Goal: Information Seeking & Learning: Learn about a topic

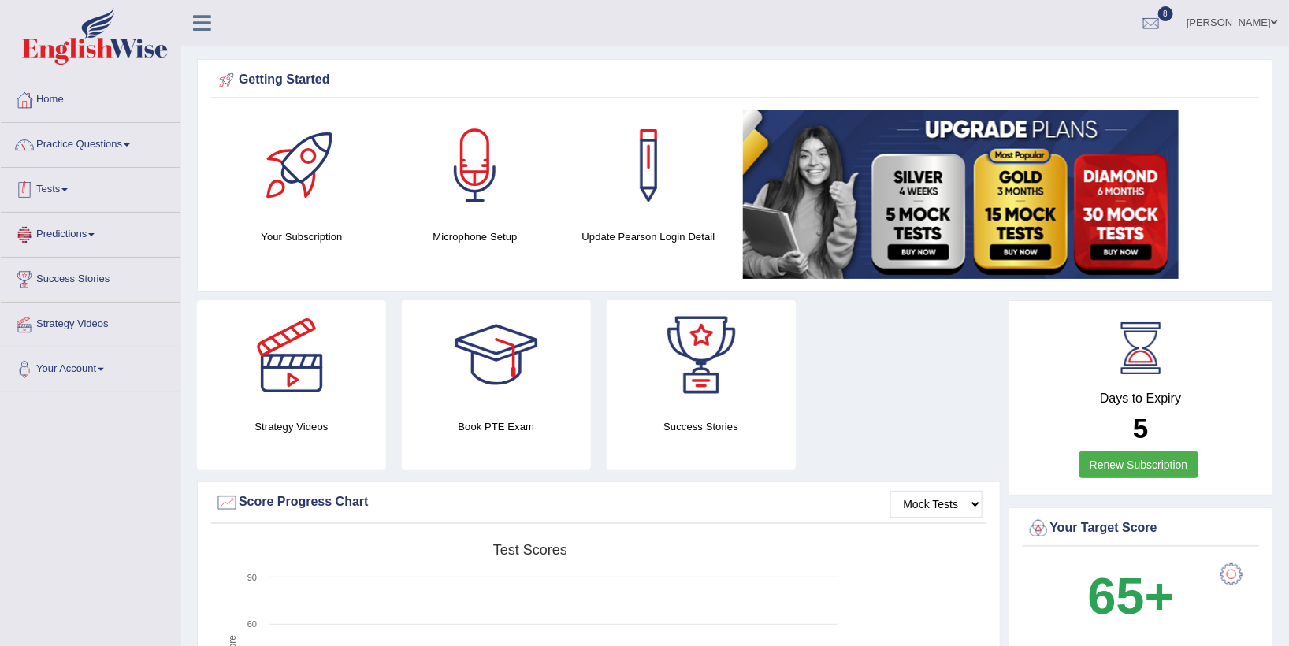
click at [57, 205] on link "Tests" at bounding box center [91, 187] width 180 height 39
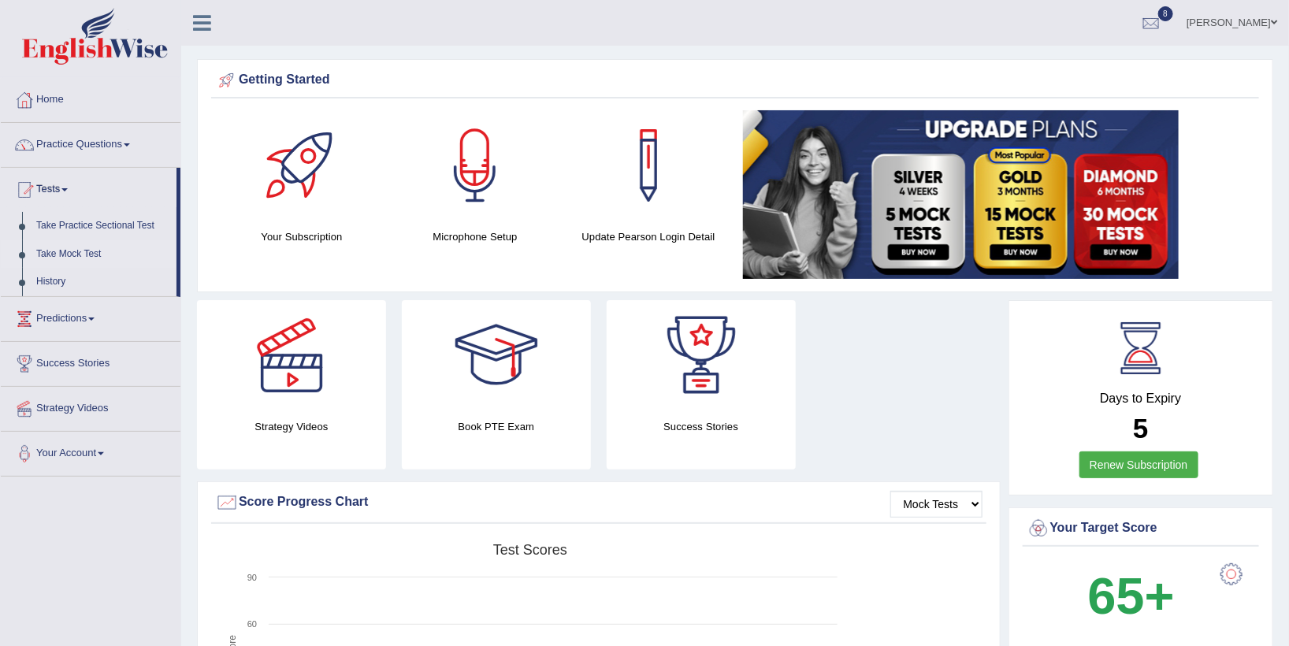
click at [64, 252] on link "Take Mock Test" at bounding box center [102, 254] width 147 height 28
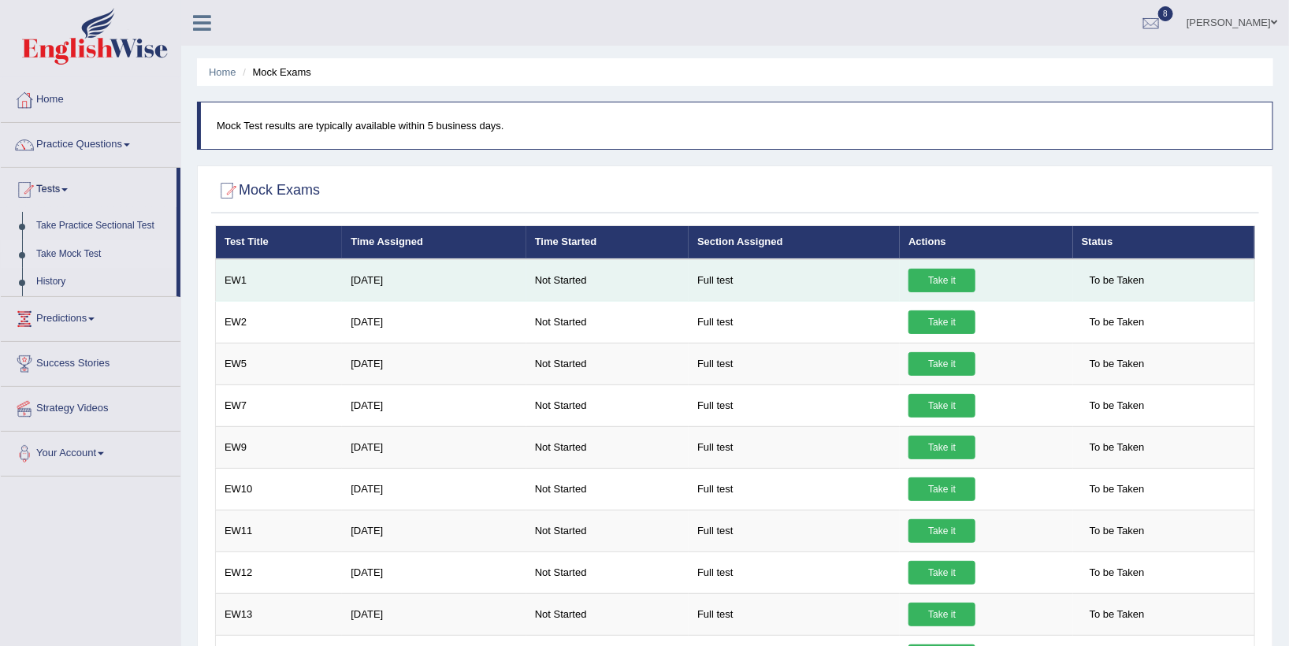
click at [939, 288] on link "Take it" at bounding box center [941, 281] width 67 height 24
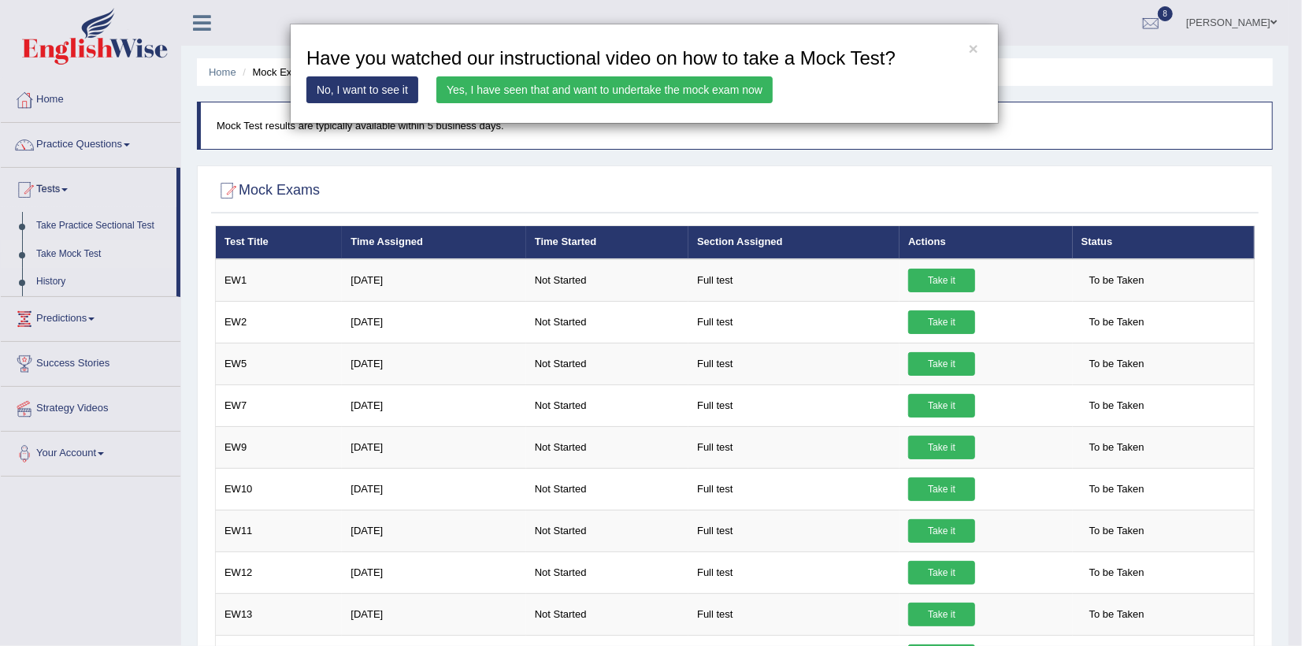
click at [611, 84] on link "Yes, I have seen that and want to undertake the mock exam now" at bounding box center [604, 89] width 336 height 27
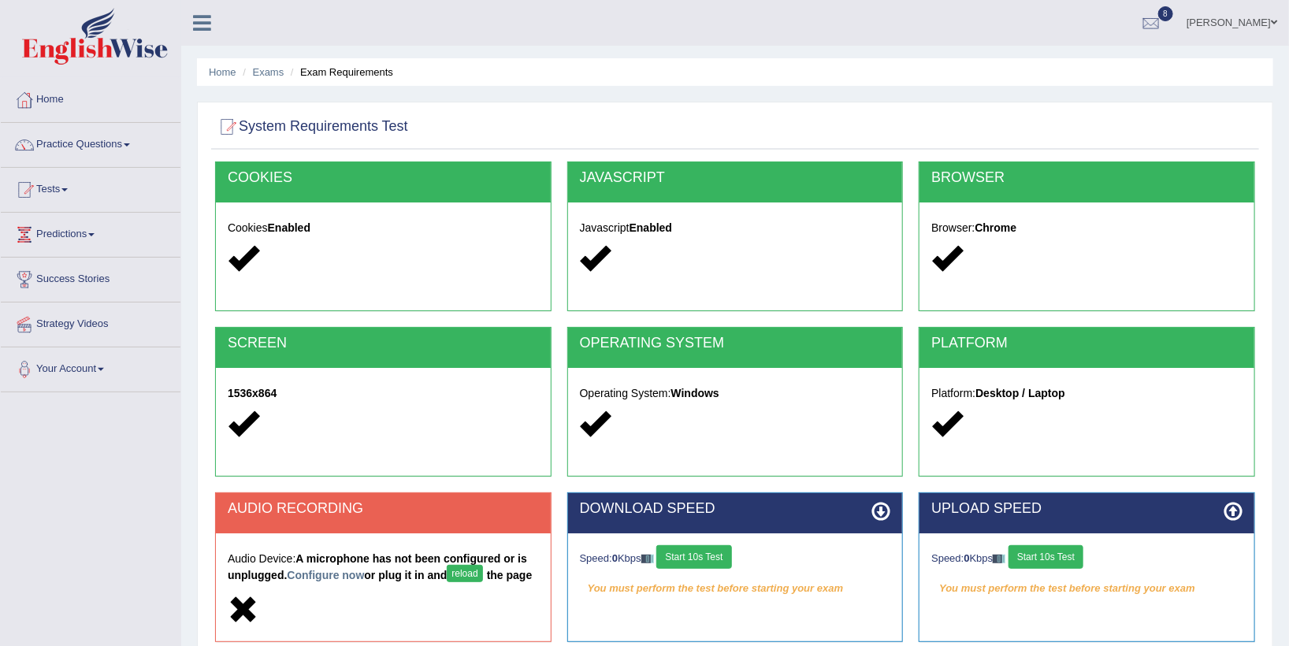
click at [1058, 558] on button "Start 10s Test" at bounding box center [1045, 557] width 75 height 24
click at [1058, 558] on button "Start 10s Test" at bounding box center [1068, 557] width 75 height 24
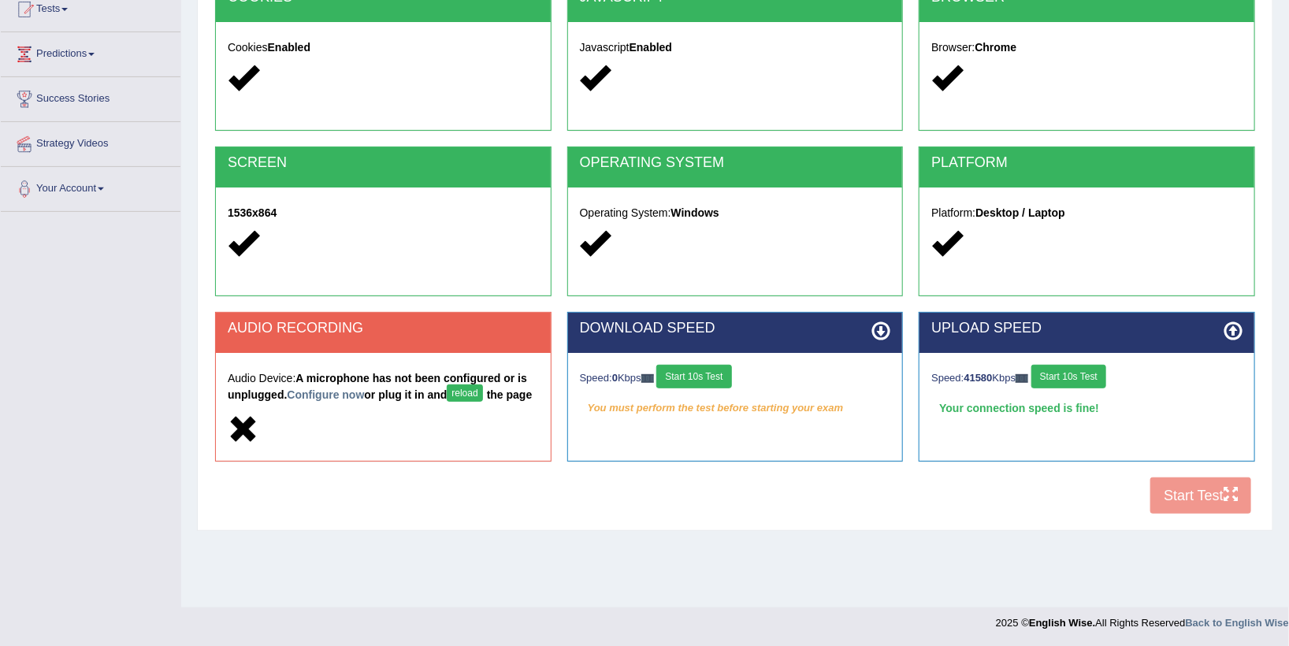
click at [1070, 366] on button "Start 10s Test" at bounding box center [1068, 377] width 75 height 24
click at [454, 389] on button "reload" at bounding box center [464, 392] width 35 height 17
click at [174, 321] on div "Toggle navigation Home Practice Questions Speaking Practice Read Aloud Repeat S…" at bounding box center [644, 229] width 1289 height 819
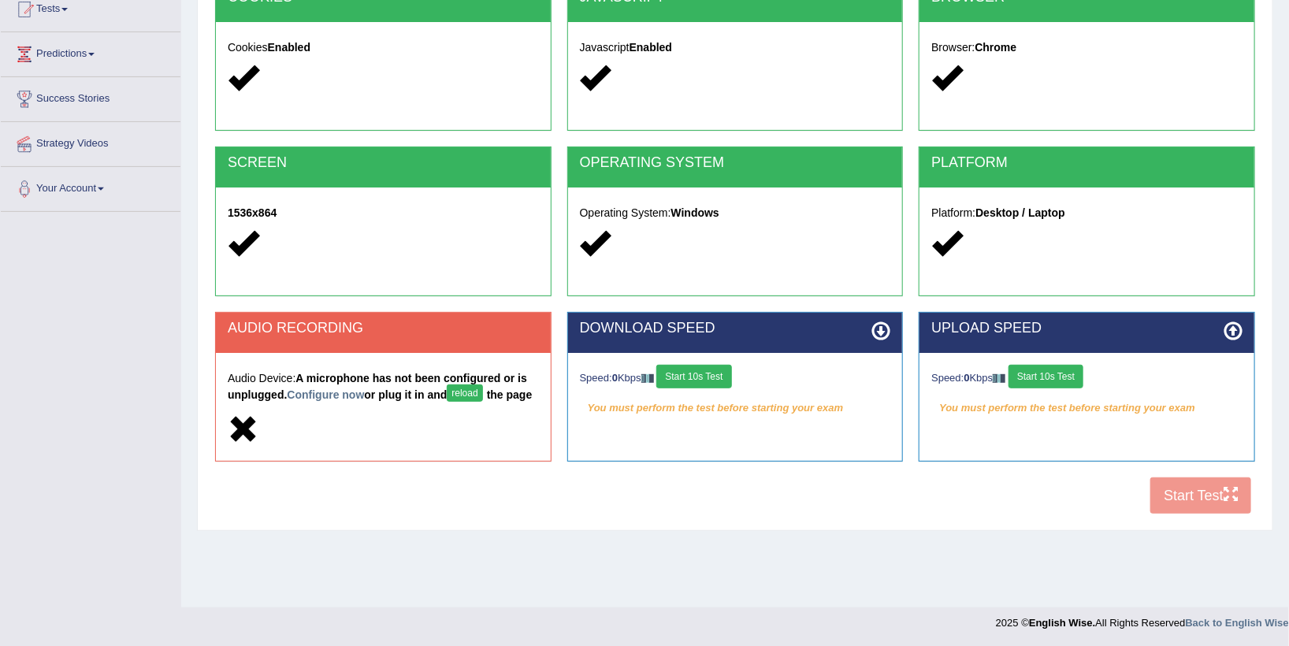
click at [174, 321] on div "Toggle navigation Home Practice Questions Speaking Practice Read Aloud Repeat S…" at bounding box center [644, 229] width 1289 height 819
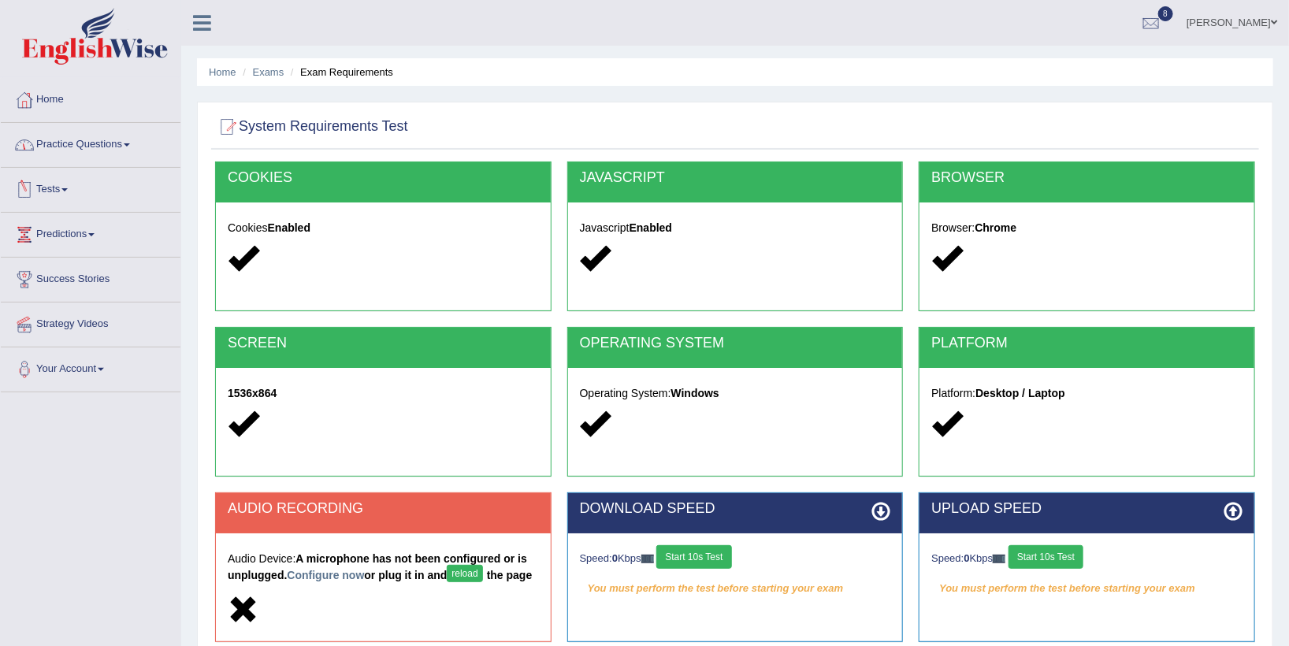
click at [44, 199] on link "Tests" at bounding box center [91, 187] width 180 height 39
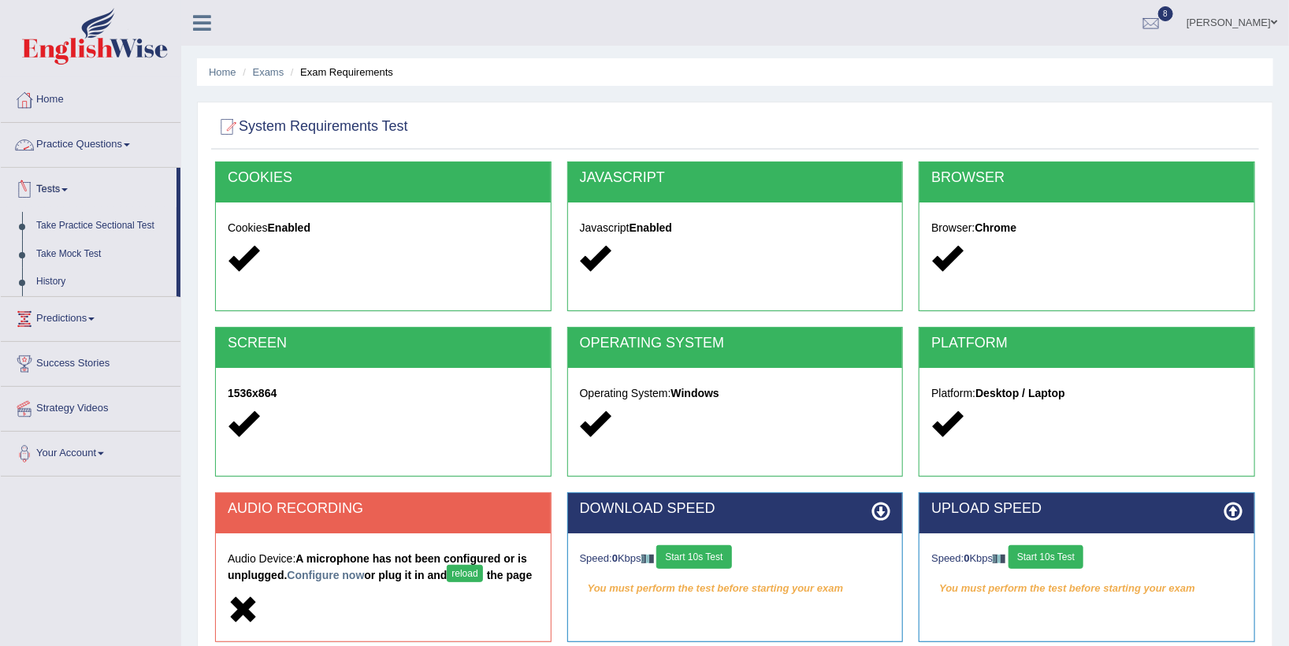
click at [69, 139] on link "Practice Questions" at bounding box center [91, 142] width 180 height 39
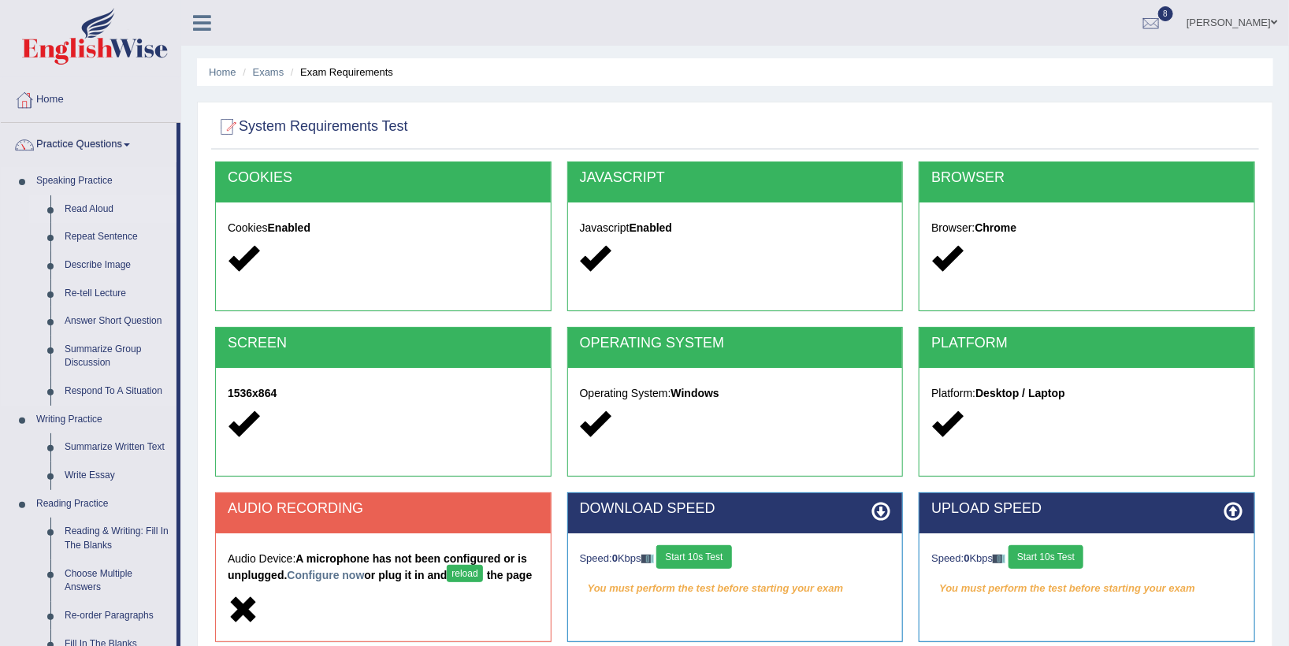
click at [87, 207] on link "Read Aloud" at bounding box center [117, 209] width 119 height 28
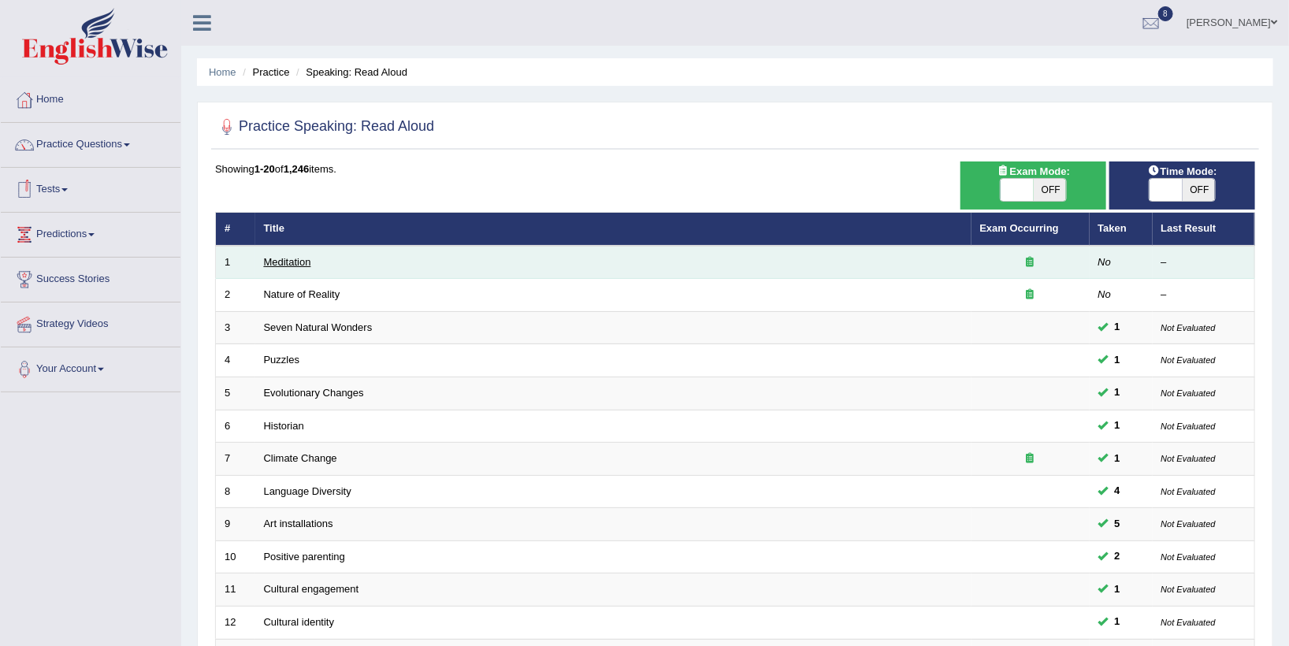
click at [282, 263] on link "Meditation" at bounding box center [287, 262] width 47 height 12
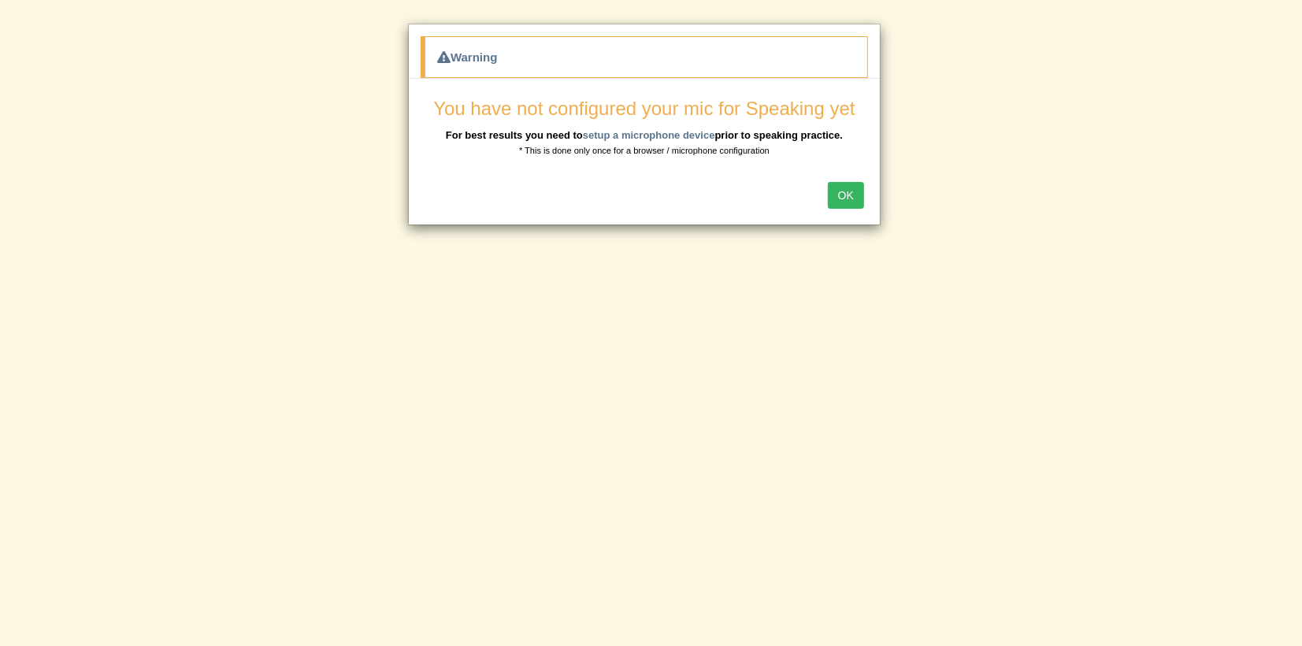
click at [849, 188] on button "OK" at bounding box center [846, 195] width 36 height 27
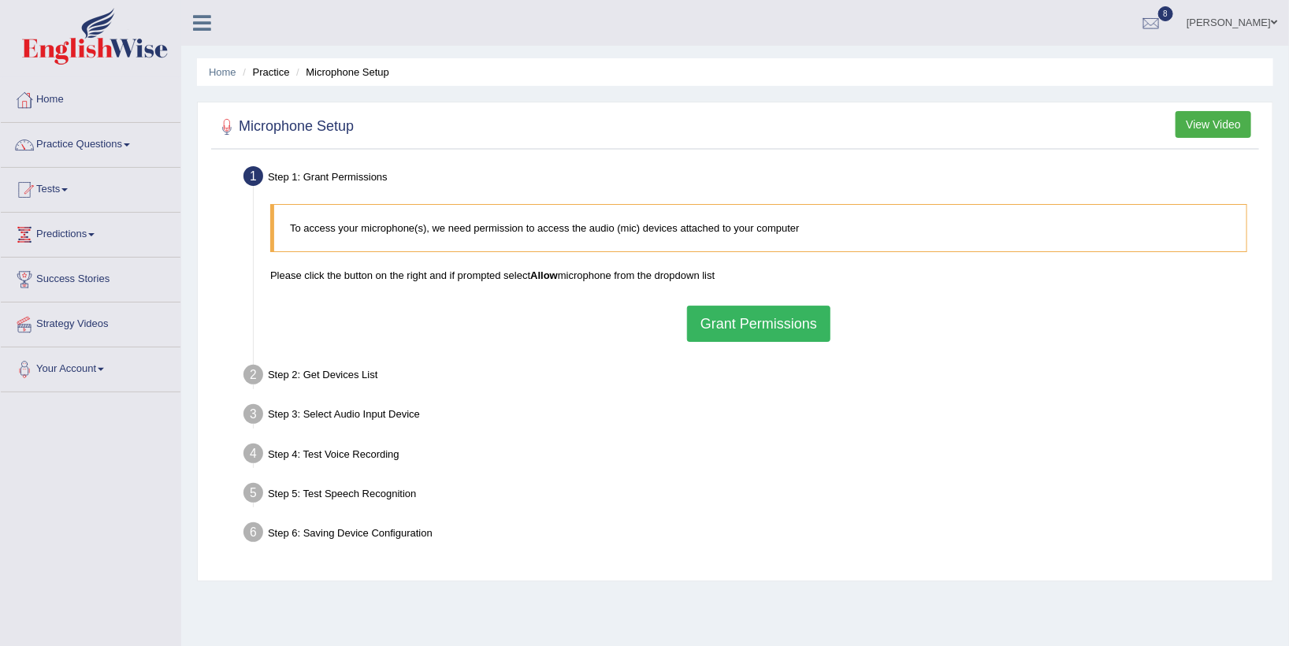
click at [759, 331] on button "Grant Permissions" at bounding box center [758, 324] width 143 height 36
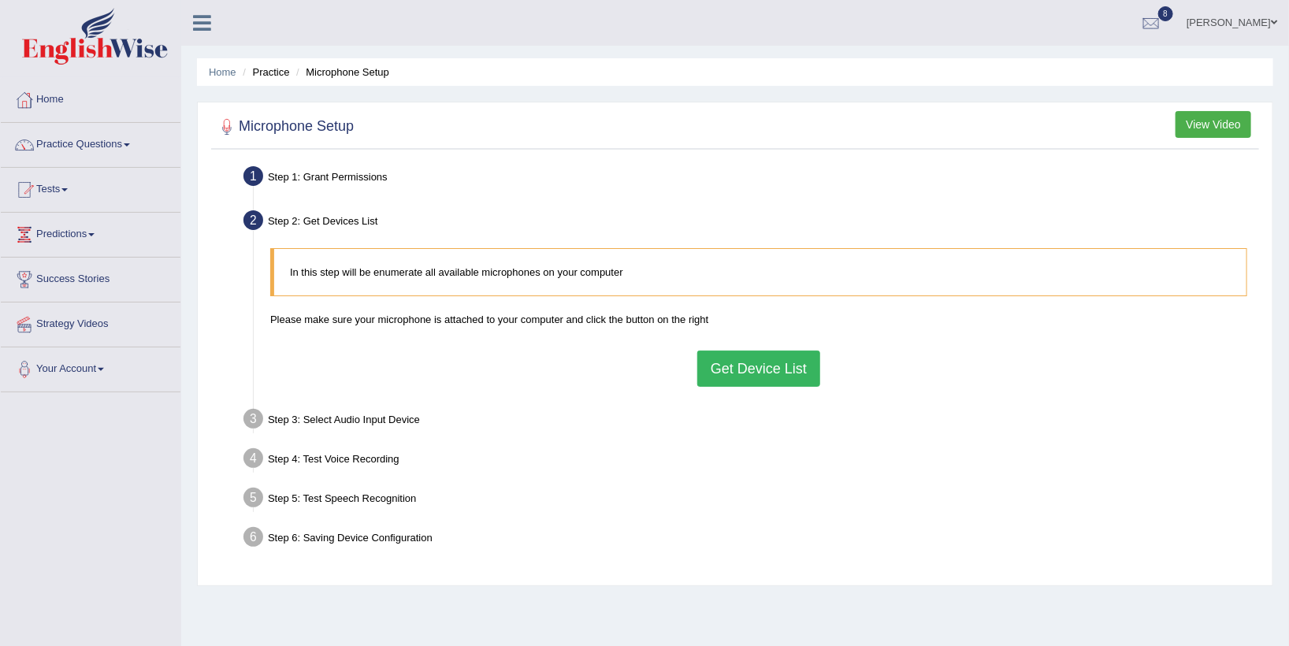
click at [763, 362] on button "Get Device List" at bounding box center [758, 369] width 123 height 36
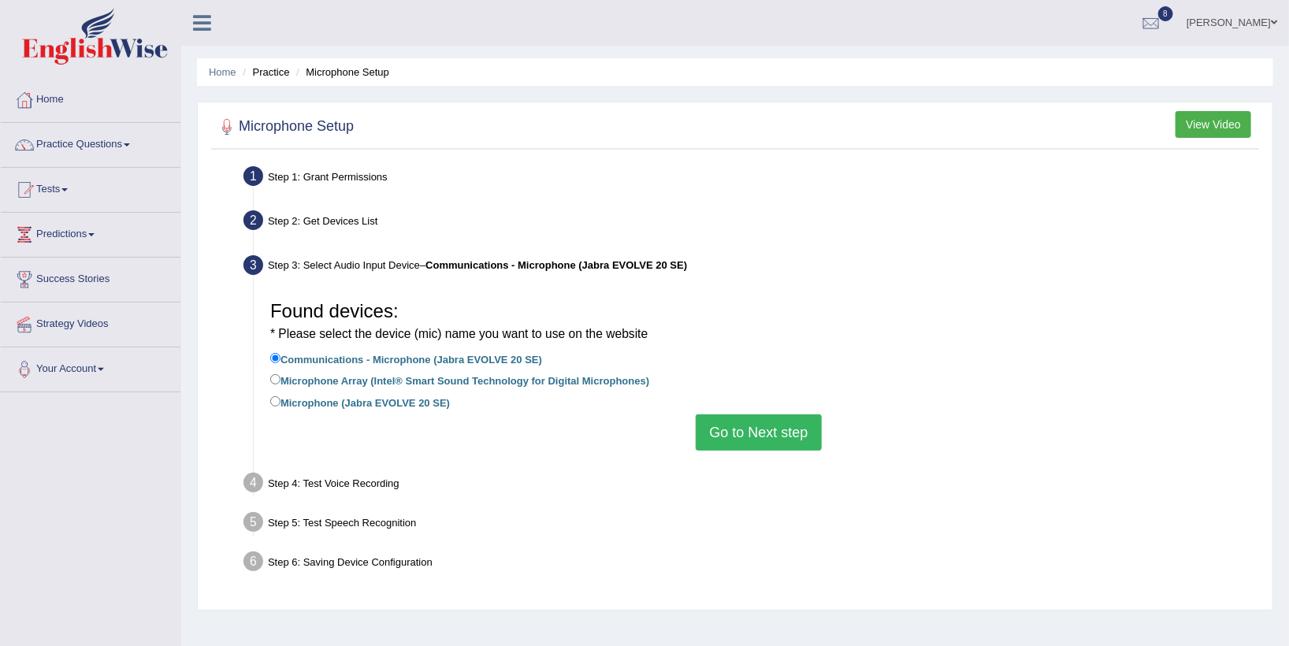
click at [781, 433] on button "Go to Next step" at bounding box center [758, 432] width 125 height 36
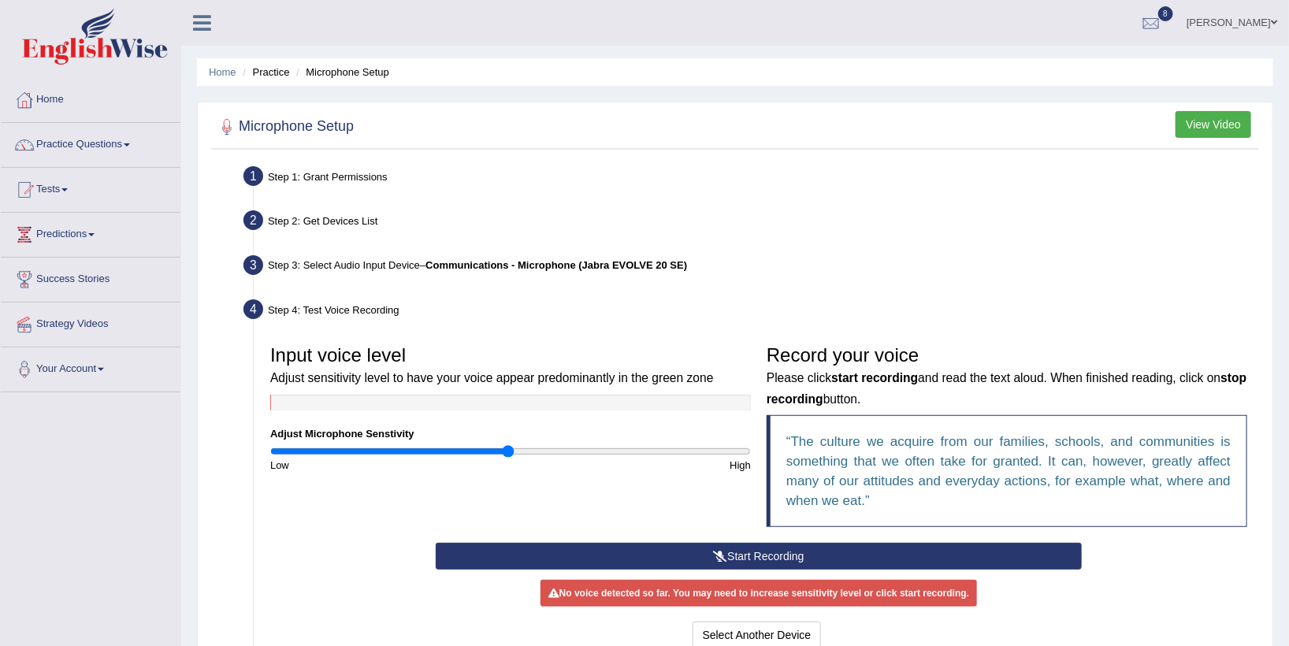
scroll to position [180, 0]
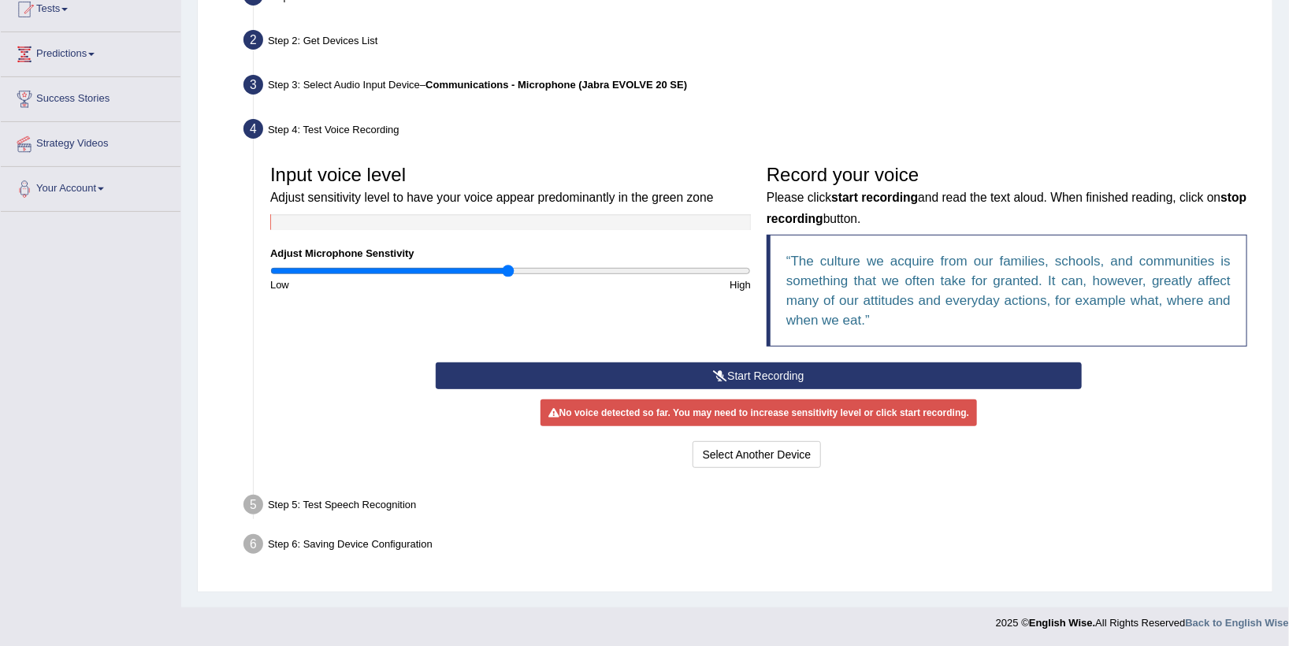
click at [719, 370] on icon at bounding box center [720, 375] width 14 height 11
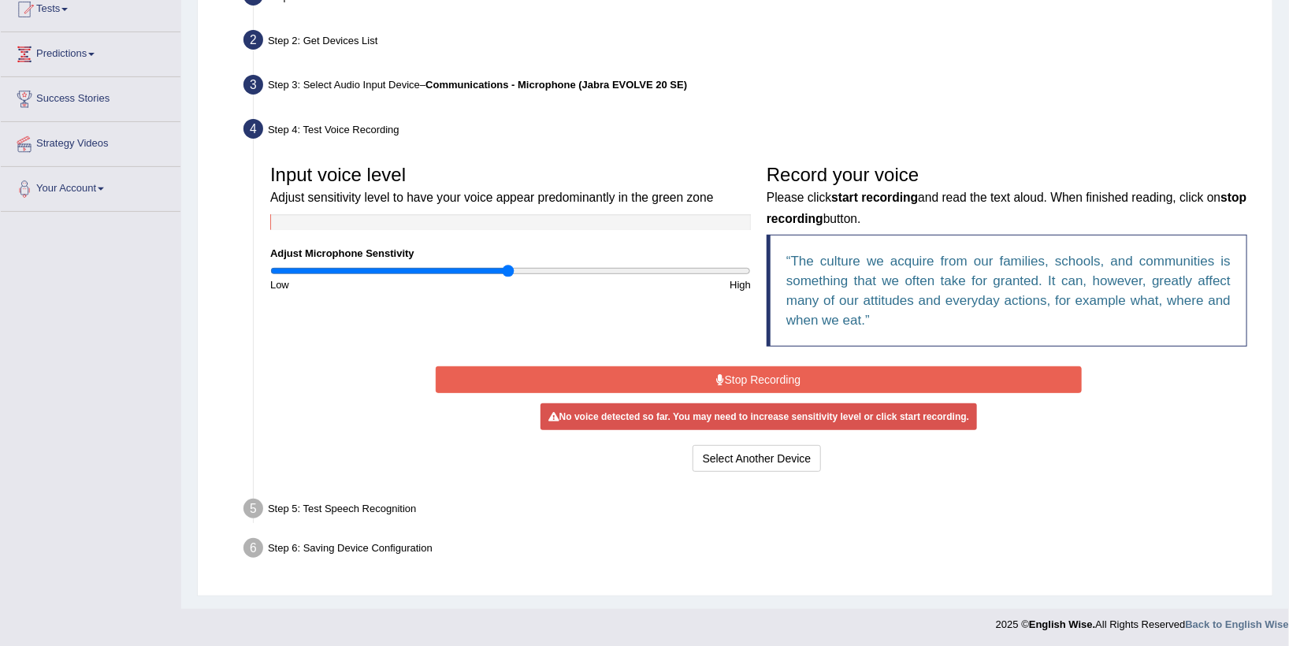
click at [717, 379] on icon at bounding box center [721, 379] width 8 height 11
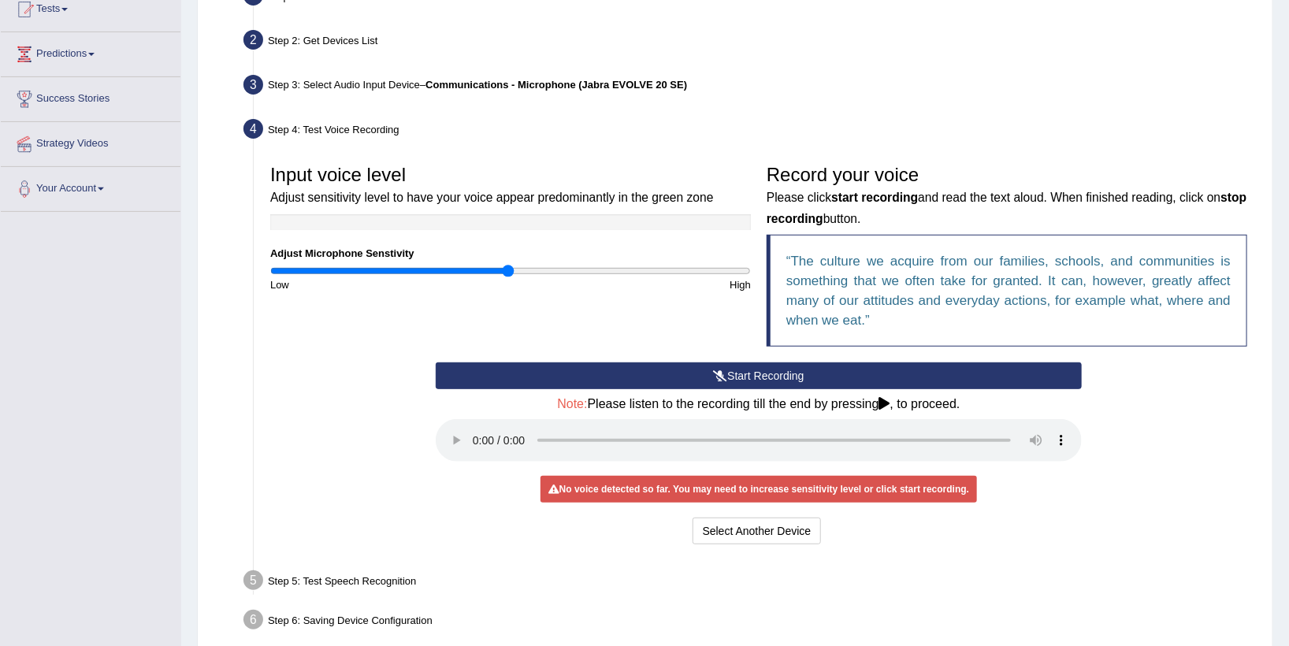
scroll to position [254, 0]
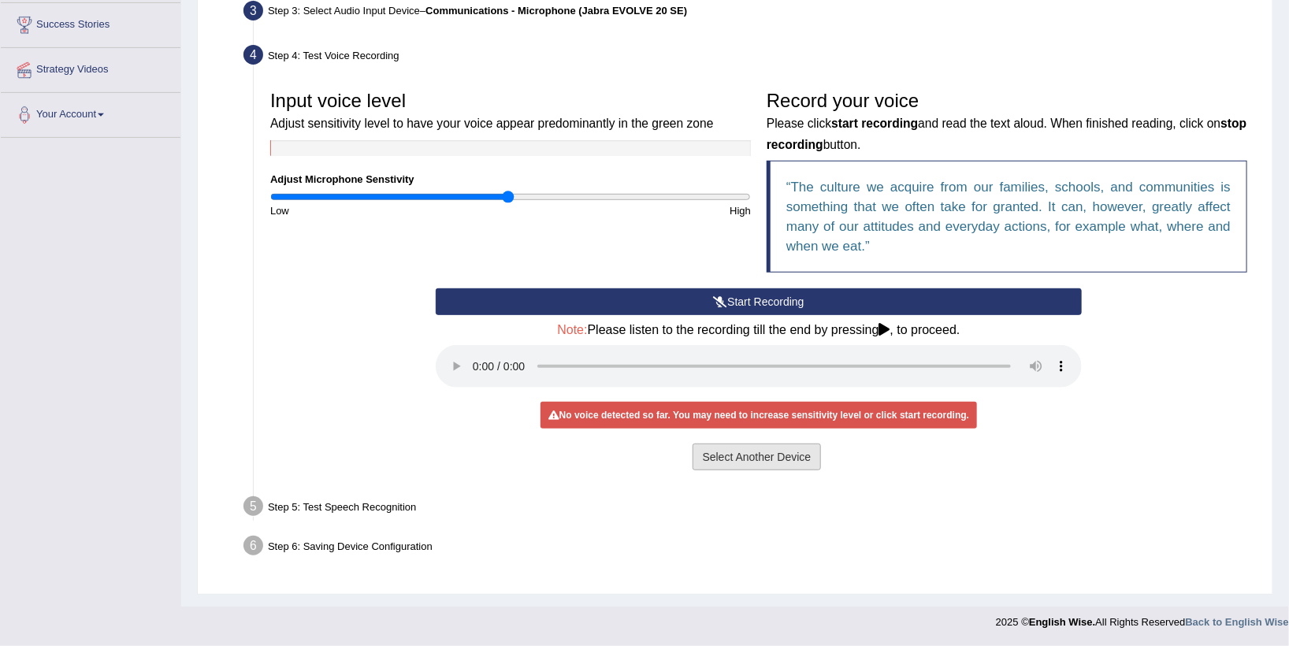
click at [765, 464] on button "Select Another Device" at bounding box center [757, 457] width 129 height 27
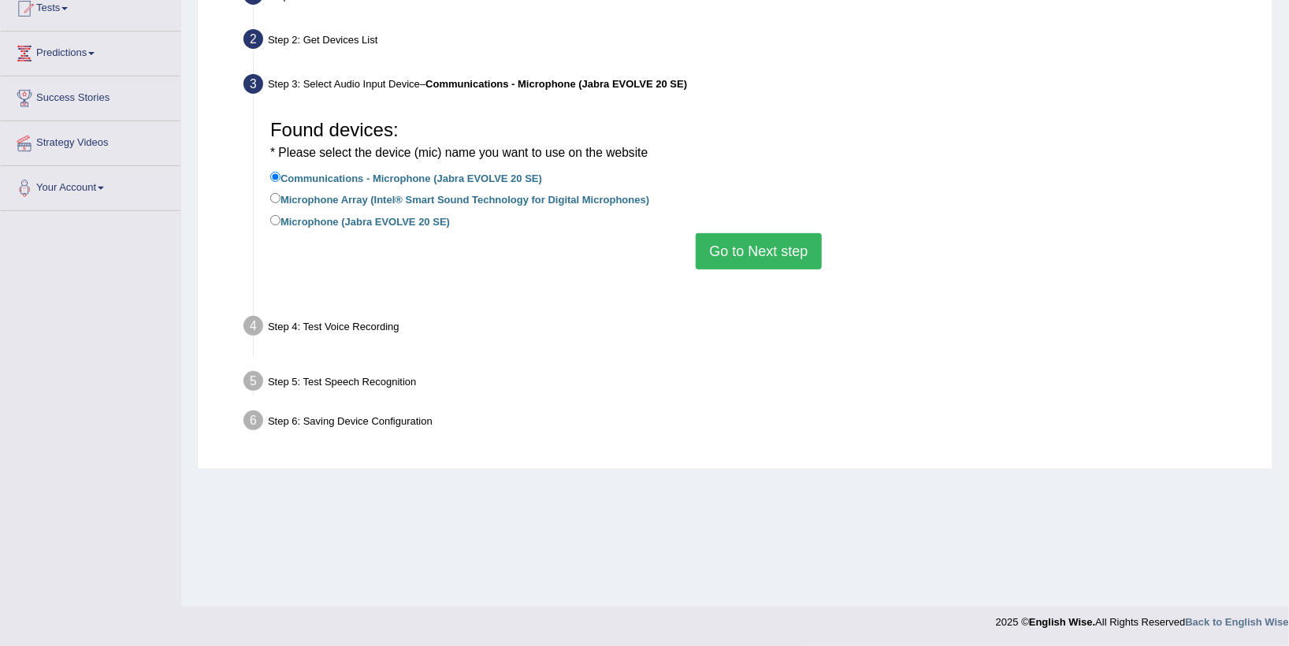
scroll to position [180, 0]
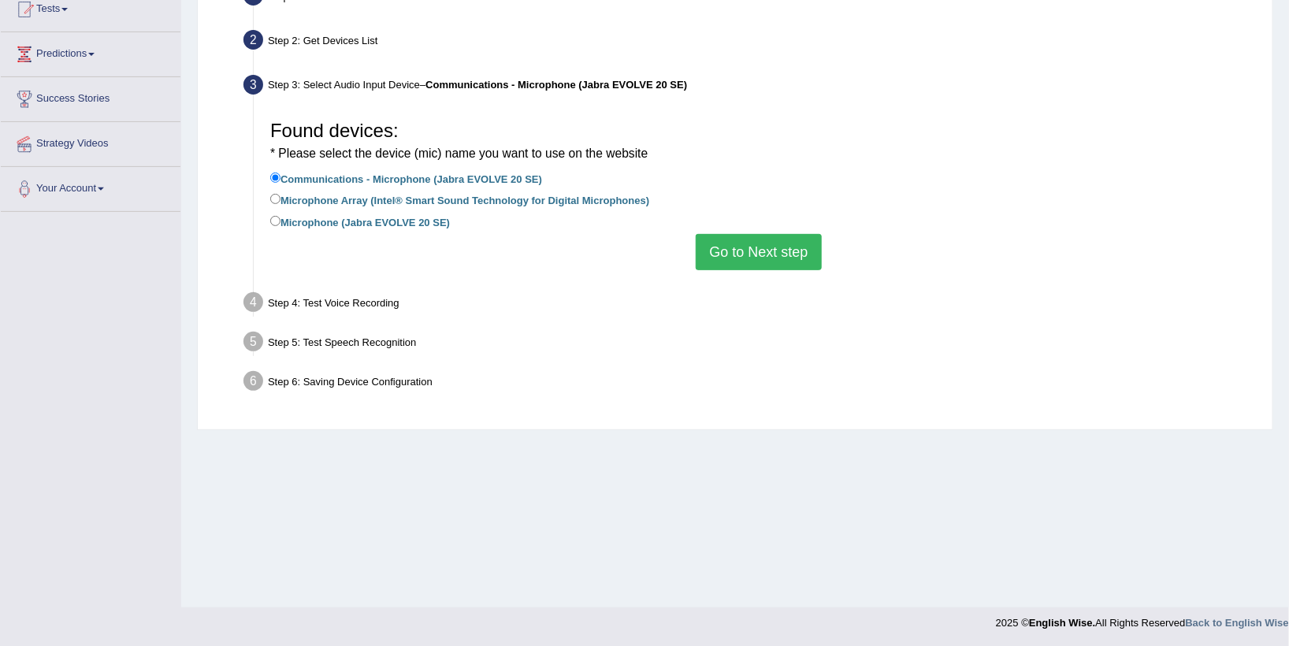
click at [758, 260] on button "Go to Next step" at bounding box center [758, 252] width 125 height 36
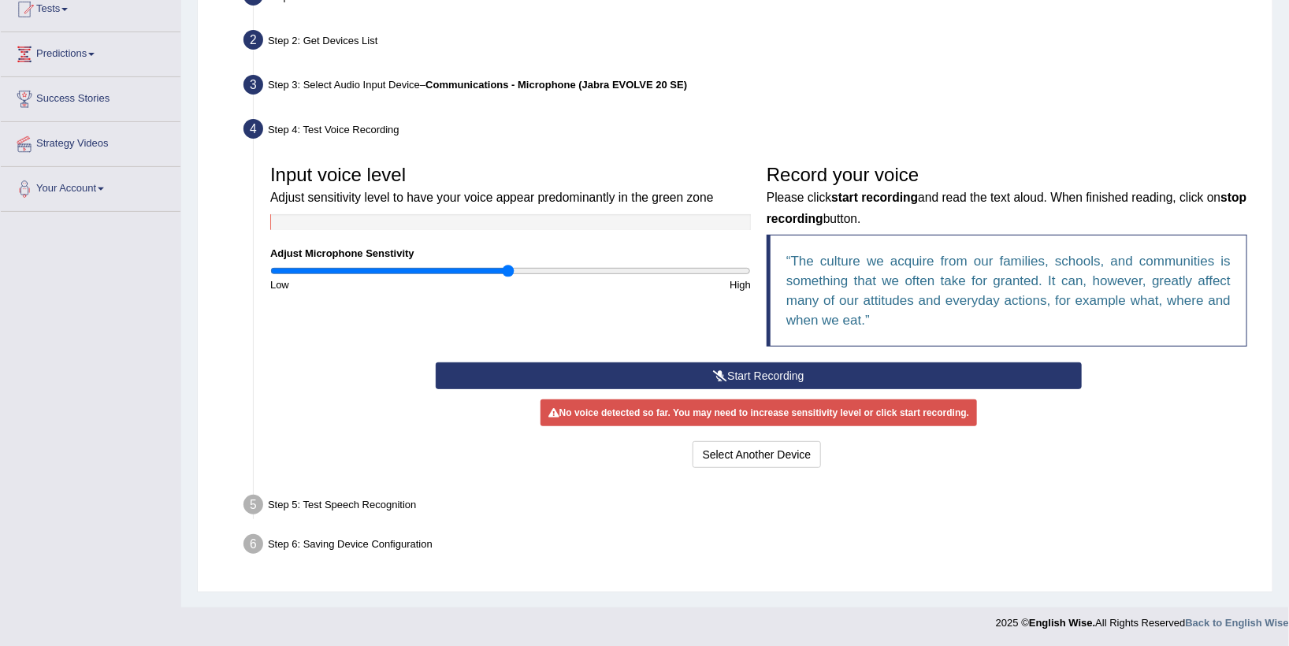
click at [718, 371] on icon at bounding box center [720, 375] width 14 height 11
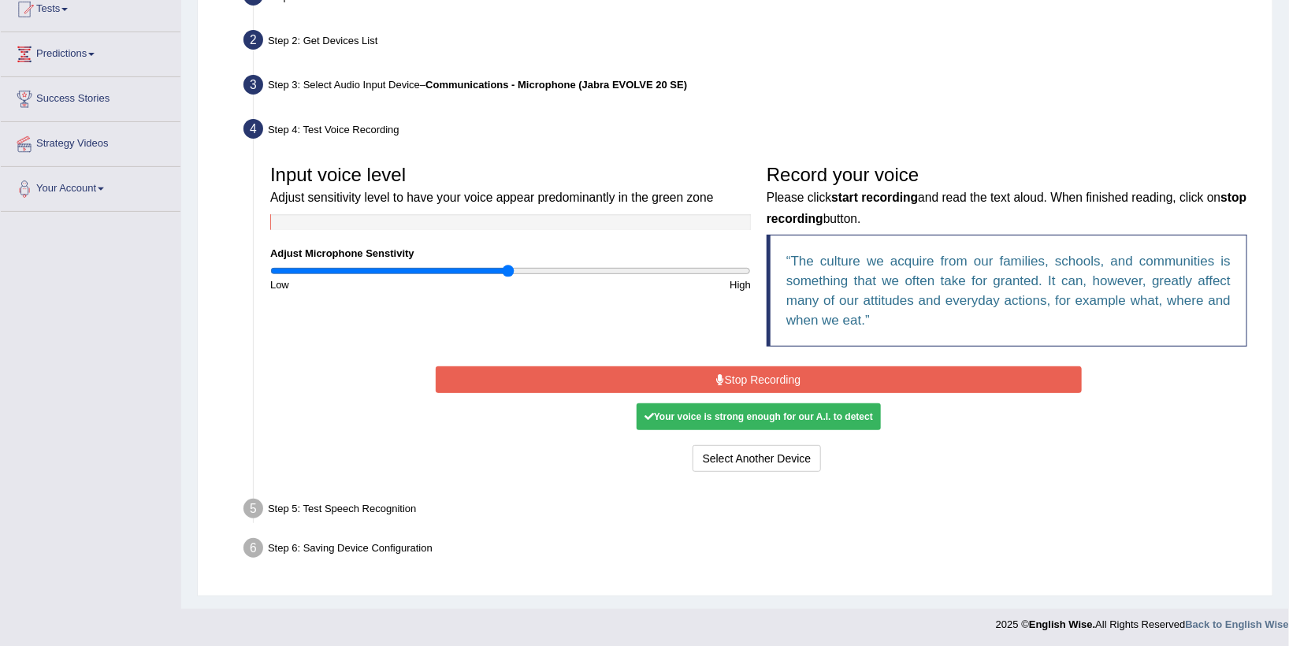
click at [722, 377] on icon at bounding box center [721, 379] width 8 height 11
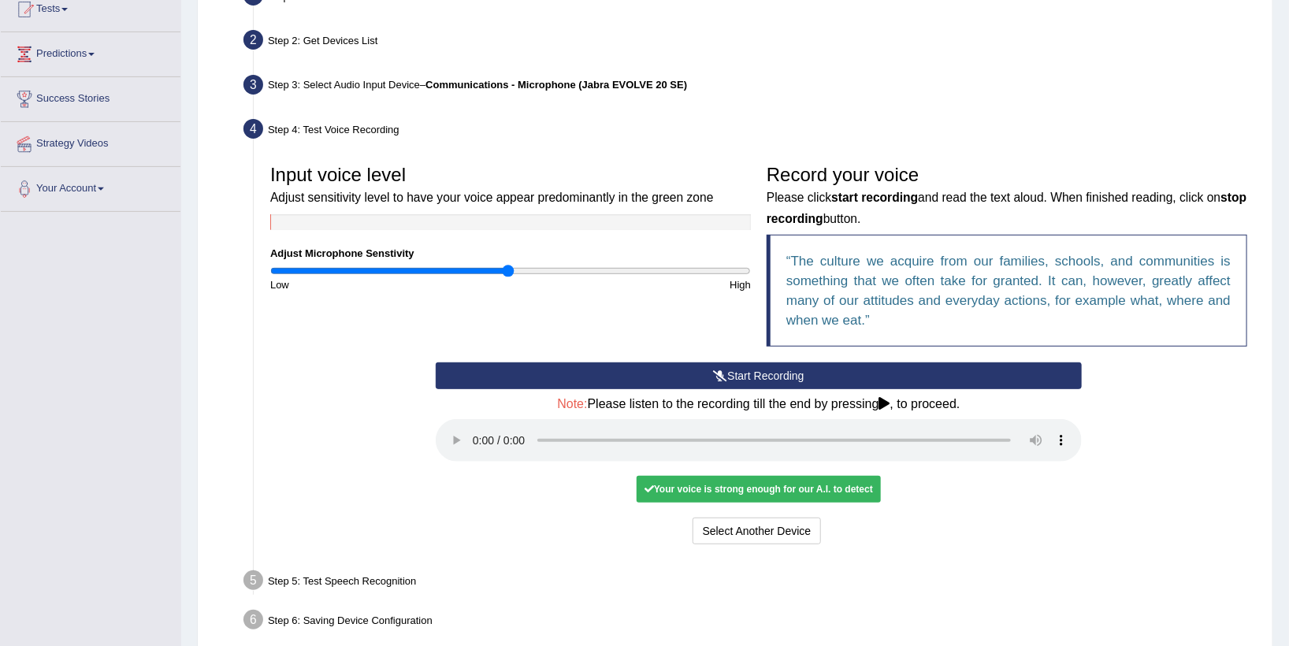
click at [886, 399] on icon at bounding box center [884, 403] width 11 height 13
click at [719, 370] on icon at bounding box center [720, 375] width 14 height 11
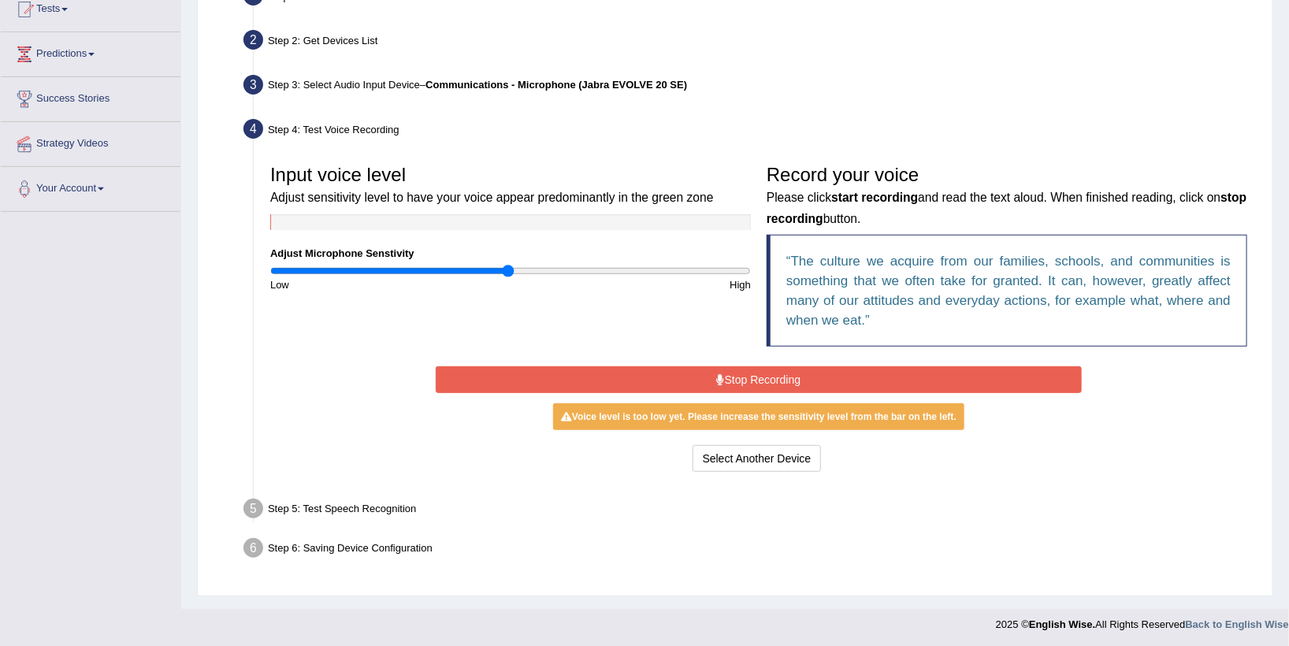
click at [726, 381] on button "Stop Recording" at bounding box center [759, 379] width 646 height 27
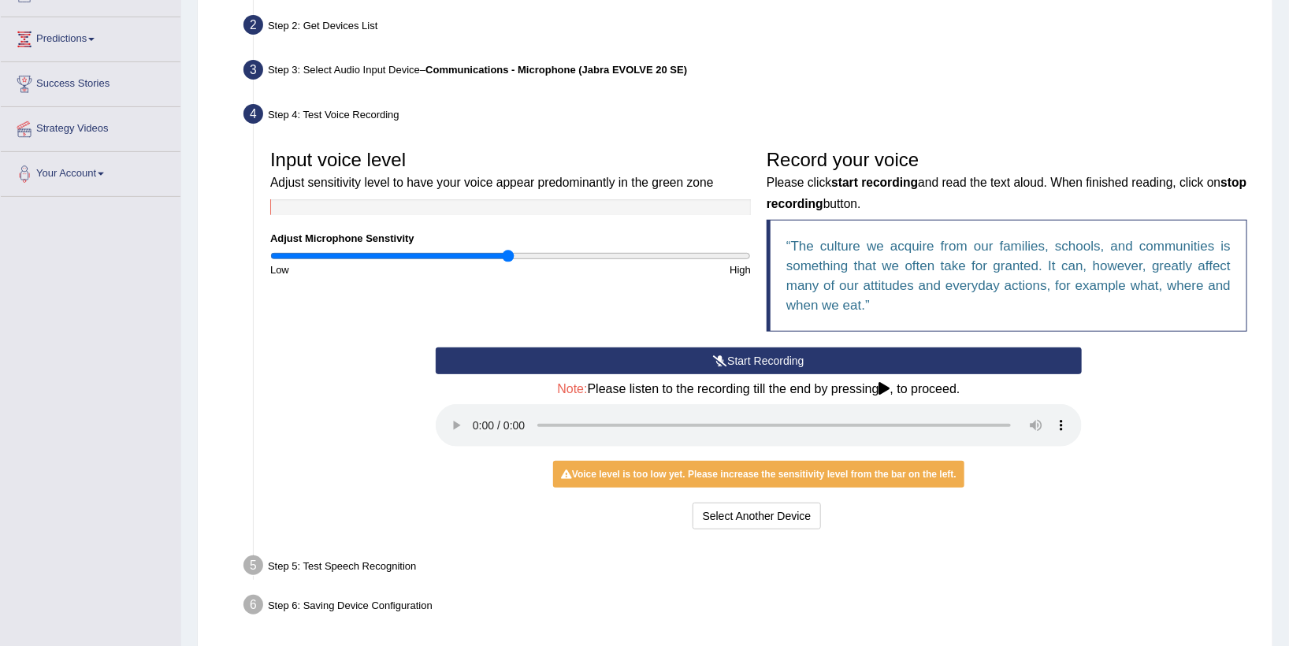
scroll to position [254, 0]
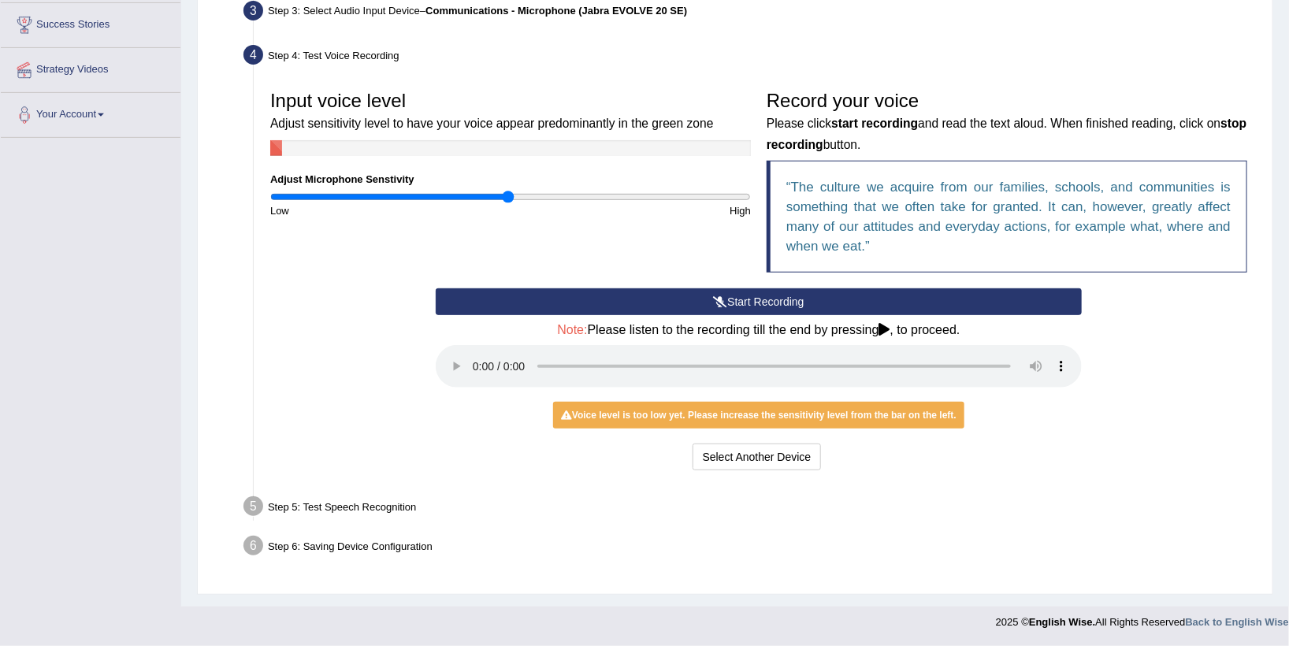
click at [782, 294] on button "Start Recording" at bounding box center [759, 301] width 646 height 27
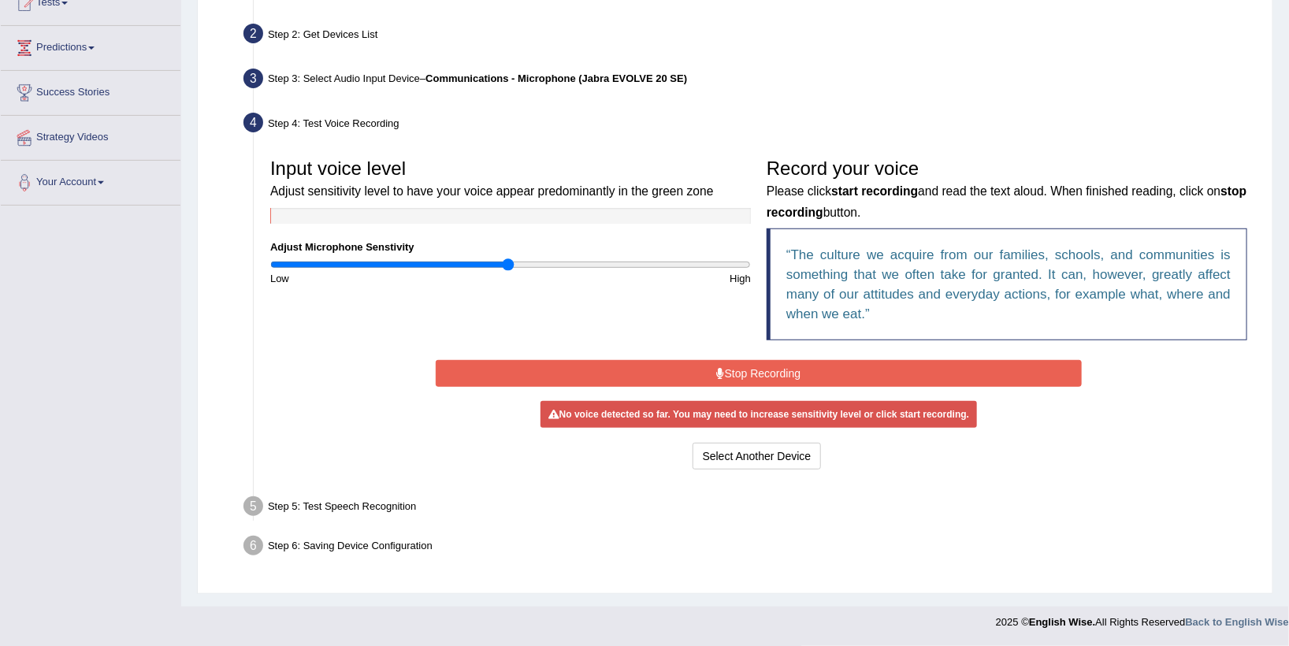
scroll to position [181, 0]
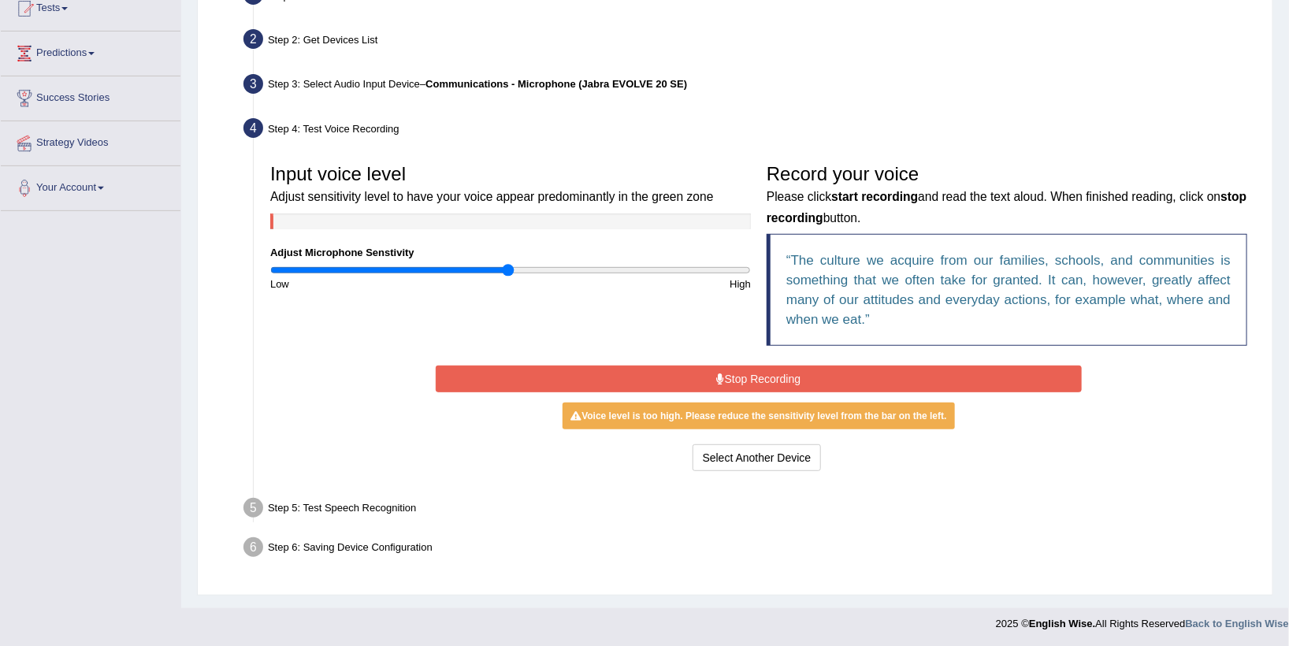
click at [731, 378] on button "Stop Recording" at bounding box center [759, 379] width 646 height 27
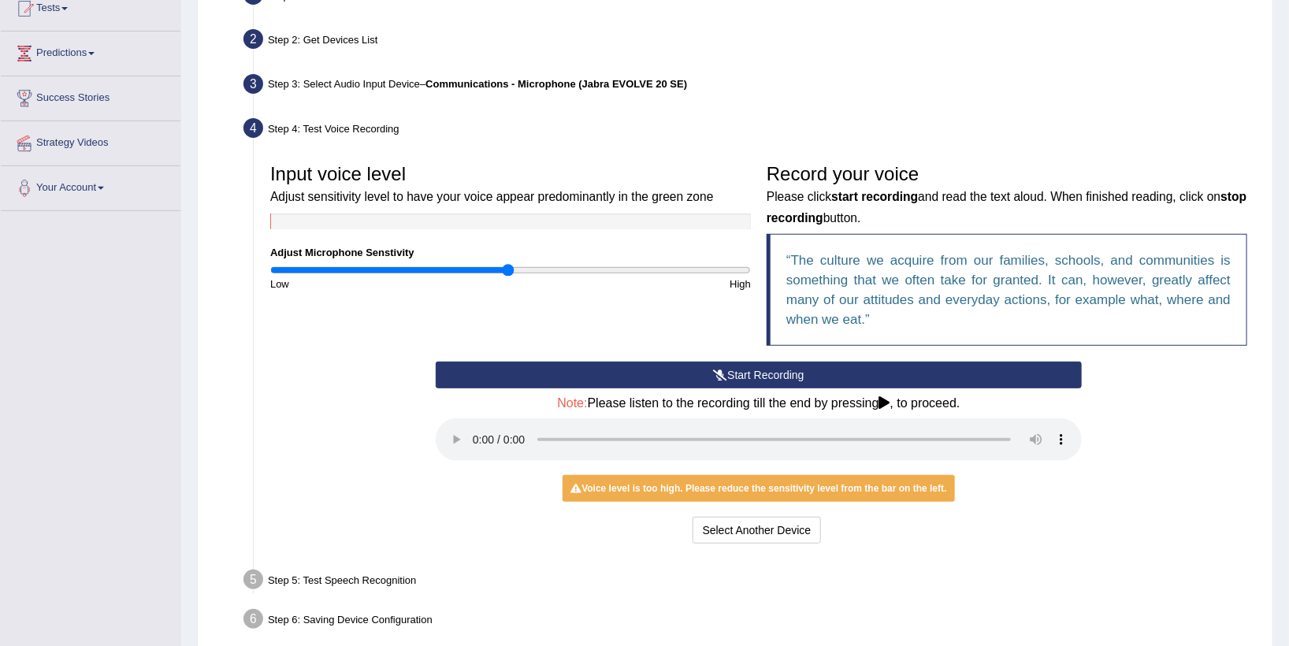
scroll to position [254, 0]
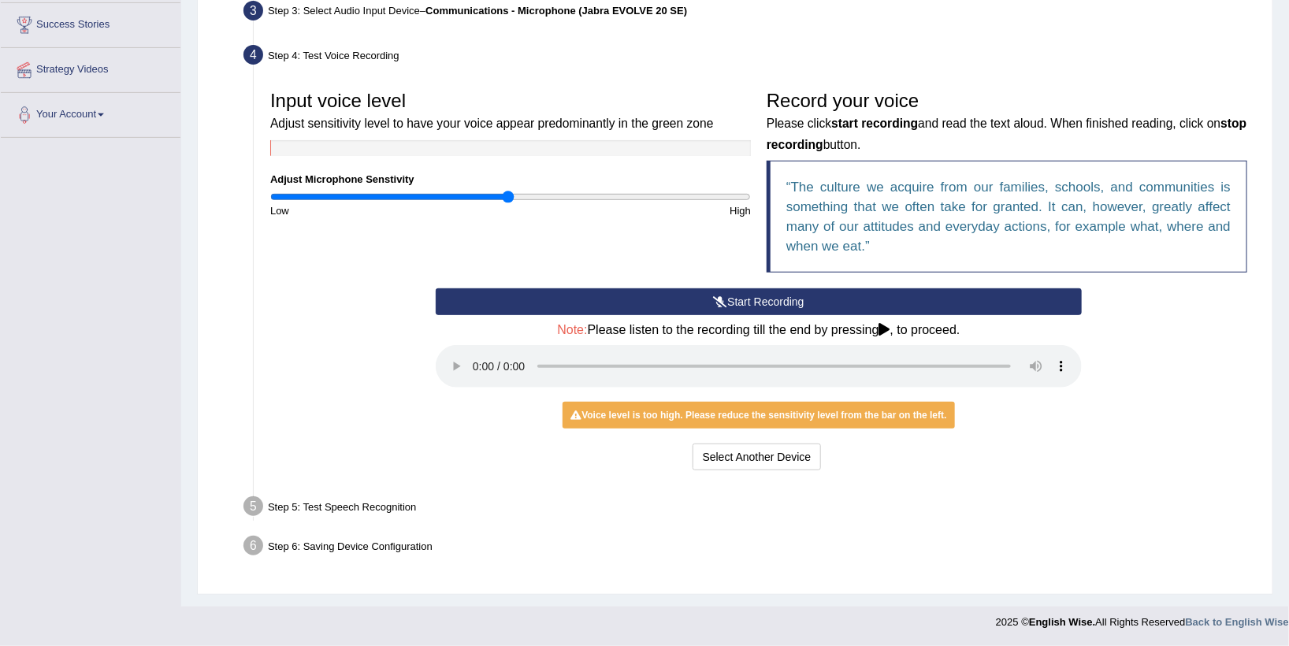
click at [695, 411] on div "Voice level is too high. Please reduce the sensitivity level from the bar on th…" at bounding box center [759, 415] width 392 height 27
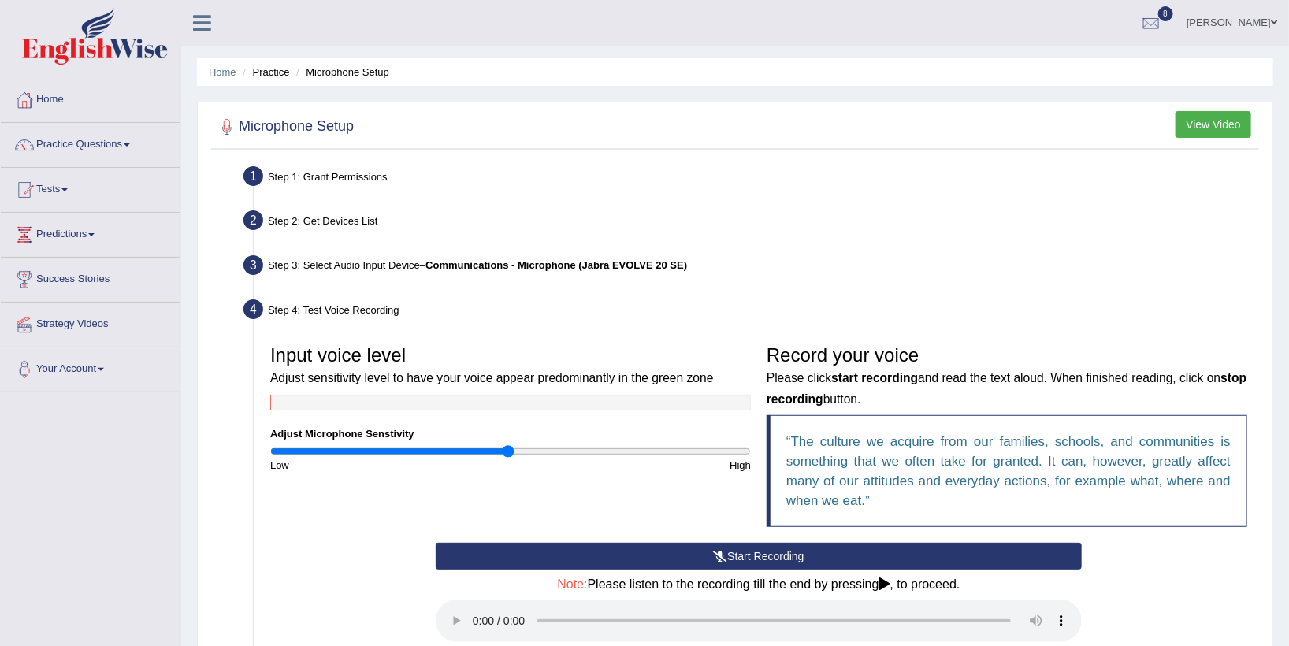
click at [1220, 123] on button "View Video" at bounding box center [1213, 124] width 76 height 27
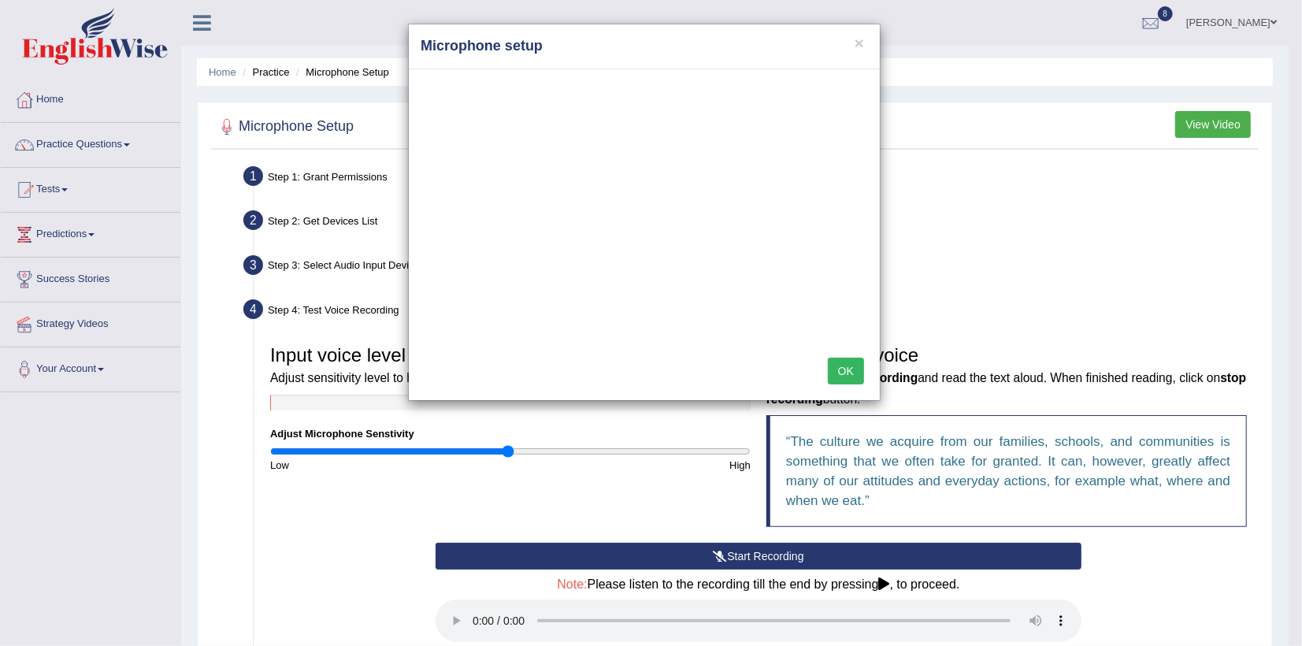
click at [69, 364] on div "× Microphone setup OK" at bounding box center [651, 323] width 1302 height 646
click at [87, 370] on div "× Microphone setup OK" at bounding box center [651, 323] width 1302 height 646
click at [105, 364] on div "× Microphone setup OK" at bounding box center [651, 323] width 1302 height 646
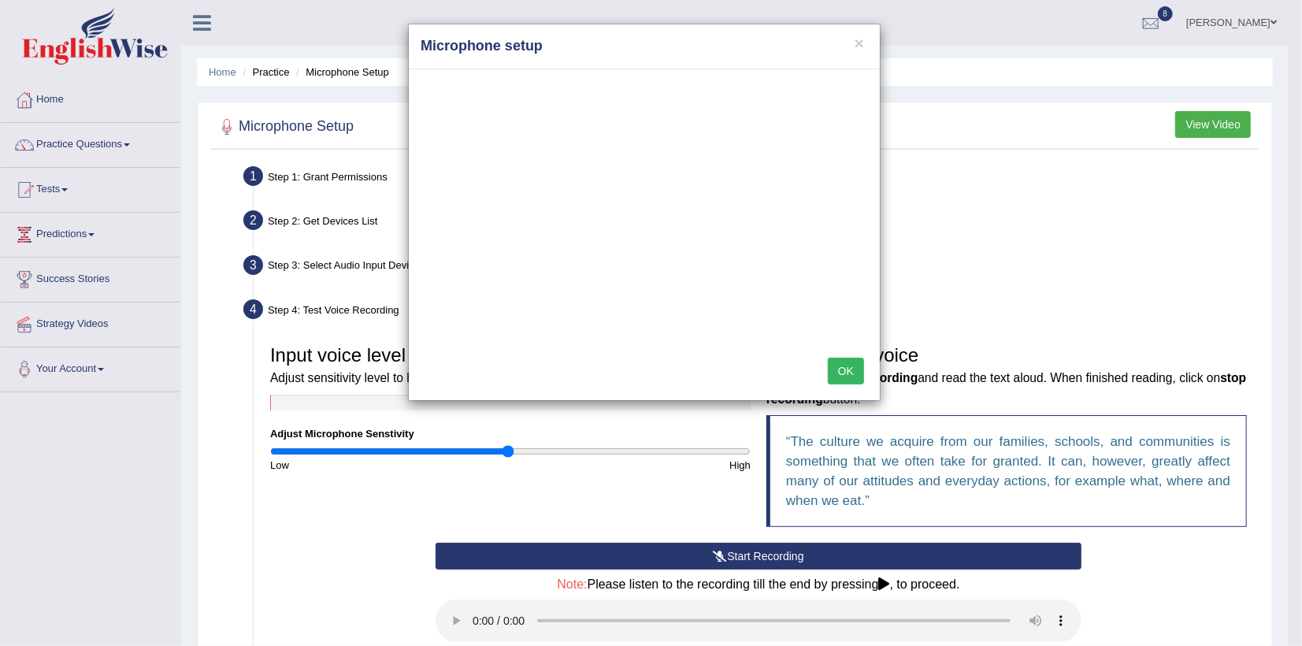
drag, startPoint x: 106, startPoint y: 364, endPoint x: 101, endPoint y: 410, distance: 46.7
click at [101, 410] on div "× Microphone setup OK" at bounding box center [651, 323] width 1302 height 646
click at [92, 366] on div "× Microphone setup OK" at bounding box center [651, 323] width 1302 height 646
click at [106, 366] on div "× Microphone setup OK" at bounding box center [651, 323] width 1302 height 646
click at [102, 368] on div "× Microphone setup OK" at bounding box center [651, 323] width 1302 height 646
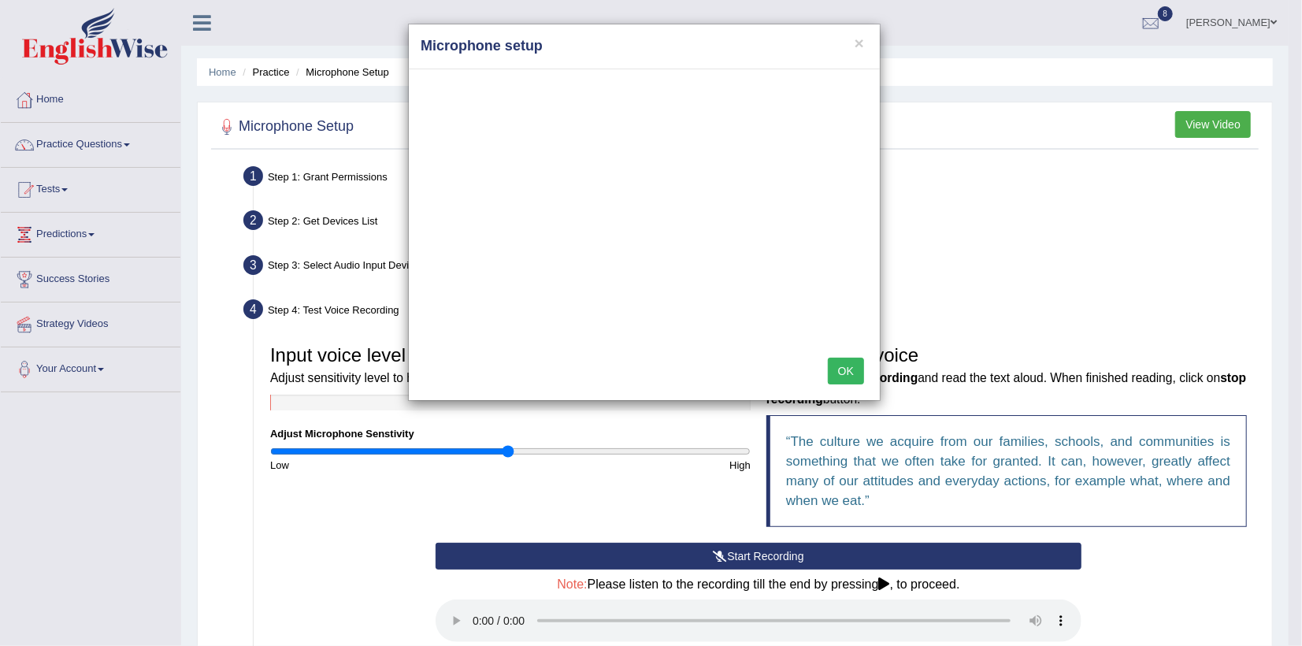
click at [102, 368] on div "× Microphone setup OK" at bounding box center [651, 323] width 1302 height 646
click at [104, 368] on div "× Microphone setup OK" at bounding box center [651, 323] width 1302 height 646
click at [91, 367] on div "× Microphone setup OK" at bounding box center [651, 323] width 1302 height 646
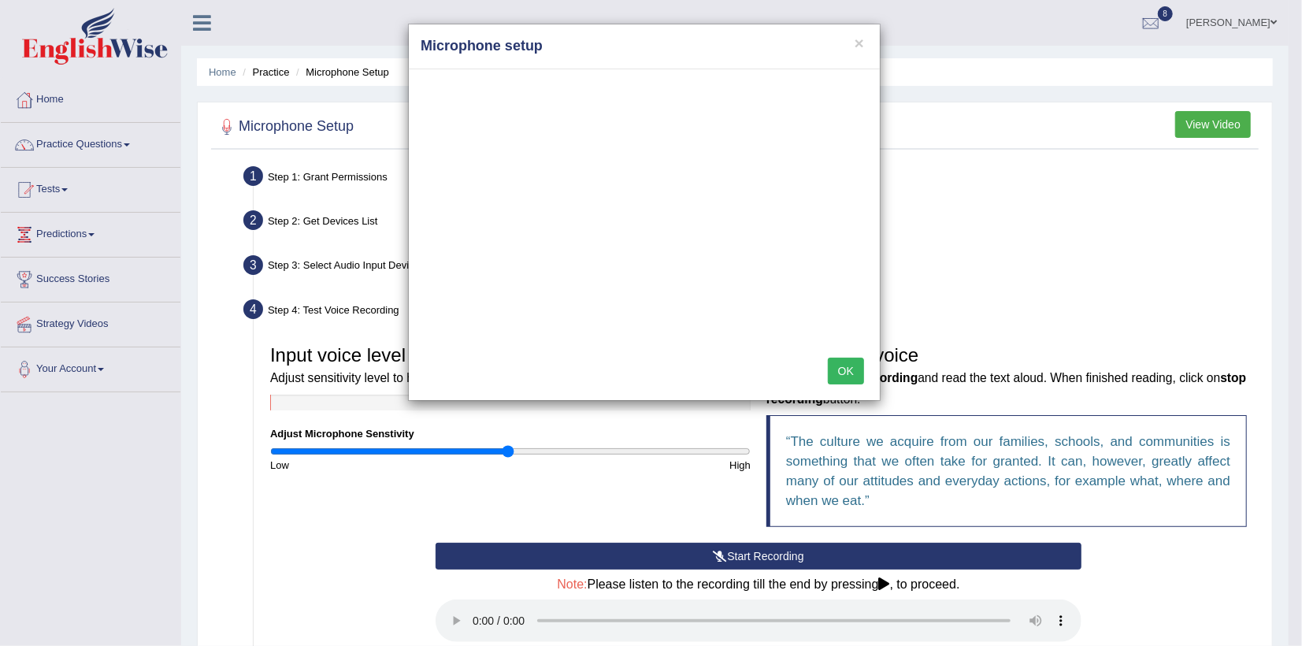
drag, startPoint x: 91, startPoint y: 367, endPoint x: 95, endPoint y: 432, distance: 64.7
click at [95, 432] on div "× Microphone setup OK" at bounding box center [651, 323] width 1302 height 646
click at [854, 36] on h4 "Microphone setup" at bounding box center [644, 46] width 447 height 20
click at [548, 489] on div "× Microphone setup OK" at bounding box center [651, 323] width 1302 height 646
click at [860, 41] on button "×" at bounding box center [859, 43] width 9 height 17
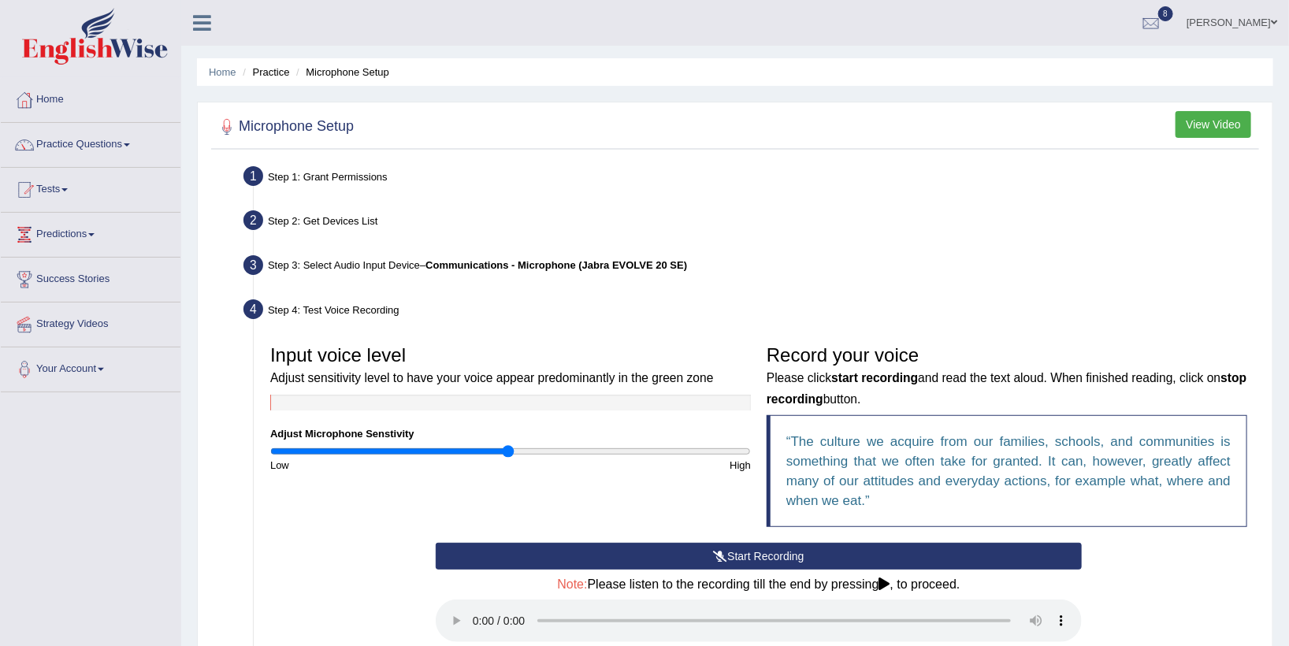
scroll to position [254, 0]
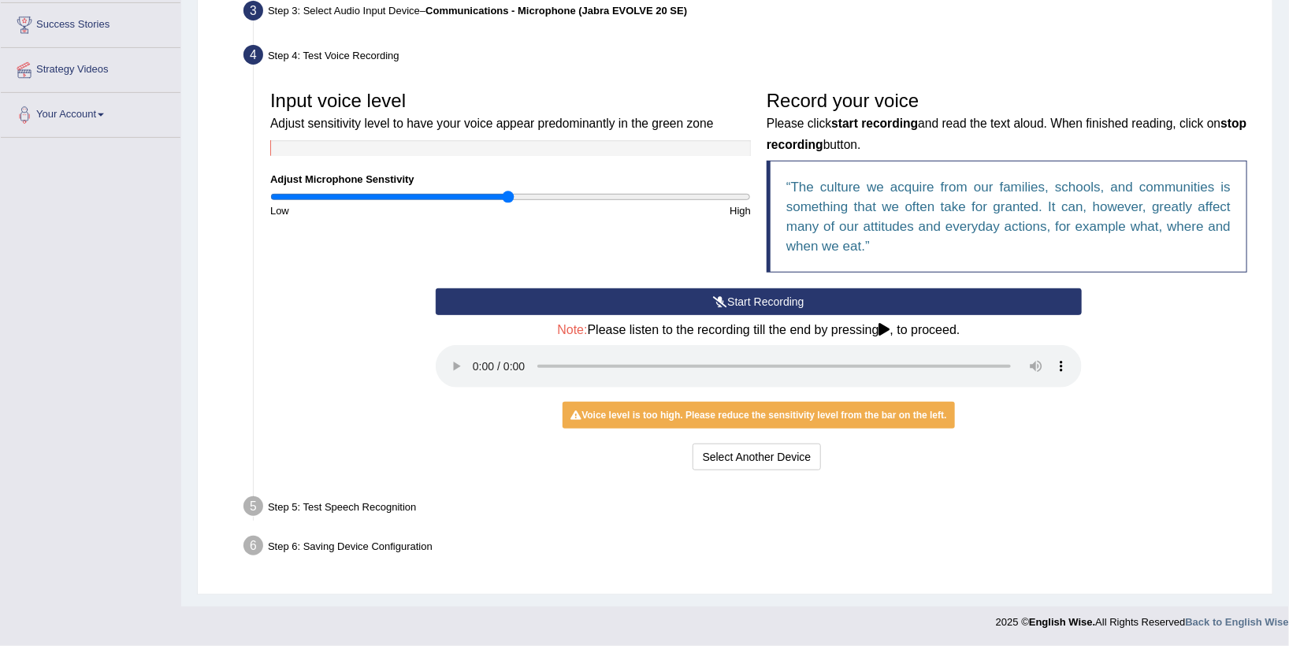
click at [336, 503] on div "Step 5: Test Speech Recognition" at bounding box center [750, 509] width 1029 height 35
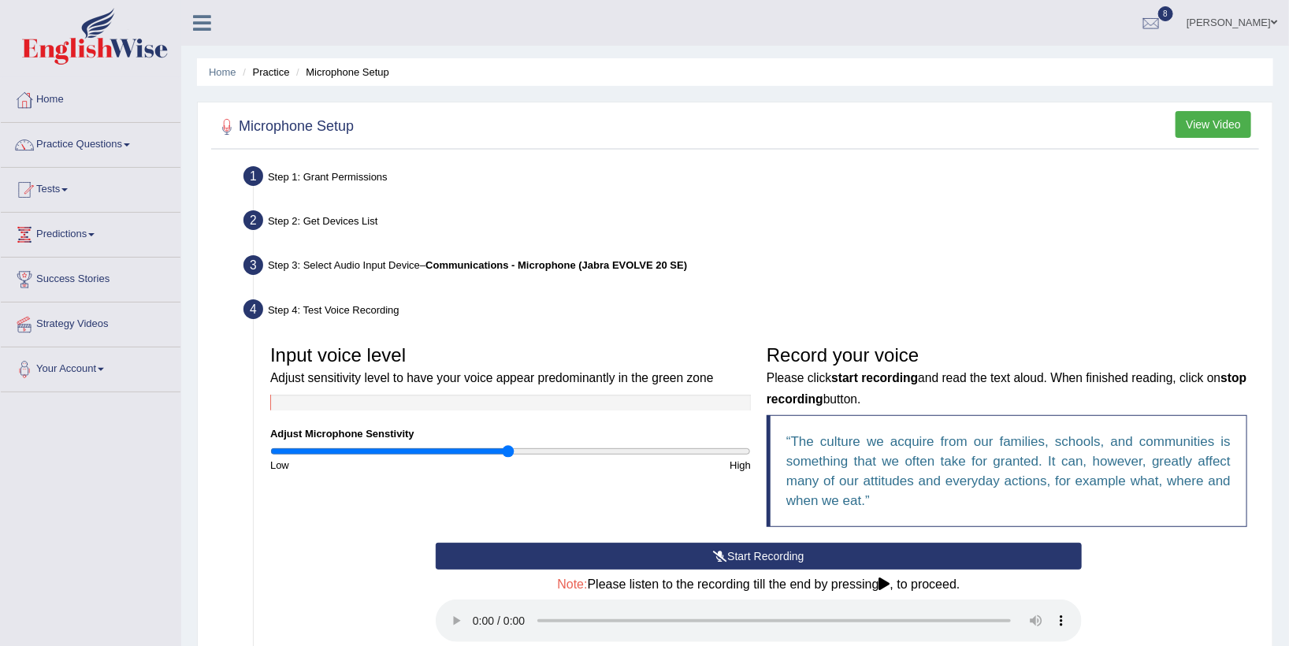
click at [1209, 117] on button "View Video" at bounding box center [1213, 124] width 76 height 27
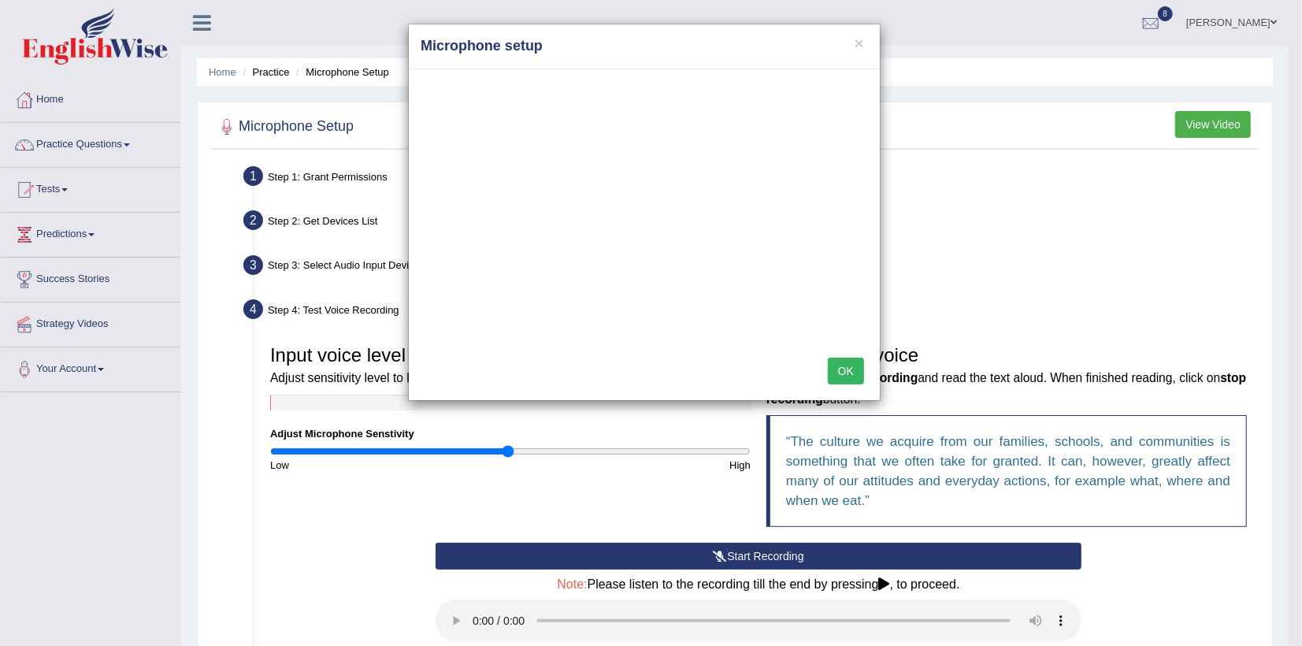
click at [57, 369] on div "× Microphone setup OK" at bounding box center [651, 323] width 1302 height 646
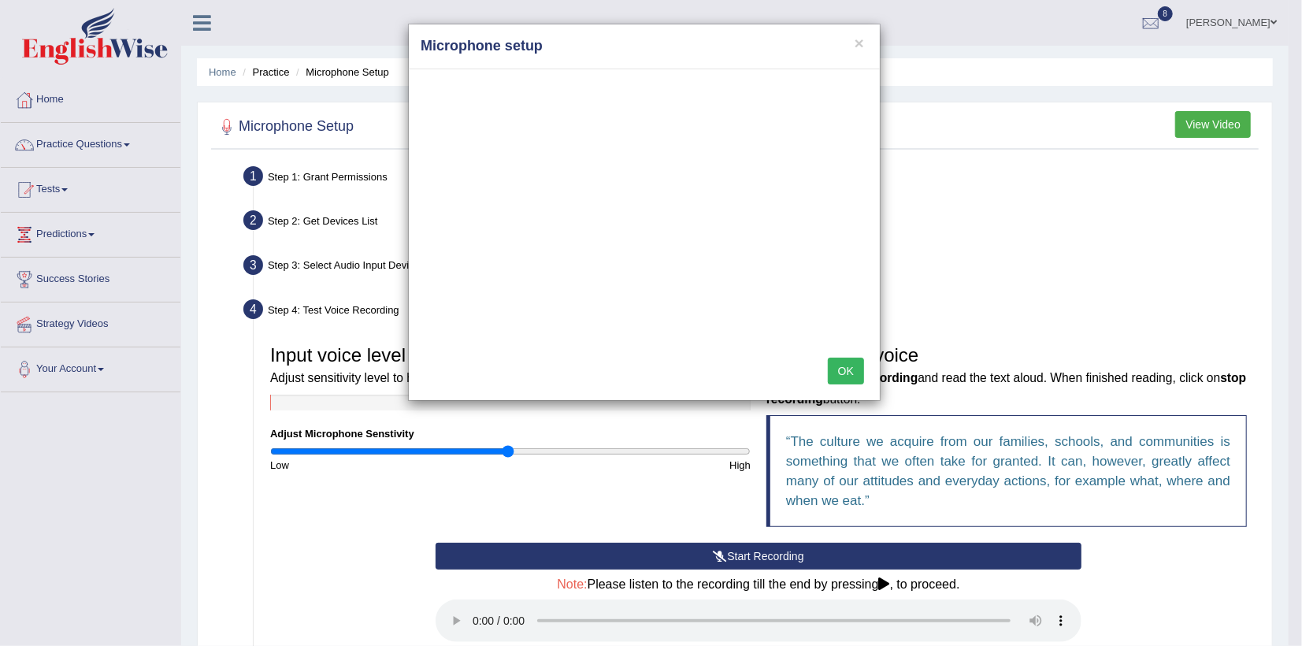
click at [24, 366] on div "× Microphone setup OK" at bounding box center [651, 323] width 1302 height 646
drag, startPoint x: 24, startPoint y: 366, endPoint x: 65, endPoint y: 368, distance: 41.0
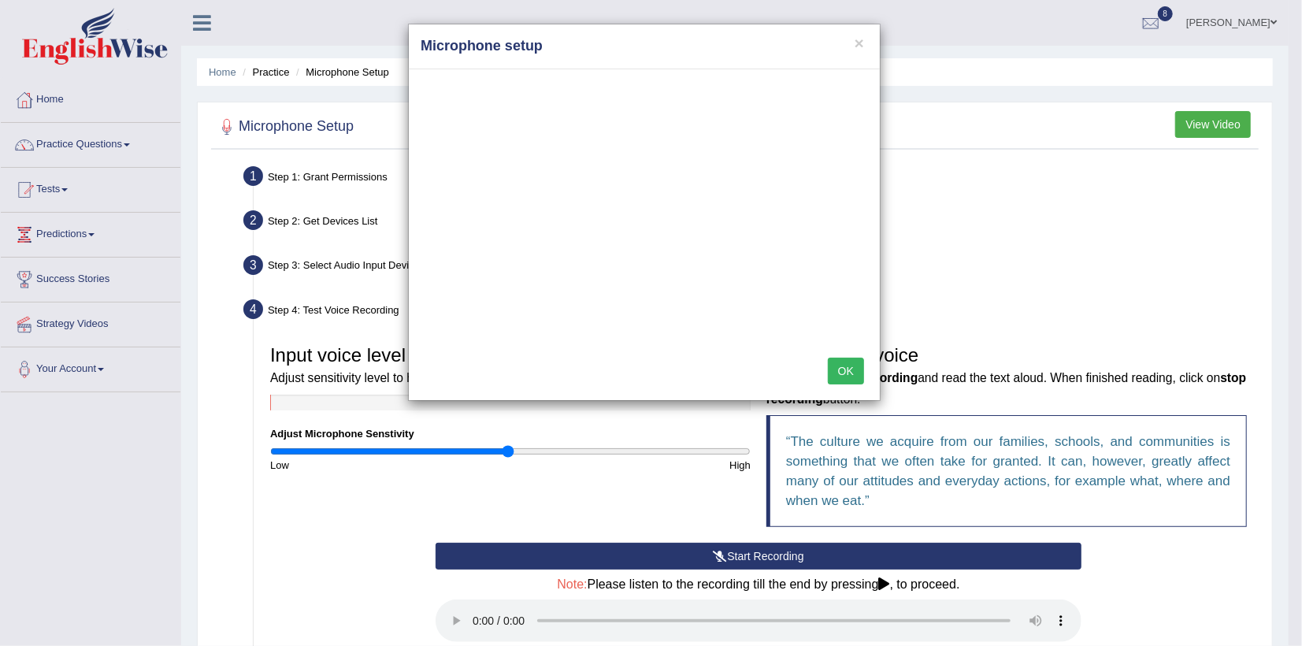
click at [65, 368] on div "× Microphone setup OK" at bounding box center [651, 323] width 1302 height 646
drag, startPoint x: 65, startPoint y: 368, endPoint x: 100, endPoint y: 369, distance: 34.7
click at [100, 369] on div "× Microphone setup OK" at bounding box center [651, 323] width 1302 height 646
click at [103, 369] on div "× Microphone setup OK" at bounding box center [651, 323] width 1302 height 646
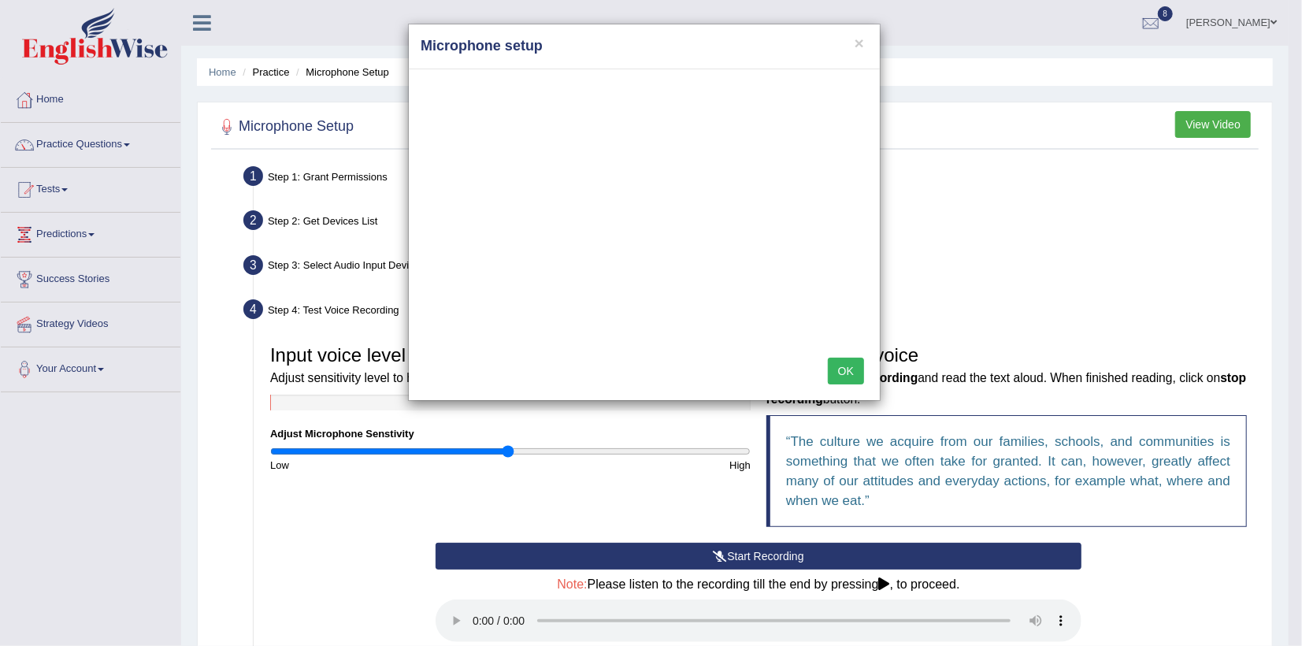
click at [103, 369] on div "× Microphone setup OK" at bounding box center [651, 323] width 1302 height 646
drag, startPoint x: 103, startPoint y: 369, endPoint x: 64, endPoint y: 362, distance: 39.9
click at [64, 362] on div "× Microphone setup OK" at bounding box center [651, 323] width 1302 height 646
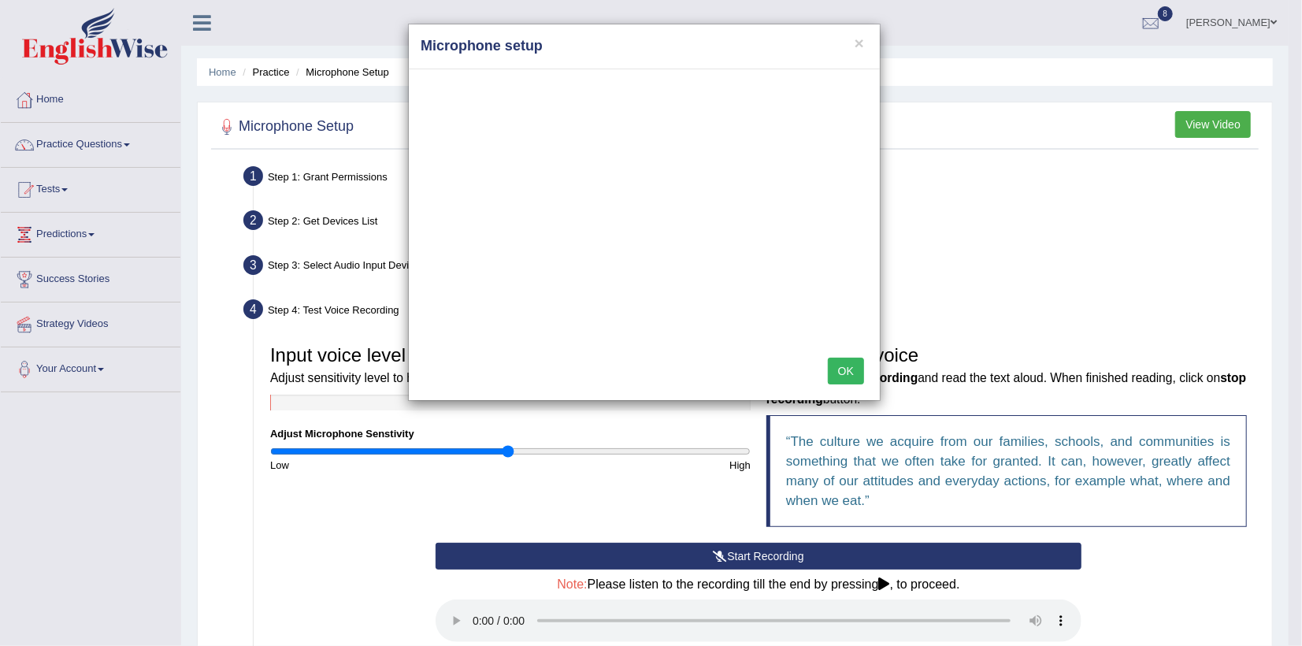
click at [66, 369] on div "× Microphone setup OK" at bounding box center [651, 323] width 1302 height 646
click at [75, 327] on div "× Microphone setup OK" at bounding box center [651, 323] width 1302 height 646
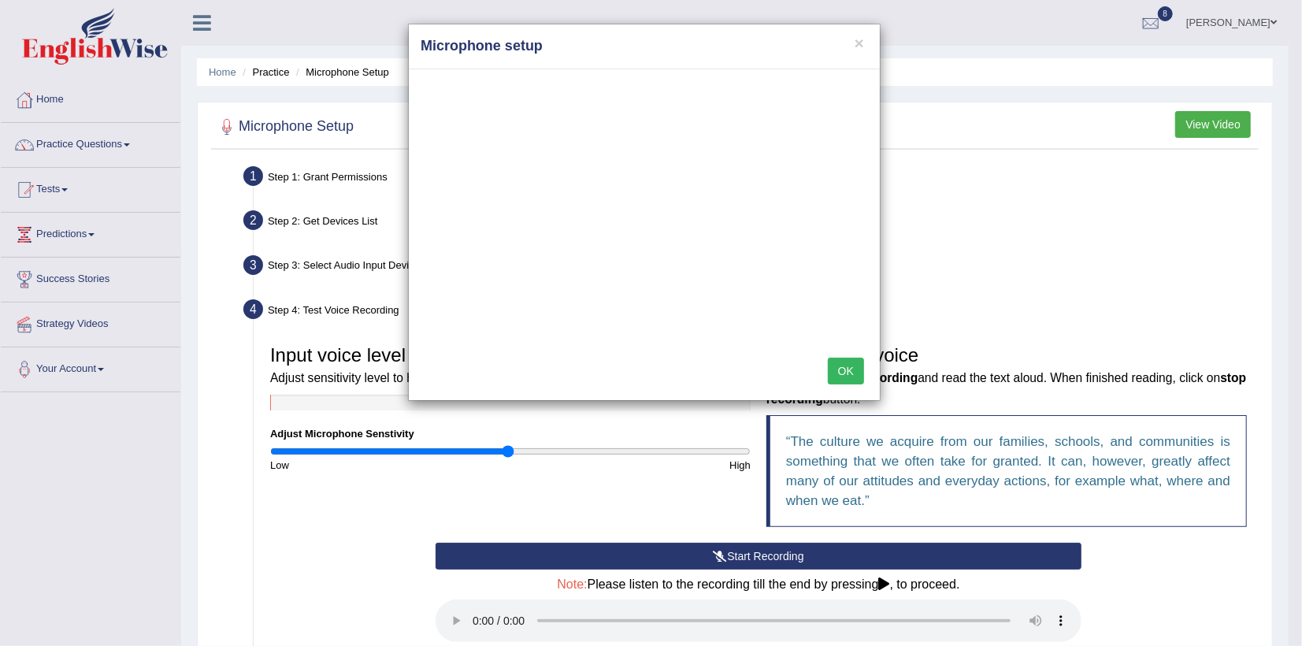
click at [50, 234] on div "× Microphone setup OK" at bounding box center [651, 323] width 1302 height 646
click at [101, 234] on div "× Microphone setup OK" at bounding box center [651, 323] width 1302 height 646
click at [97, 234] on div "× Microphone setup OK" at bounding box center [651, 323] width 1302 height 646
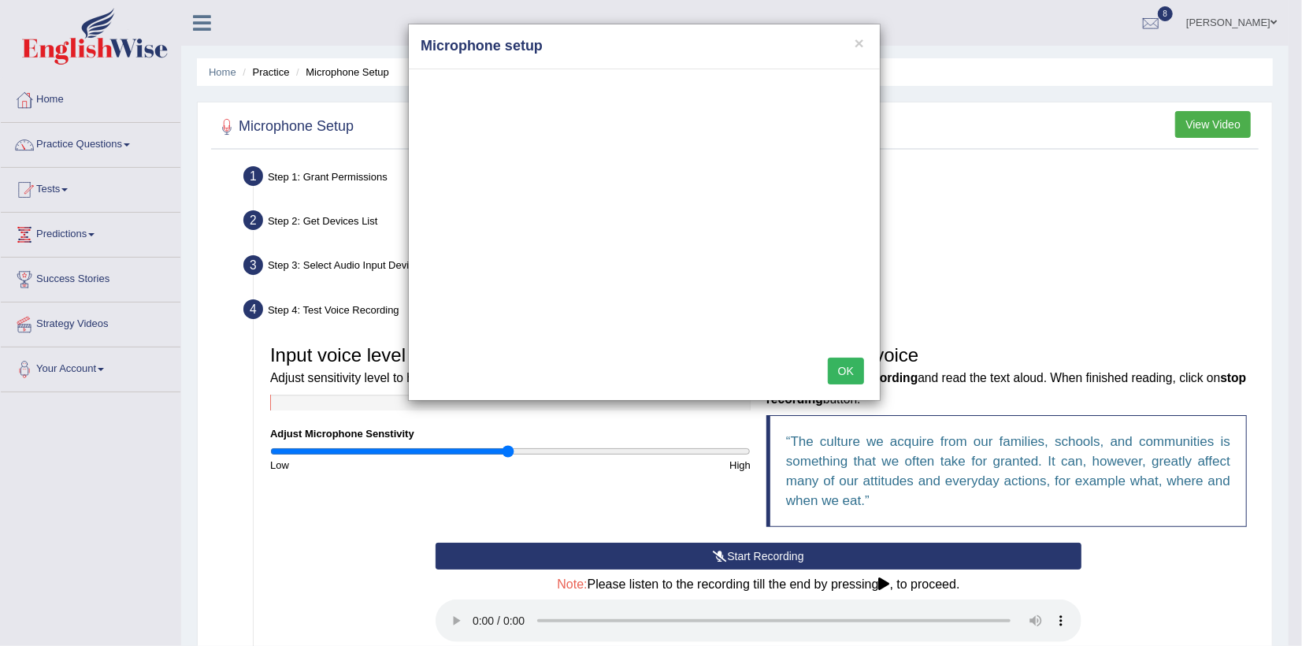
click at [97, 234] on div "× Microphone setup OK" at bounding box center [651, 323] width 1302 height 646
drag, startPoint x: 97, startPoint y: 234, endPoint x: 74, endPoint y: 234, distance: 22.8
click at [74, 234] on div "× Microphone setup OK" at bounding box center [651, 323] width 1302 height 646
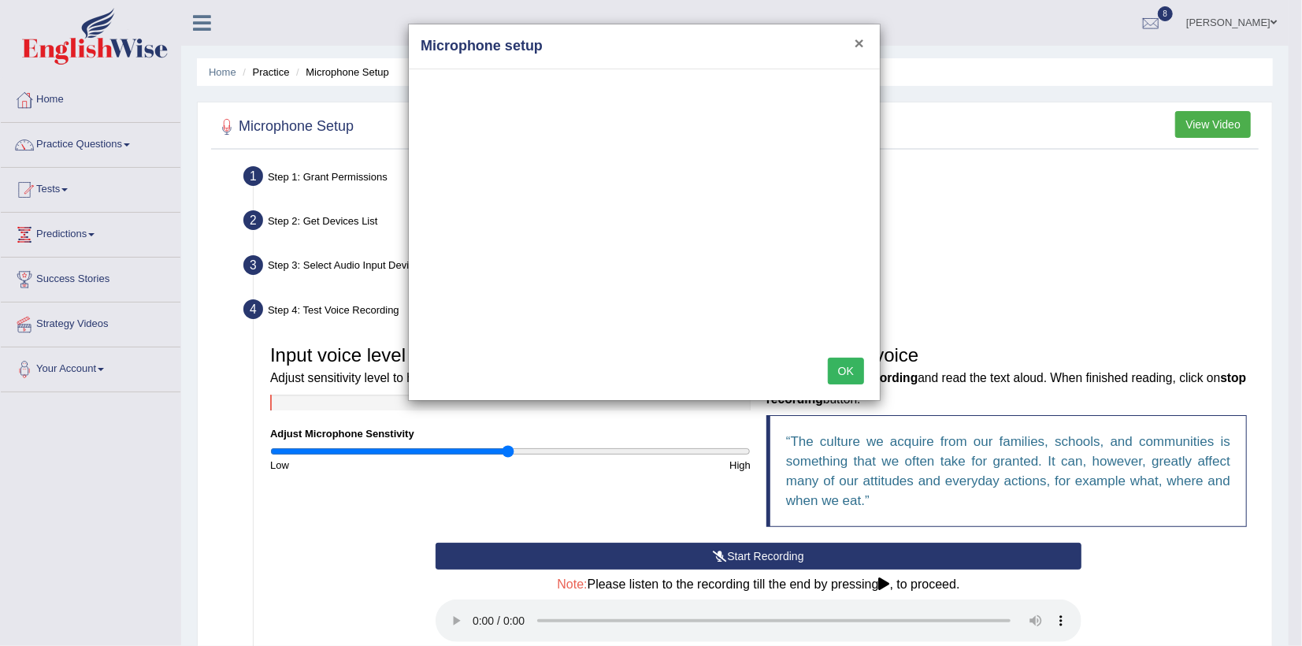
click at [855, 38] on button "×" at bounding box center [859, 43] width 9 height 17
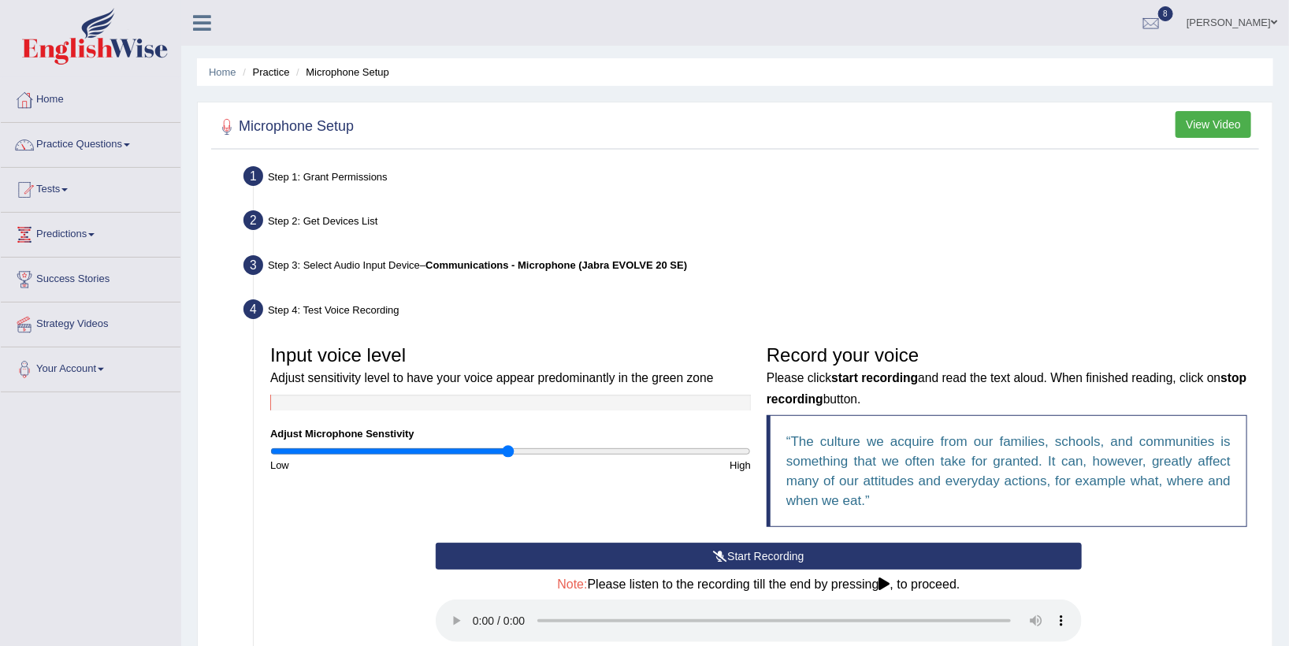
click at [1198, 129] on button "View Video" at bounding box center [1213, 124] width 76 height 27
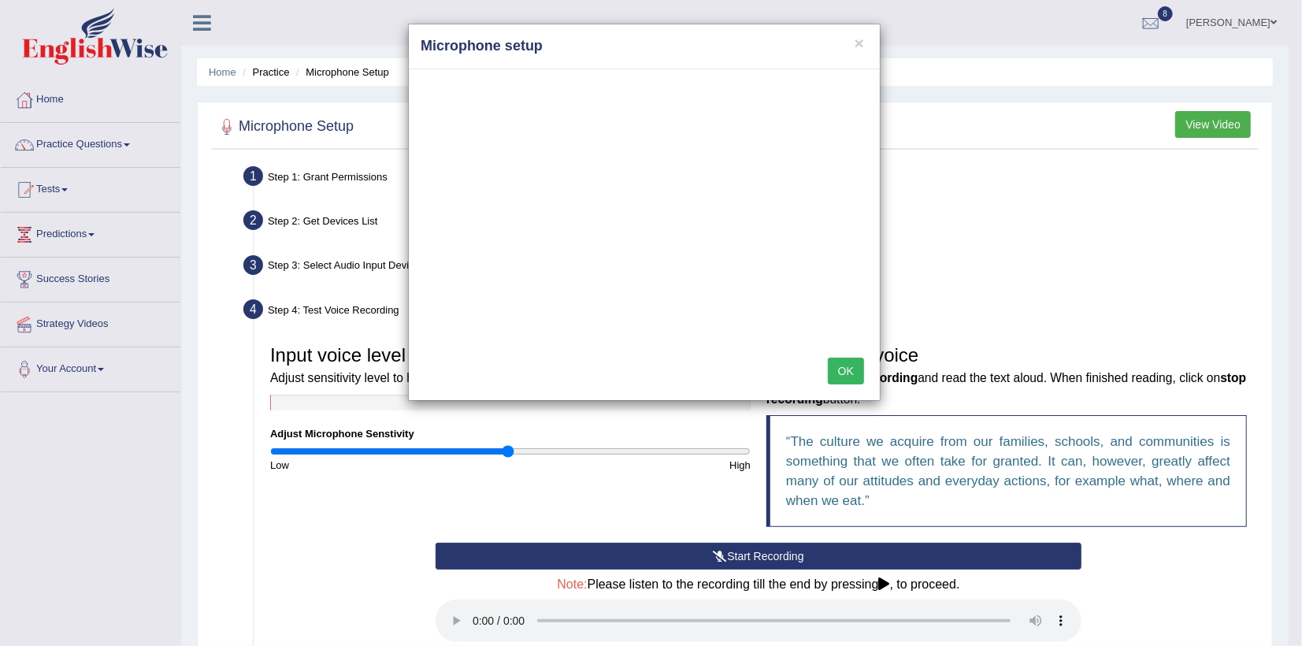
click at [828, 358] on button "OK" at bounding box center [846, 371] width 36 height 27
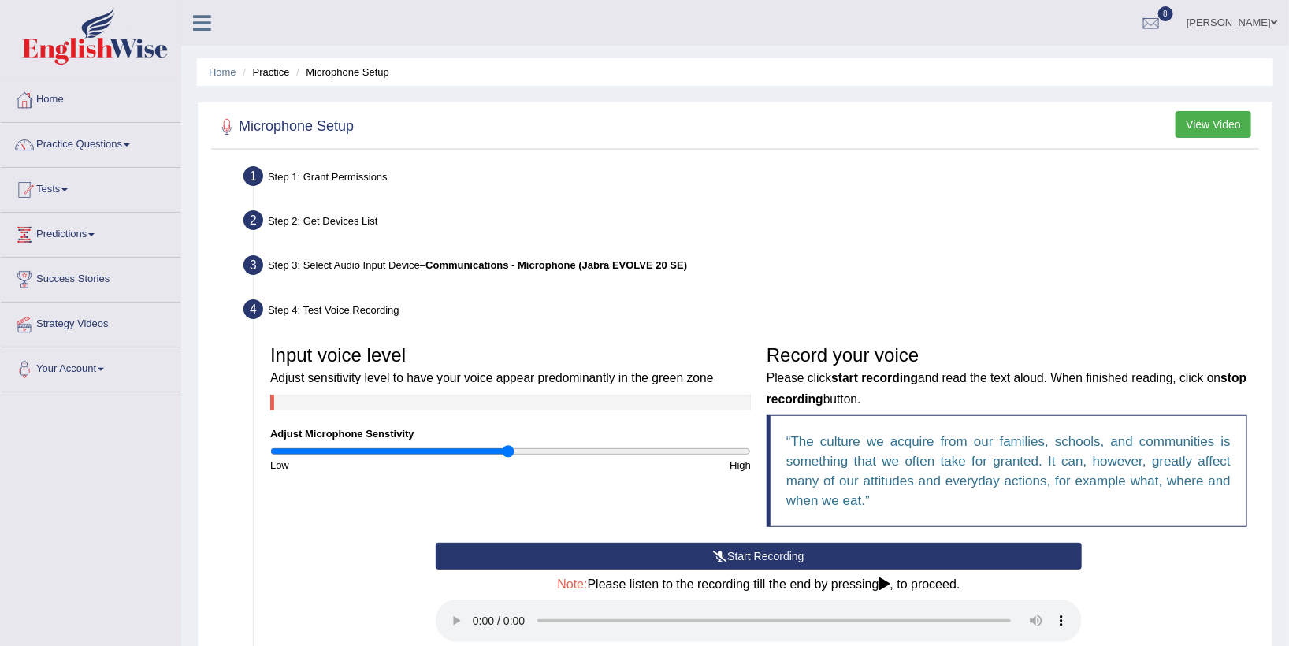
click at [1200, 120] on button "View Video" at bounding box center [1213, 124] width 76 height 27
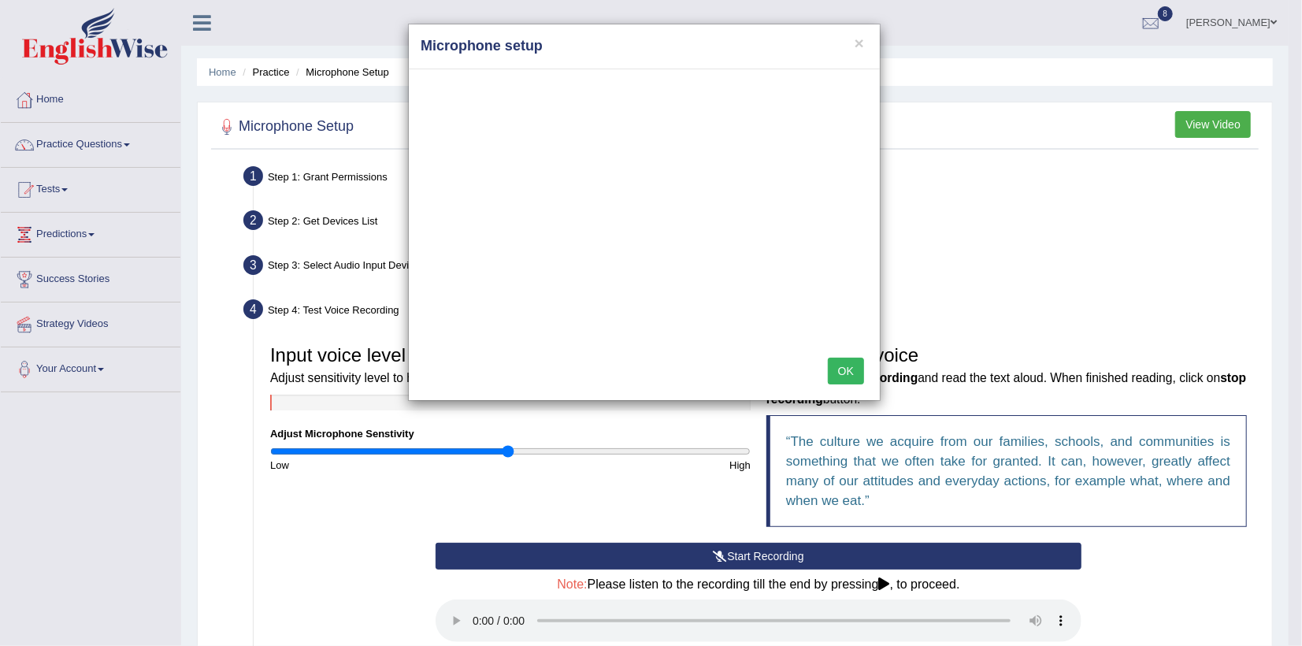
click at [846, 377] on button "OK" at bounding box center [846, 371] width 36 height 27
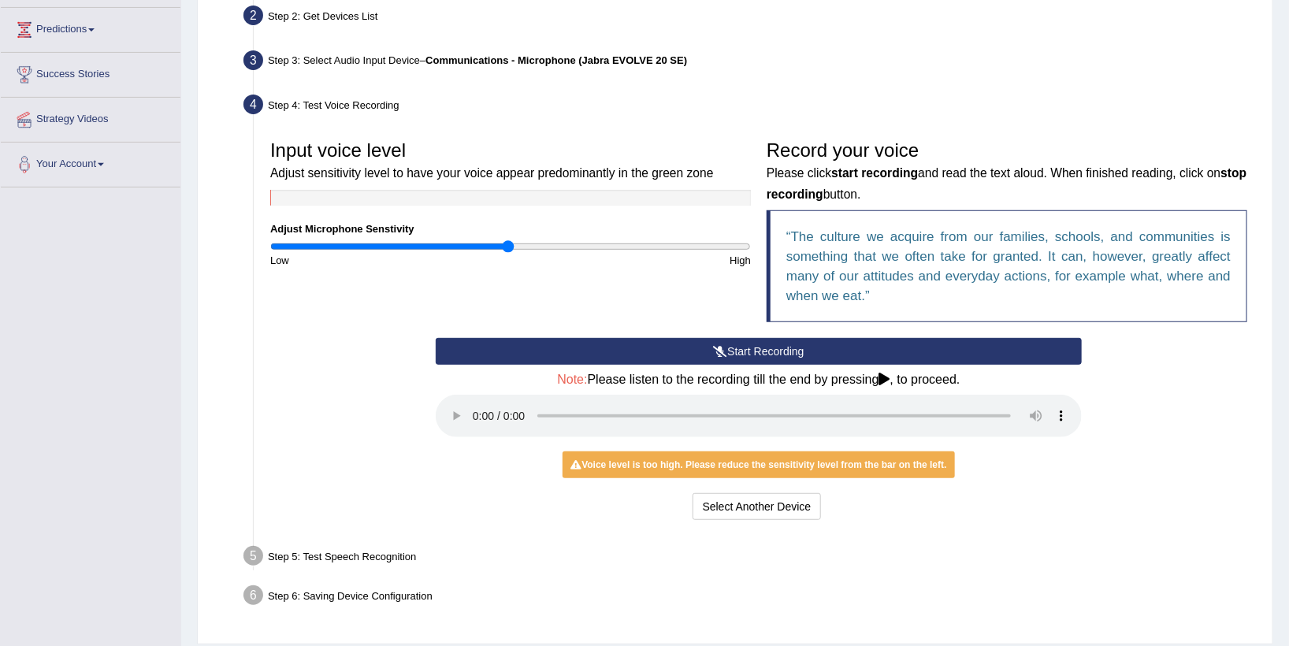
scroll to position [206, 0]
click at [722, 347] on icon at bounding box center [720, 350] width 14 height 11
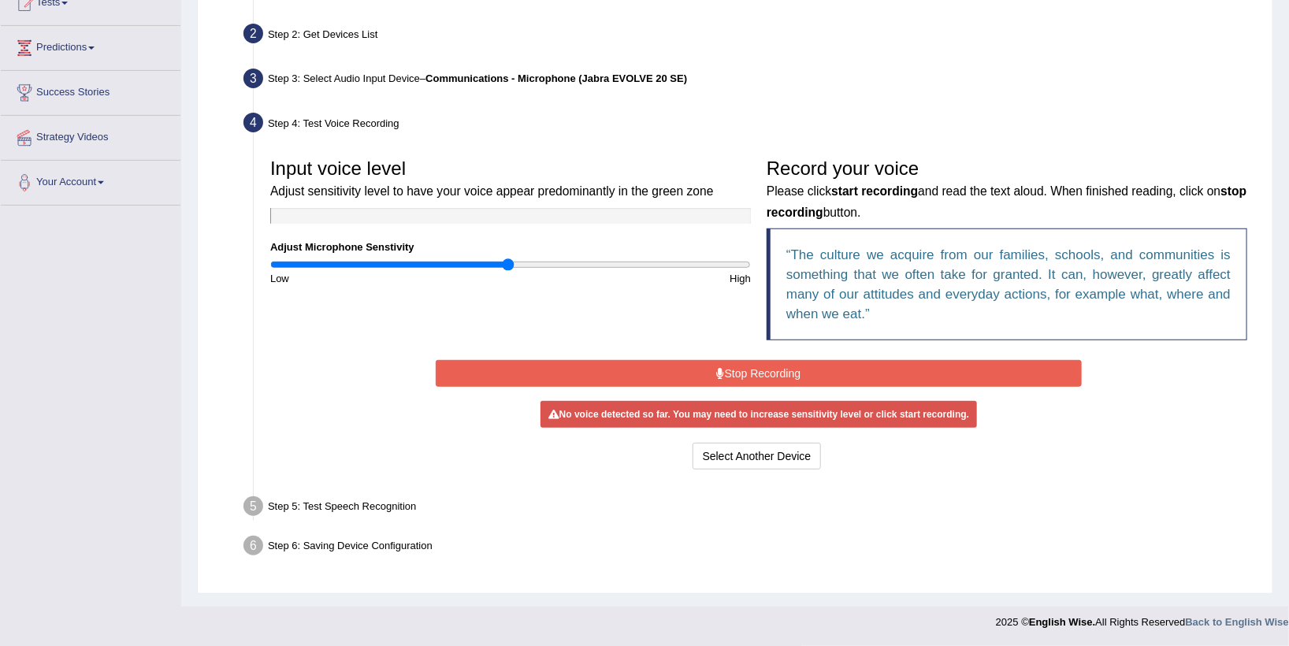
scroll to position [181, 0]
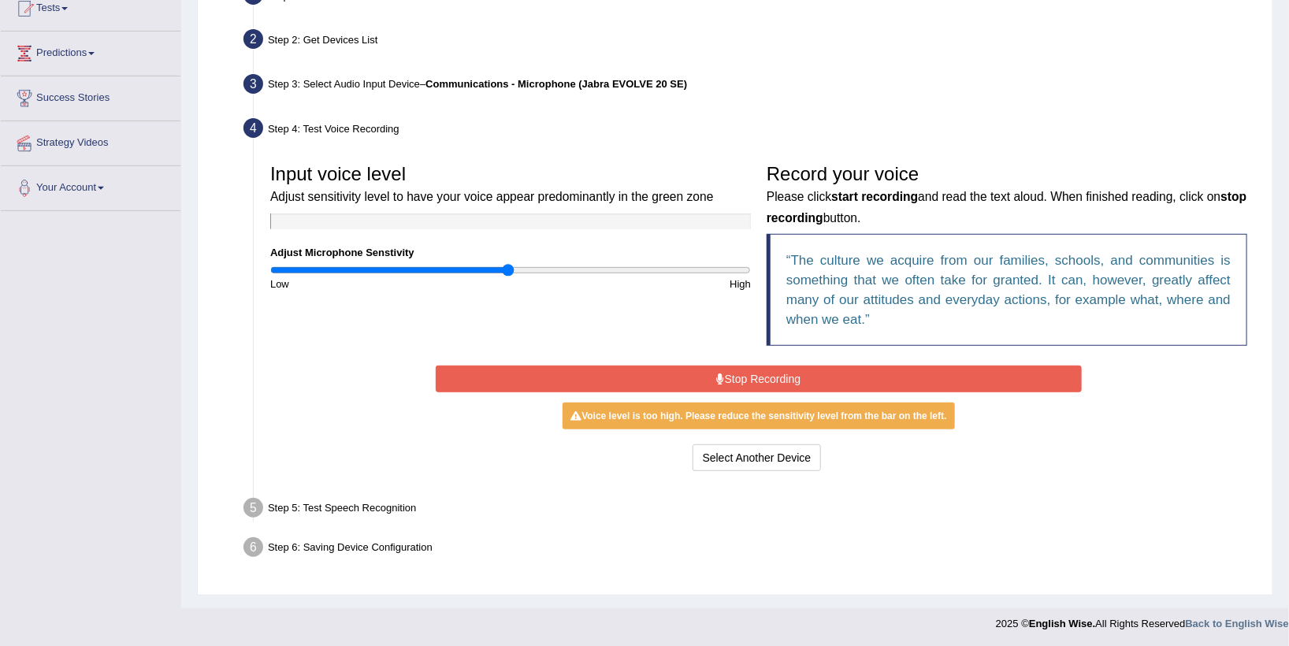
click at [733, 375] on button "Stop Recording" at bounding box center [759, 379] width 646 height 27
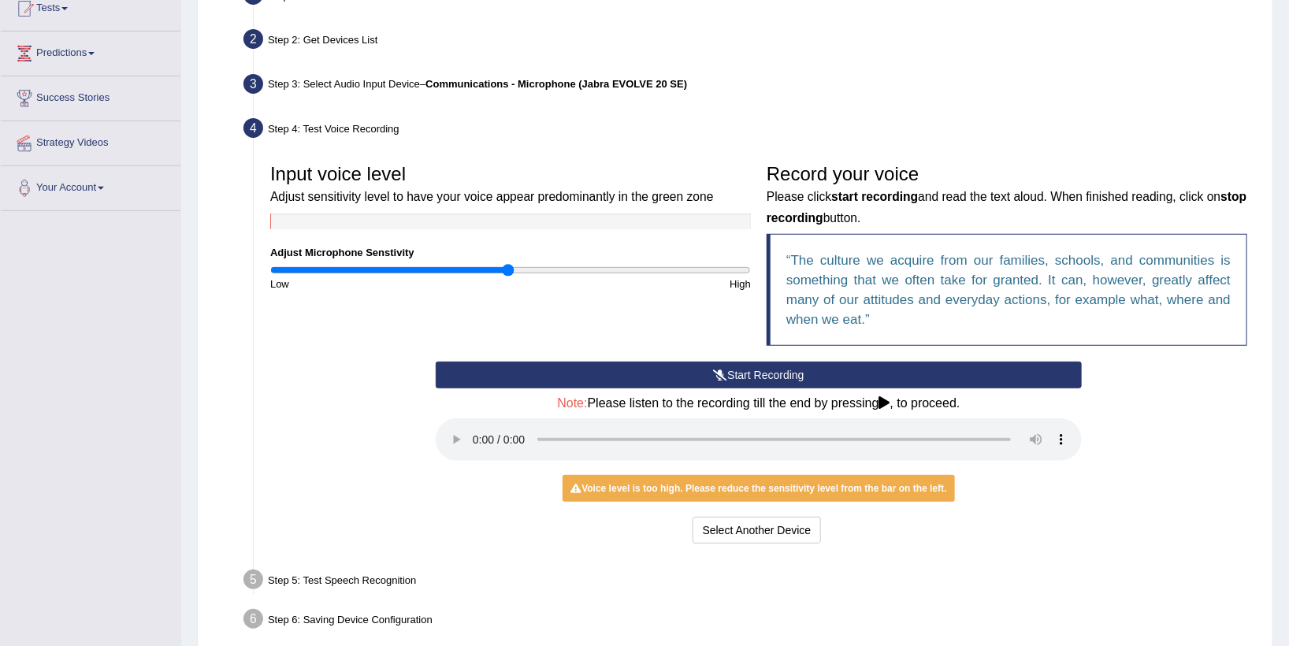
scroll to position [254, 0]
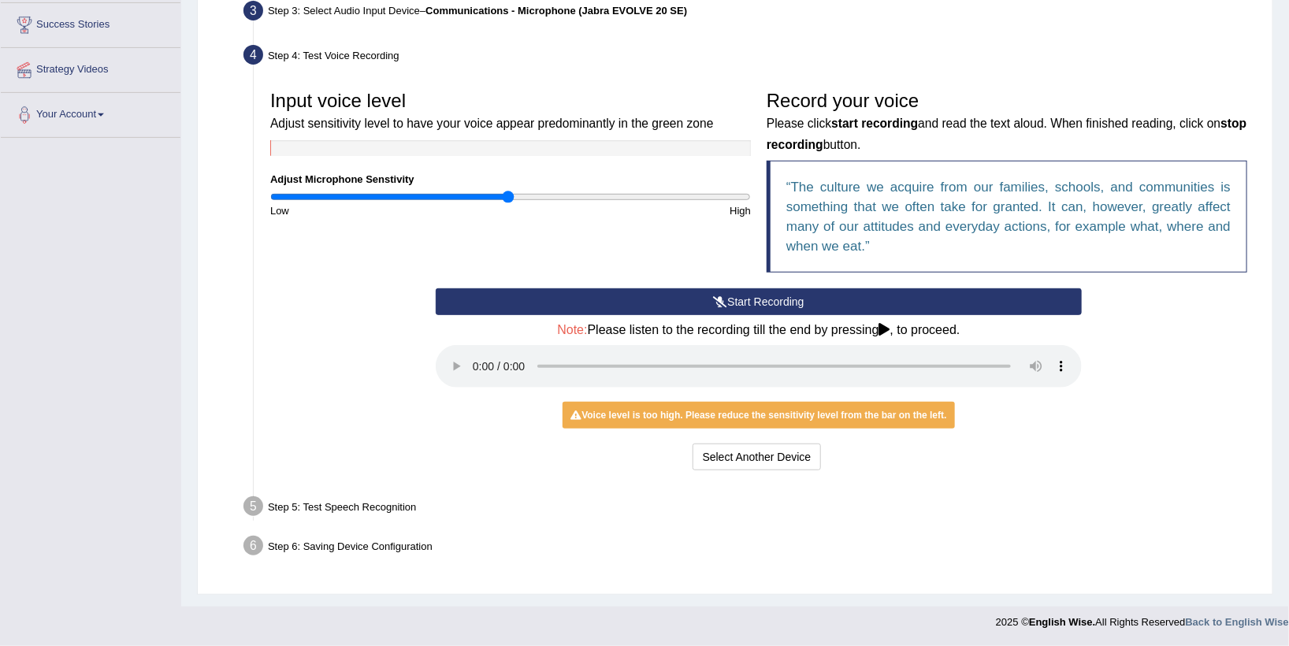
click at [326, 503] on div "Step 5: Test Speech Recognition" at bounding box center [750, 509] width 1029 height 35
click at [372, 506] on div "Step 5: Test Speech Recognition" at bounding box center [750, 509] width 1029 height 35
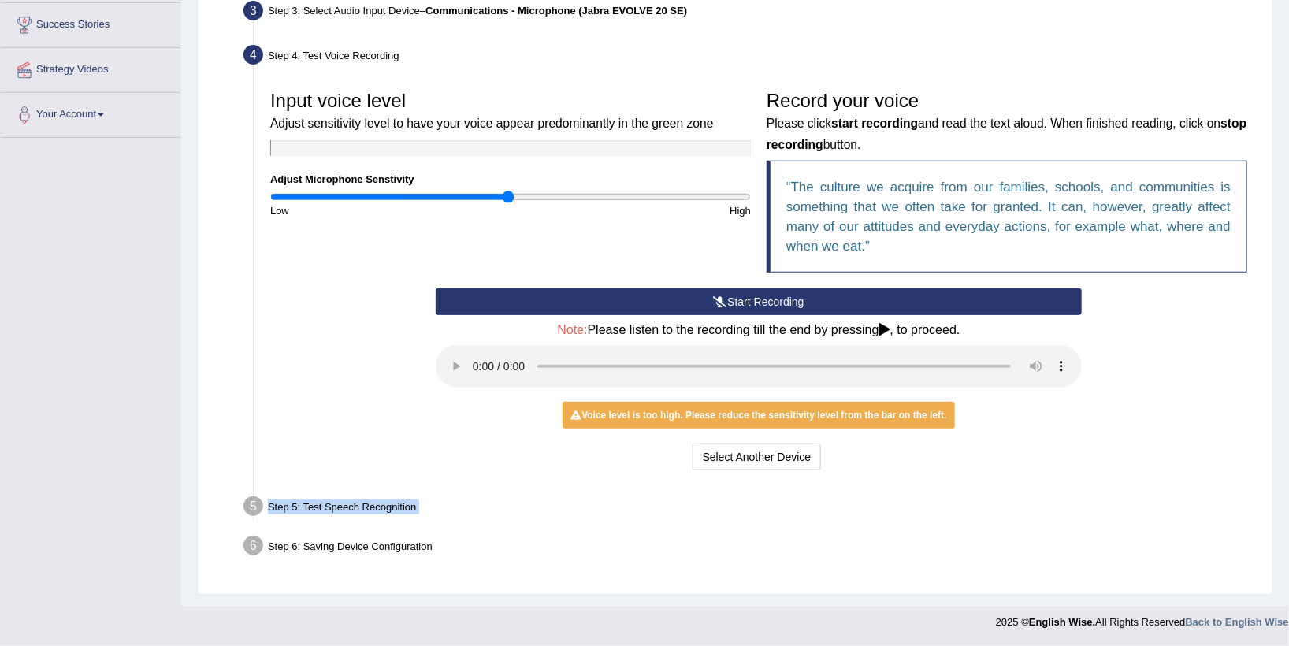
click at [372, 506] on div "Step 5: Test Speech Recognition" at bounding box center [750, 509] width 1029 height 35
click at [883, 331] on icon at bounding box center [884, 329] width 11 height 13
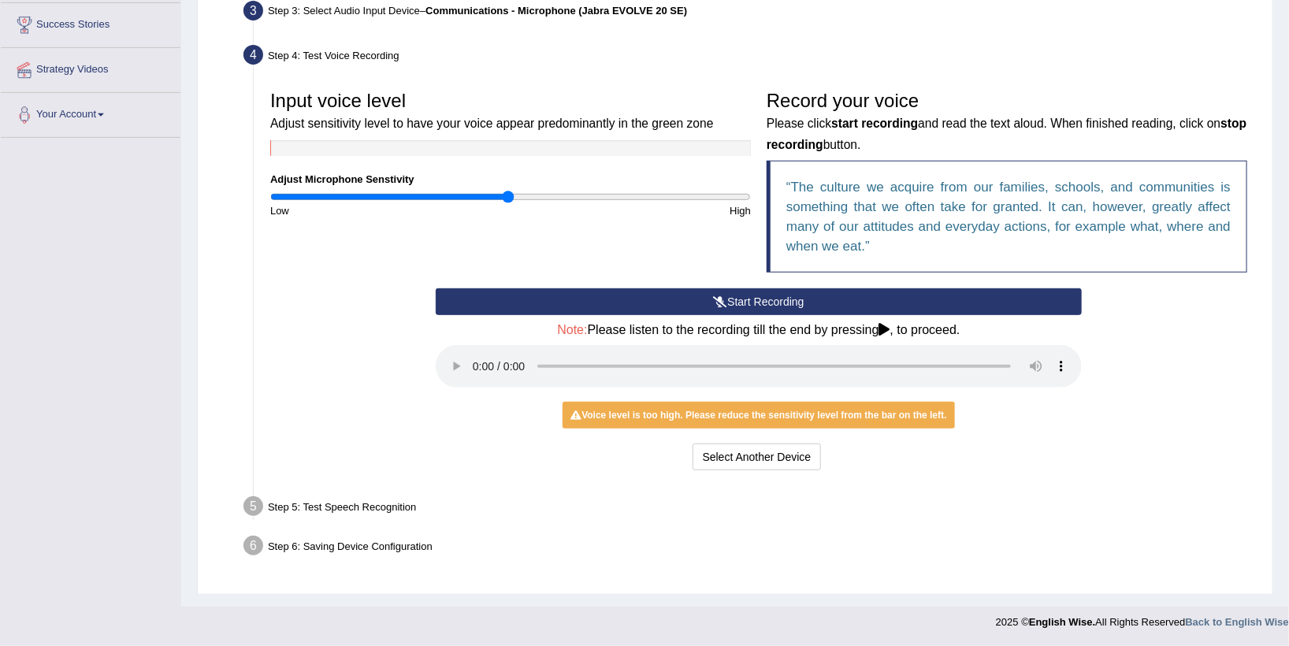
click at [883, 331] on icon at bounding box center [884, 329] width 11 height 13
click at [720, 296] on icon at bounding box center [720, 301] width 14 height 11
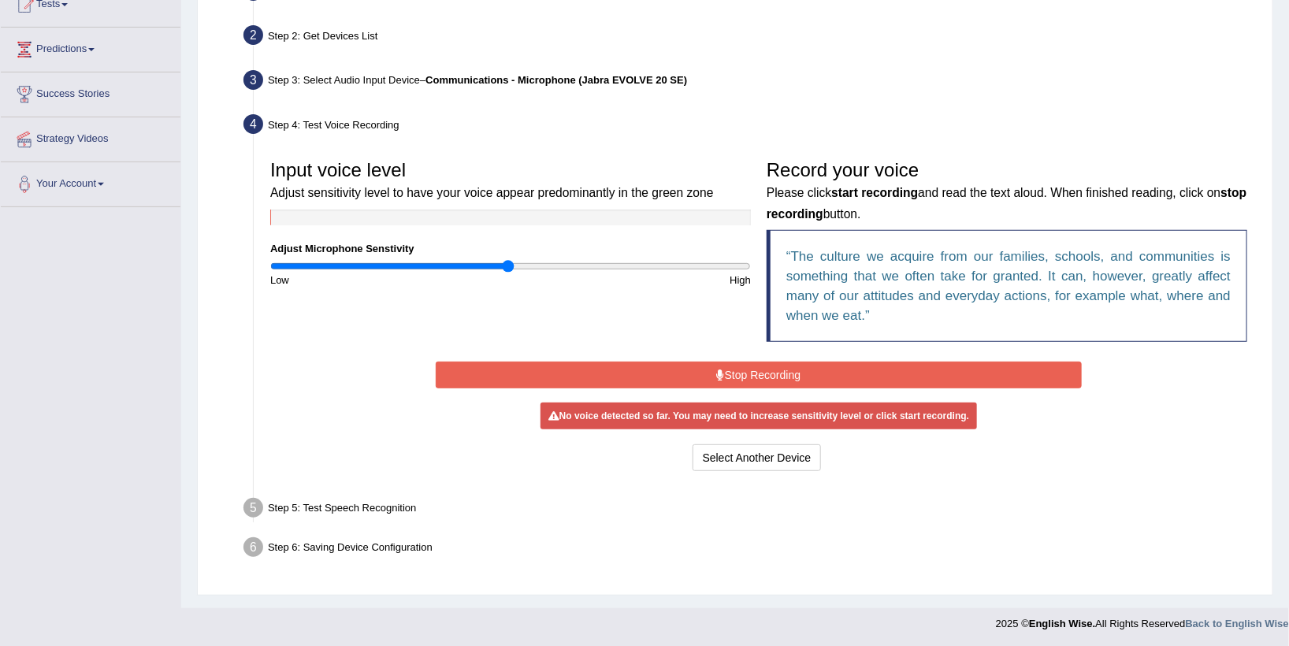
scroll to position [181, 0]
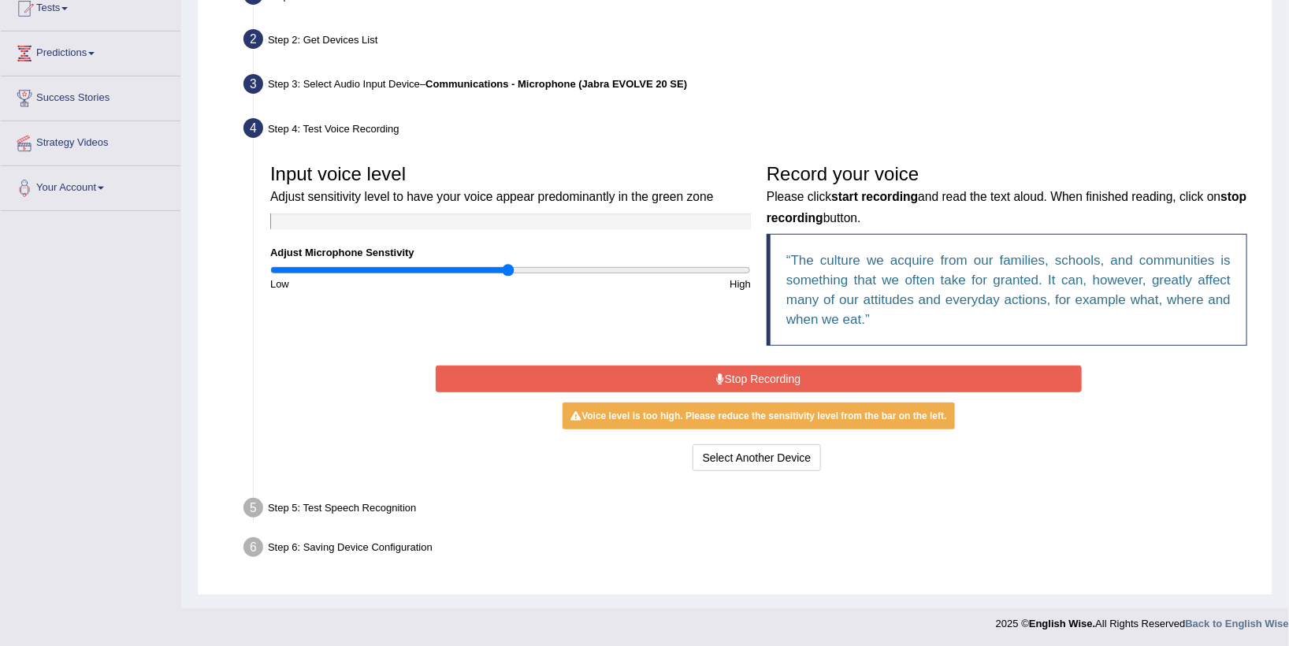
click at [756, 372] on button "Stop Recording" at bounding box center [759, 379] width 646 height 27
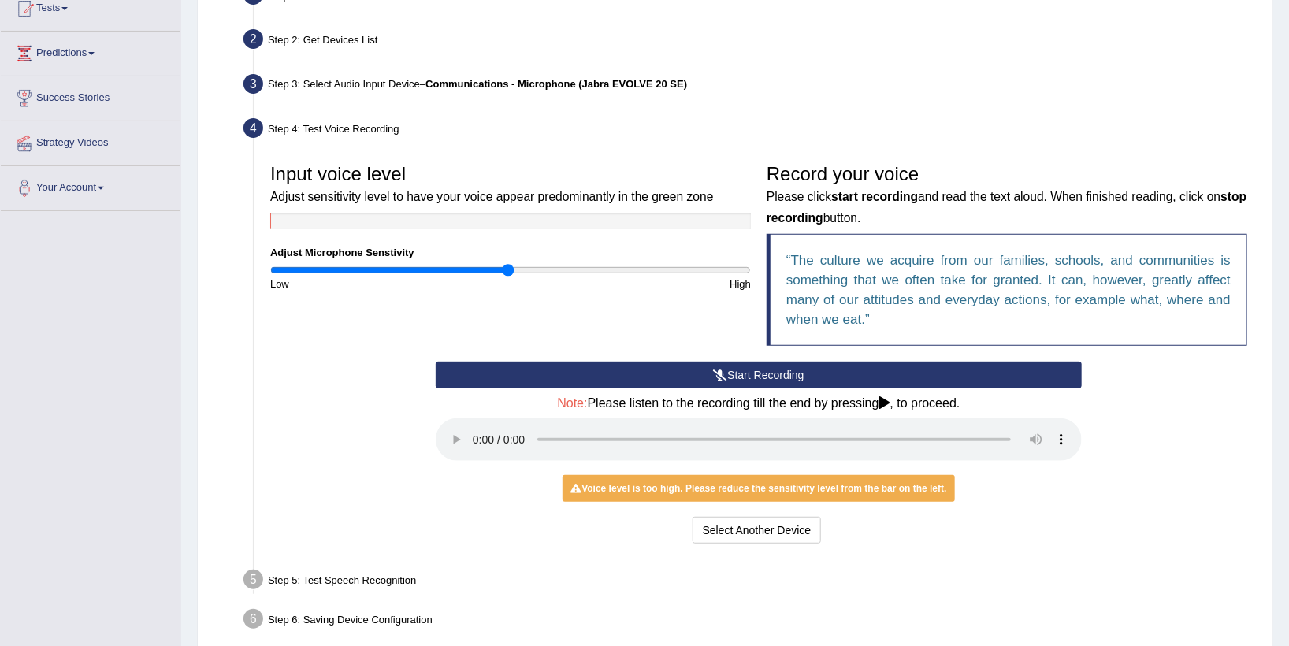
click at [1127, 435] on div "Start Recording Stop Recording Note: Please listen to the recording till the en…" at bounding box center [758, 455] width 993 height 186
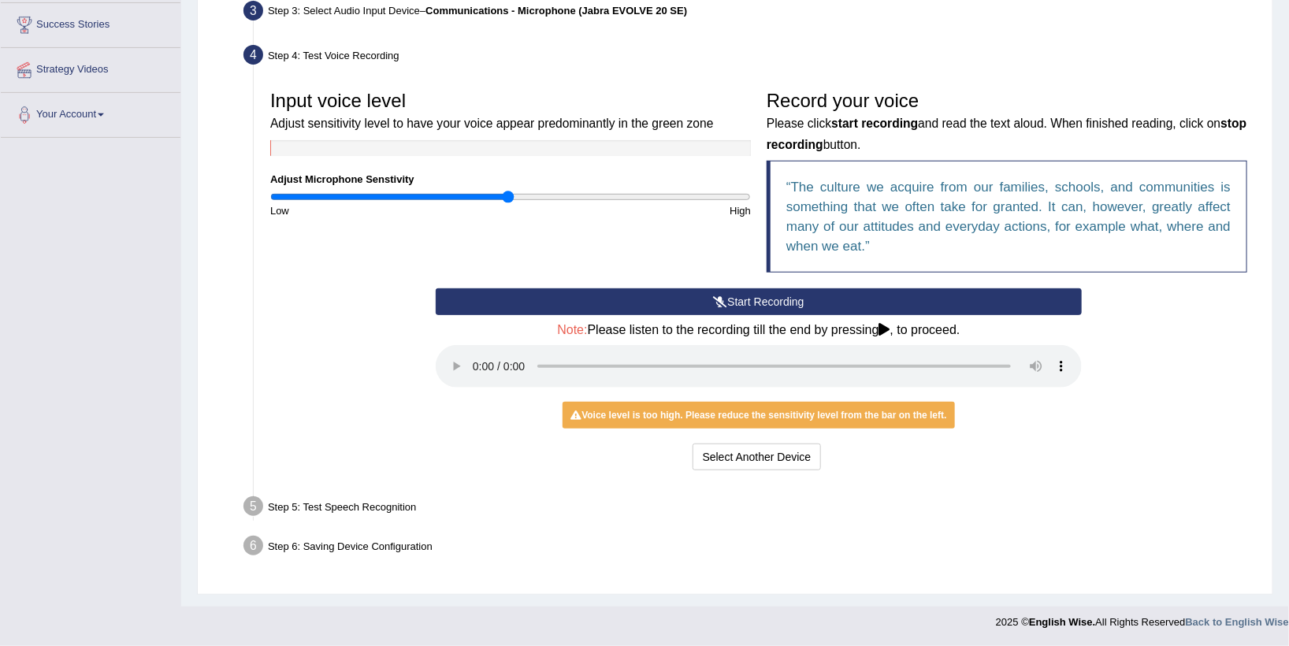
scroll to position [0, 0]
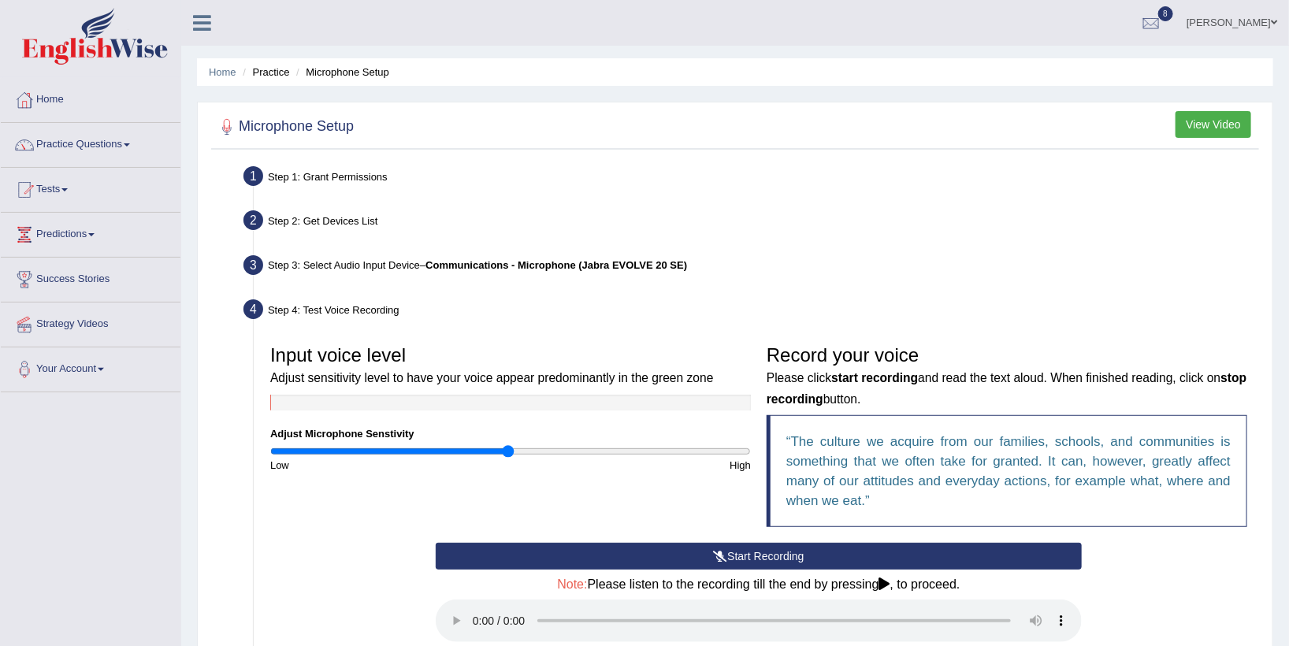
click at [1213, 128] on button "View Video" at bounding box center [1213, 124] width 76 height 27
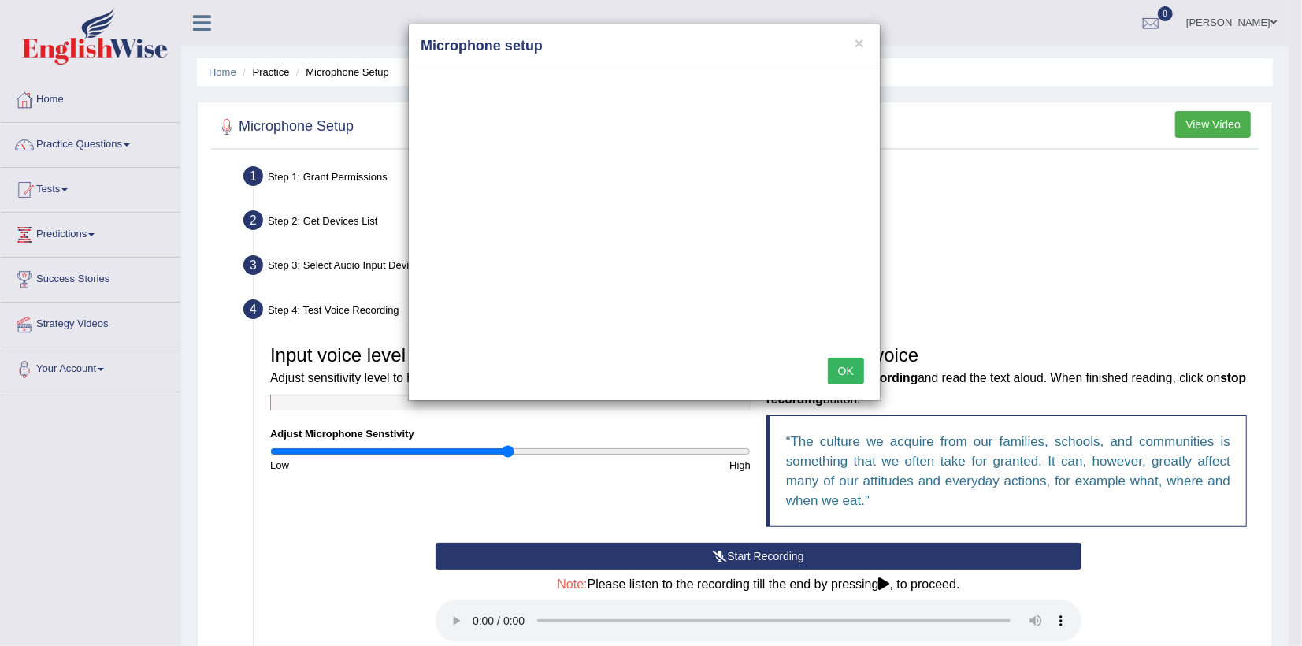
click at [844, 369] on button "OK" at bounding box center [846, 371] width 36 height 27
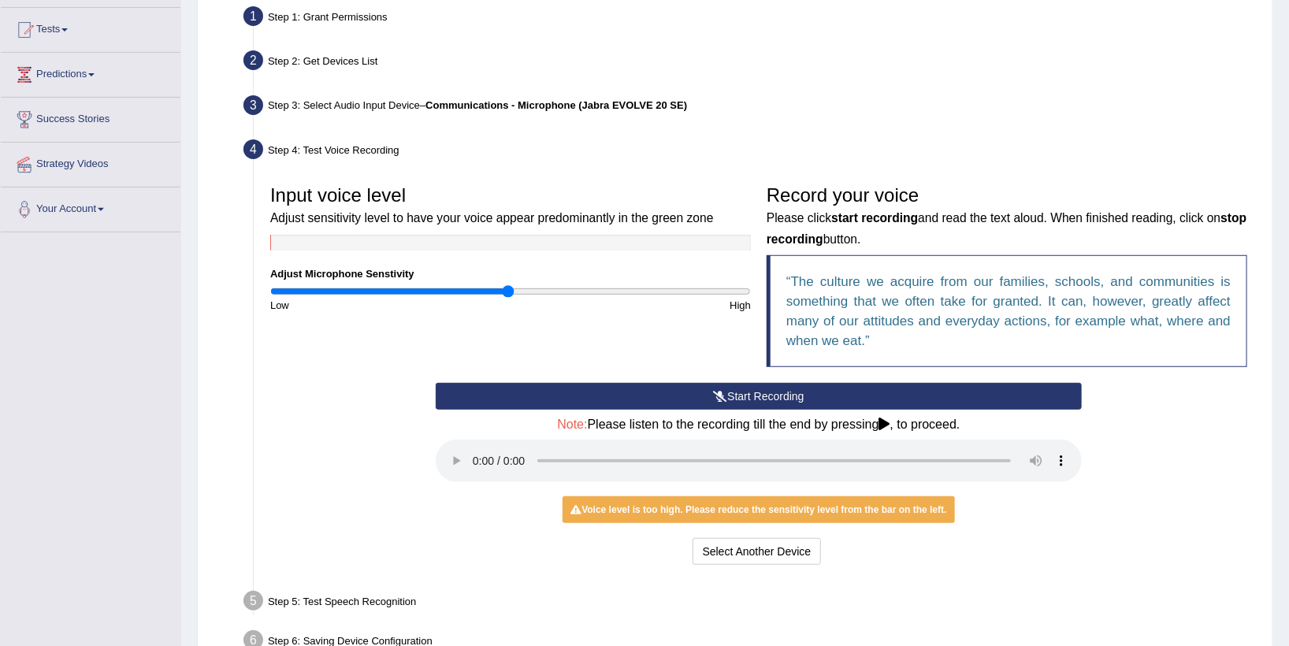
scroll to position [161, 0]
click at [736, 300] on div "High" at bounding box center [635, 304] width 248 height 15
click at [737, 311] on div "Input voice level Adjust sensitivity level to have your voice appear predominan…" at bounding box center [758, 279] width 993 height 206
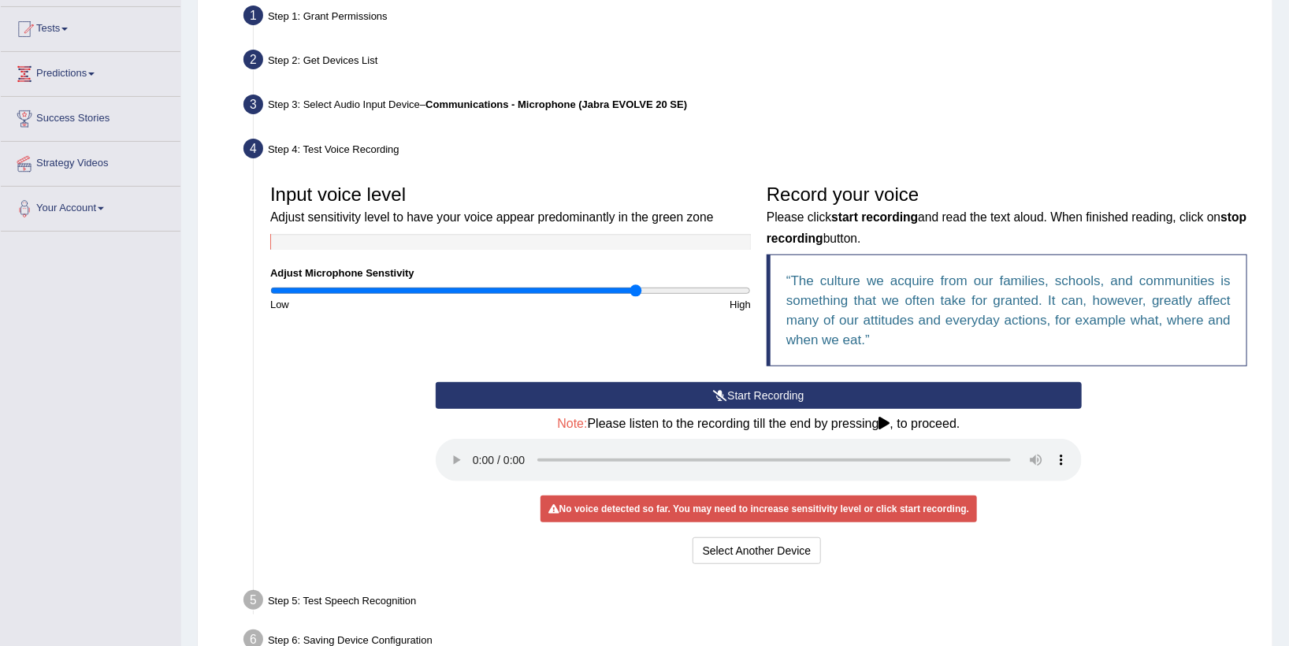
type input "1.54"
click at [637, 292] on input "range" at bounding box center [510, 290] width 481 height 13
click at [714, 392] on icon at bounding box center [720, 395] width 14 height 11
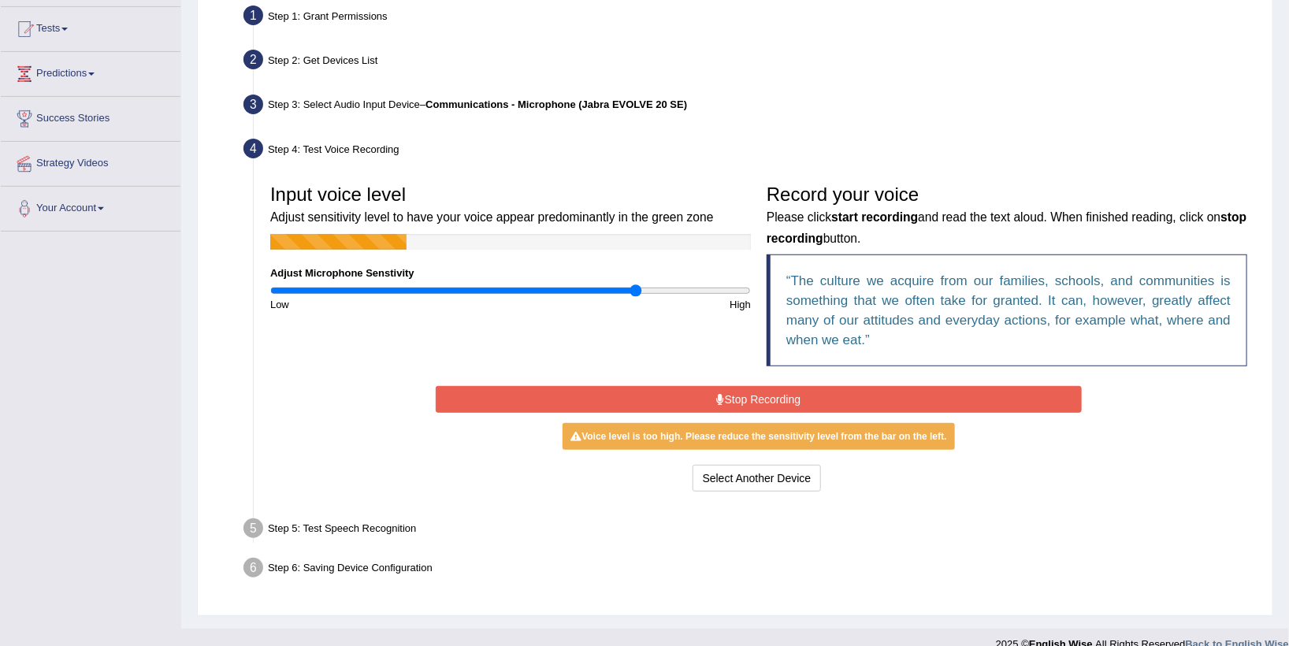
click at [714, 392] on button "Stop Recording" at bounding box center [759, 399] width 646 height 27
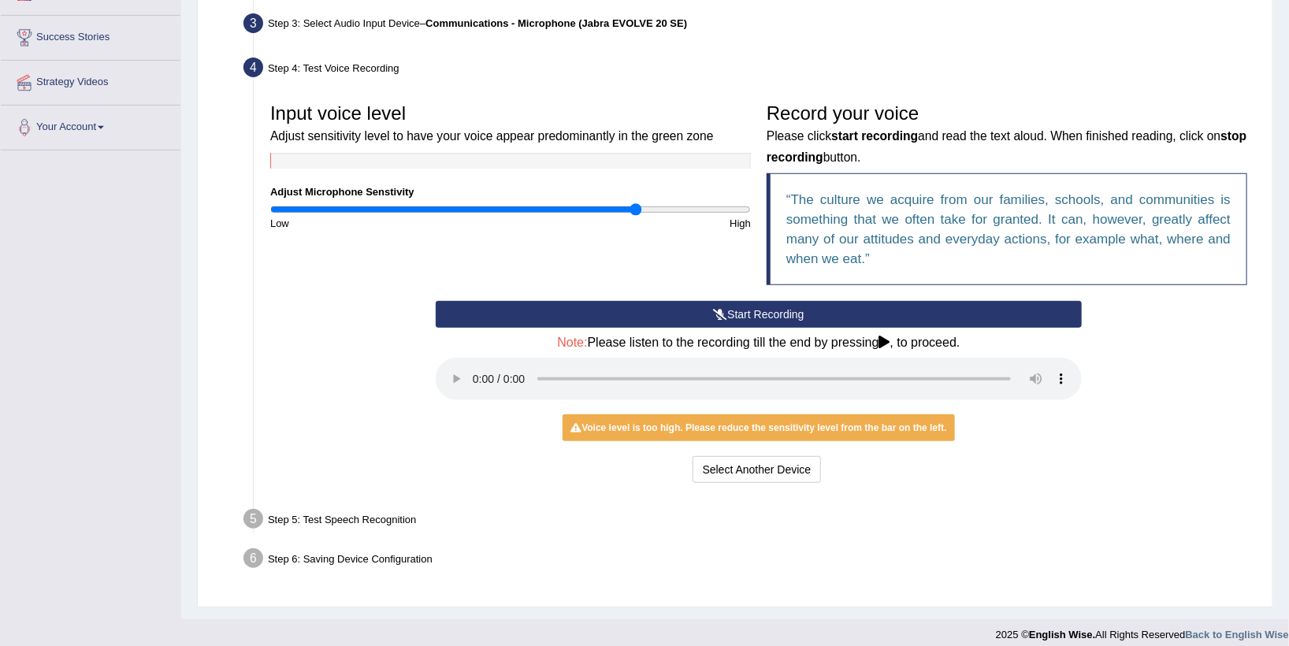
scroll to position [244, 0]
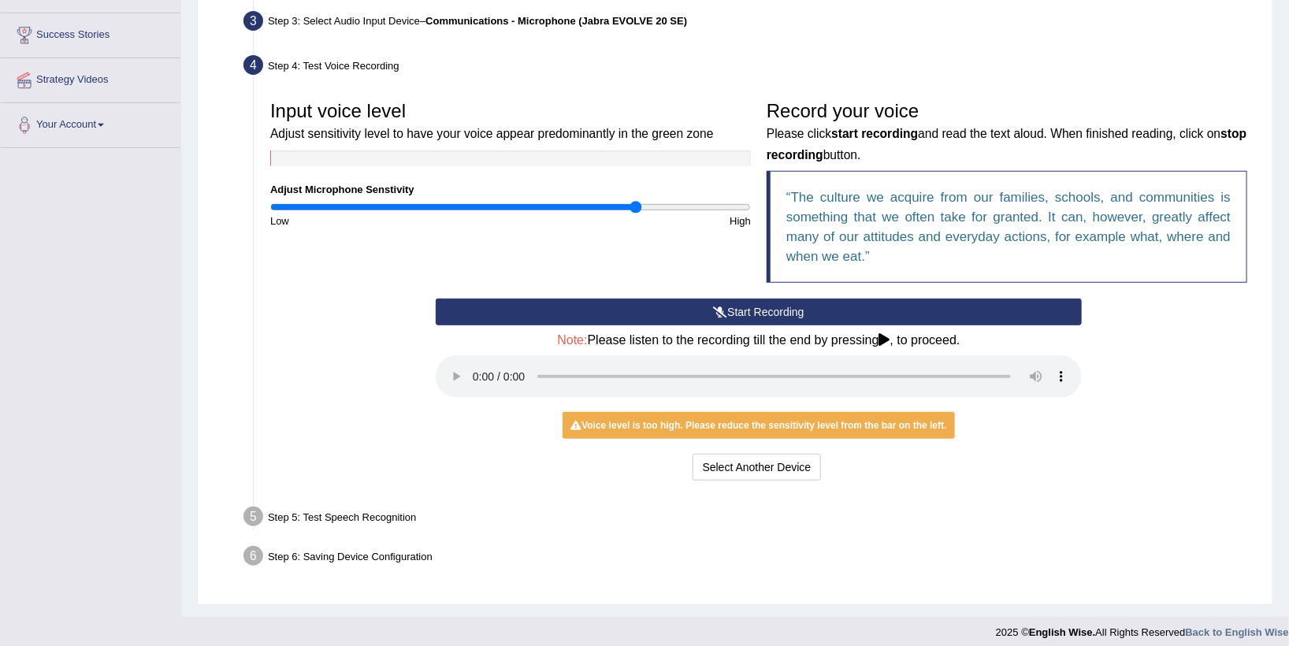
click at [666, 417] on div "Voice level is too high. Please reduce the sensitivity level from the bar on th…" at bounding box center [759, 425] width 392 height 27
click at [151, 186] on div "Toggle navigation Home Practice Questions Speaking Practice Read Aloud Repeat S…" at bounding box center [644, 202] width 1289 height 893
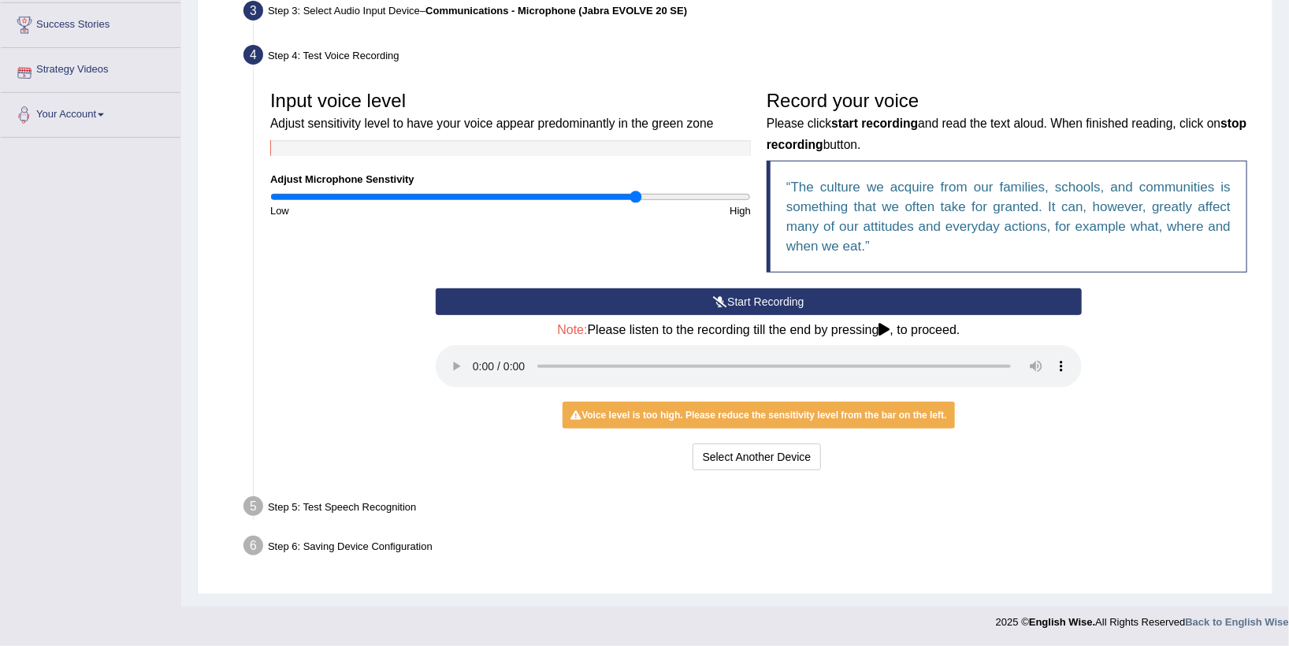
scroll to position [0, 0]
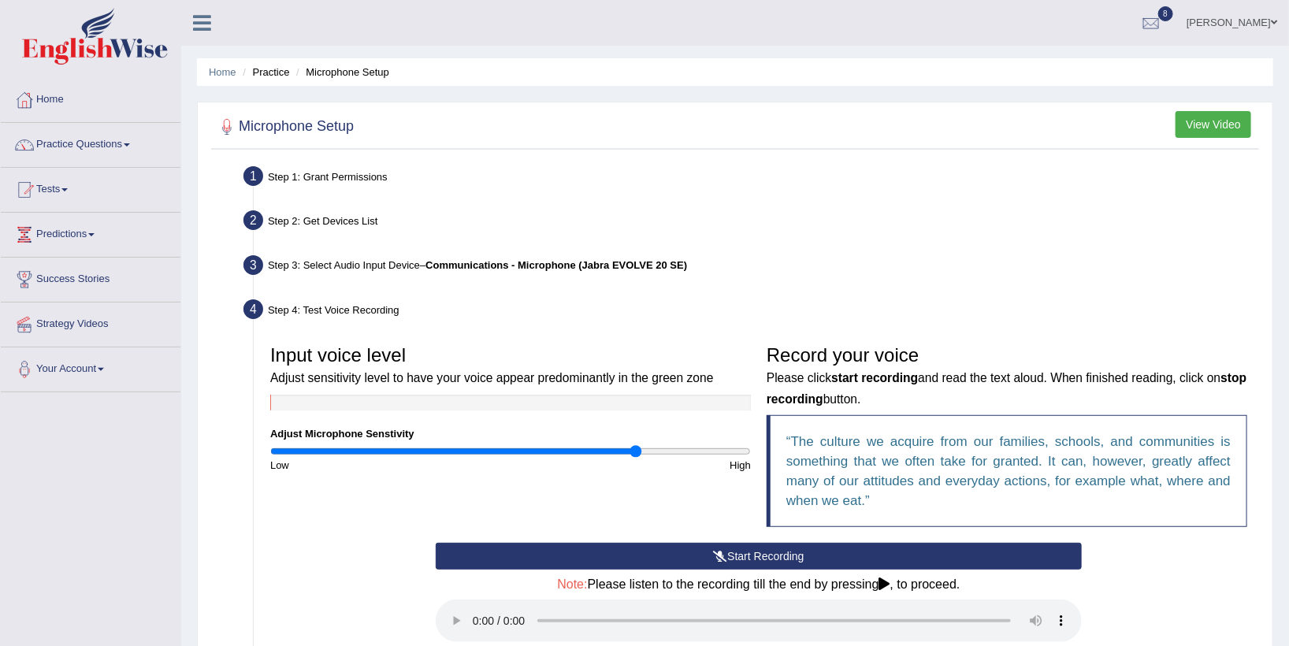
click at [69, 150] on link "Practice Questions" at bounding box center [91, 142] width 180 height 39
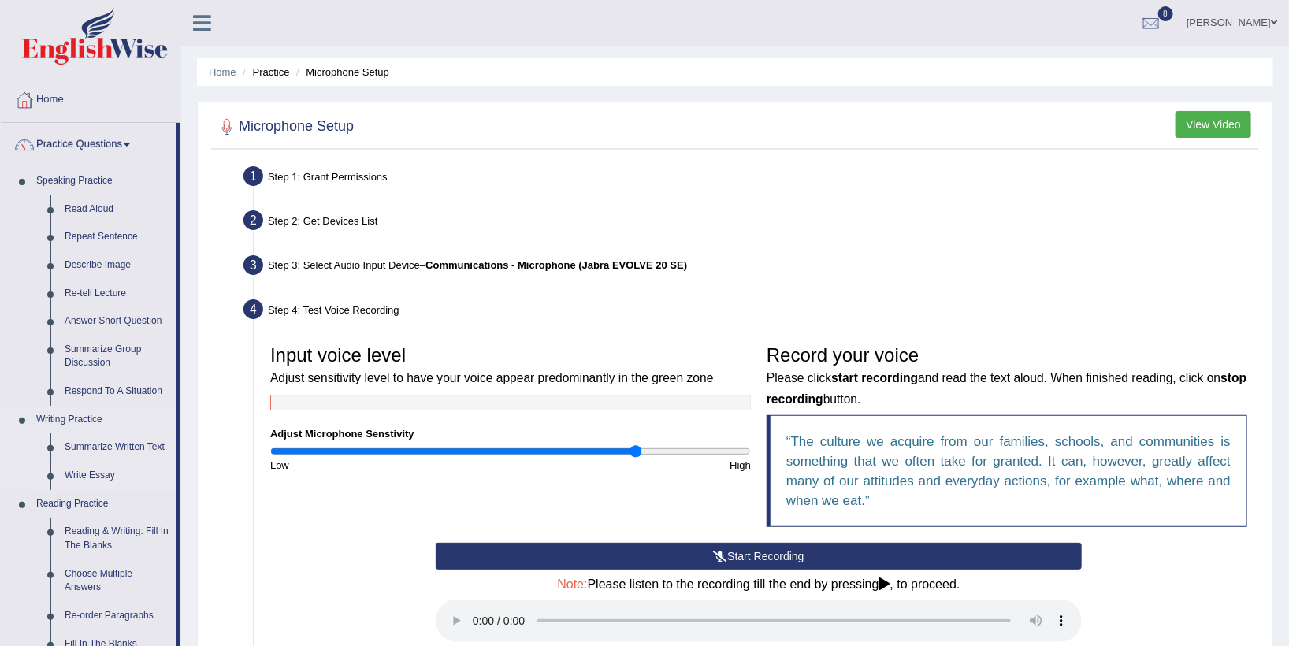
click at [85, 474] on link "Write Essay" at bounding box center [117, 476] width 119 height 28
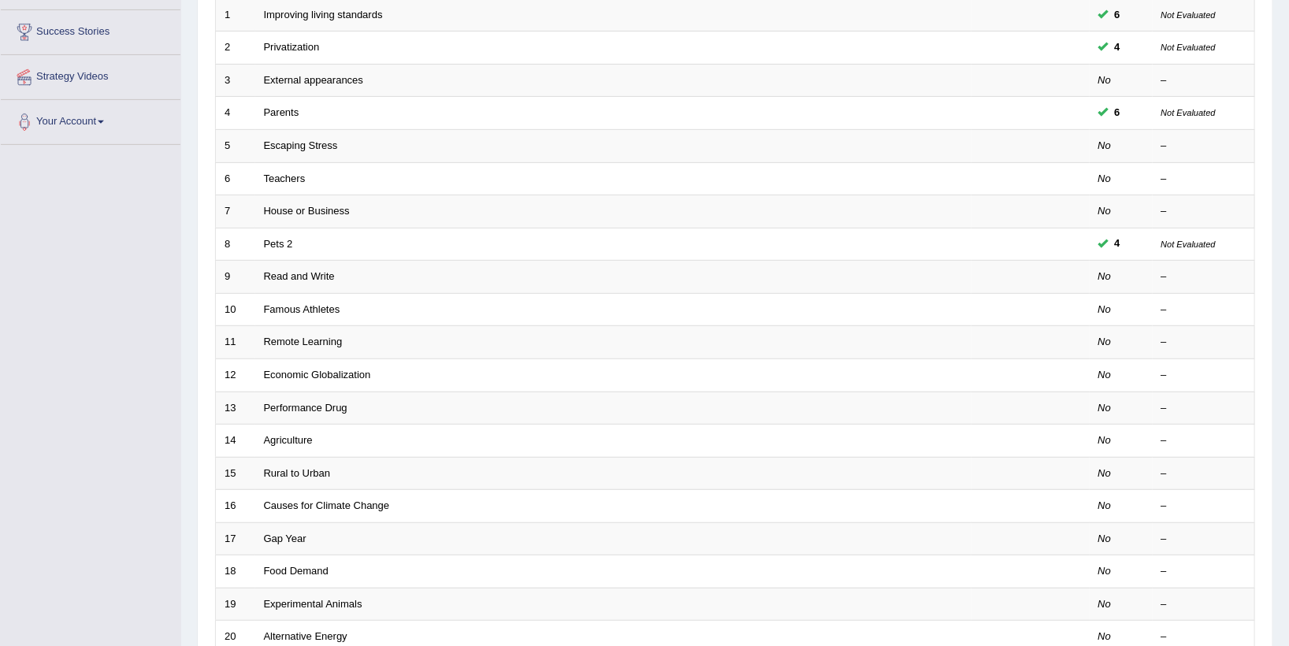
scroll to position [248, 0]
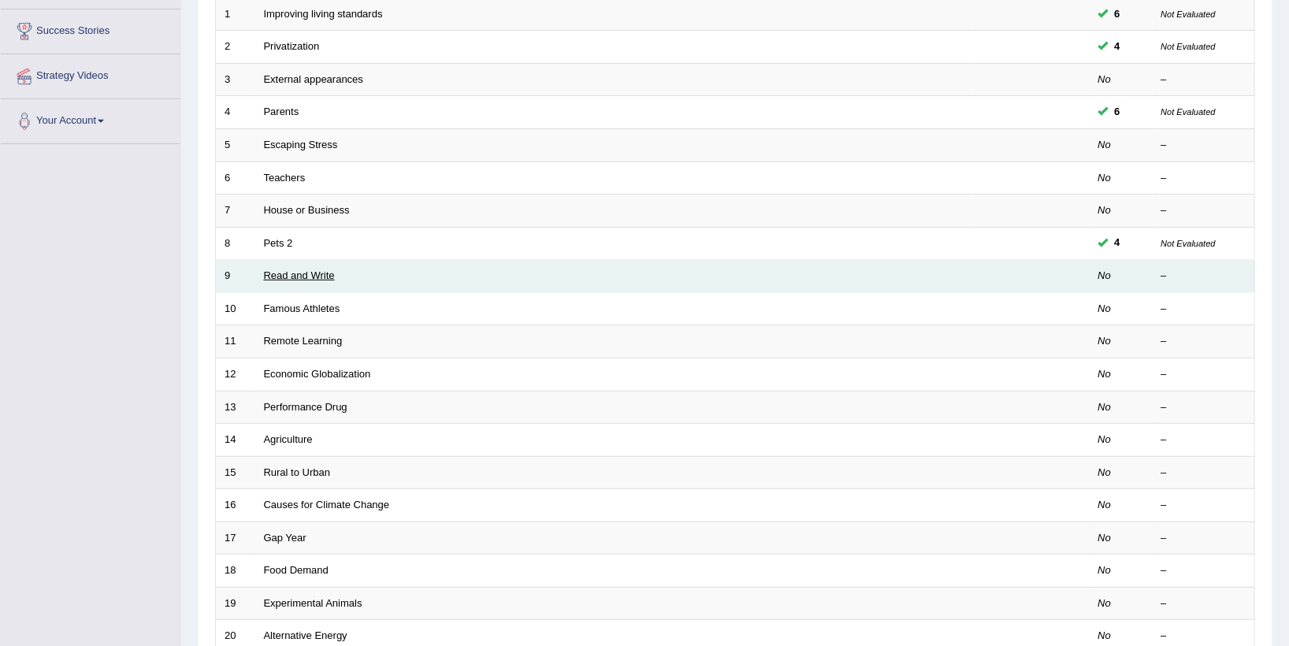
click at [285, 273] on link "Read and Write" at bounding box center [299, 275] width 71 height 12
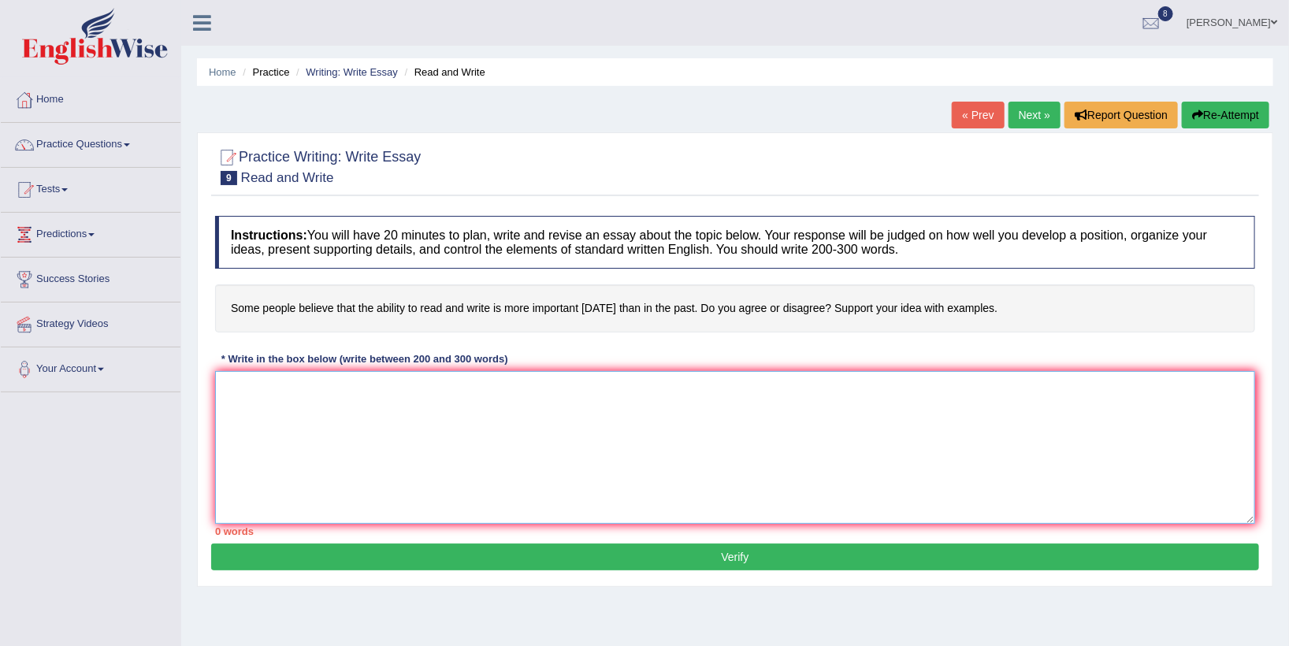
click at [304, 408] on textarea at bounding box center [735, 447] width 1040 height 153
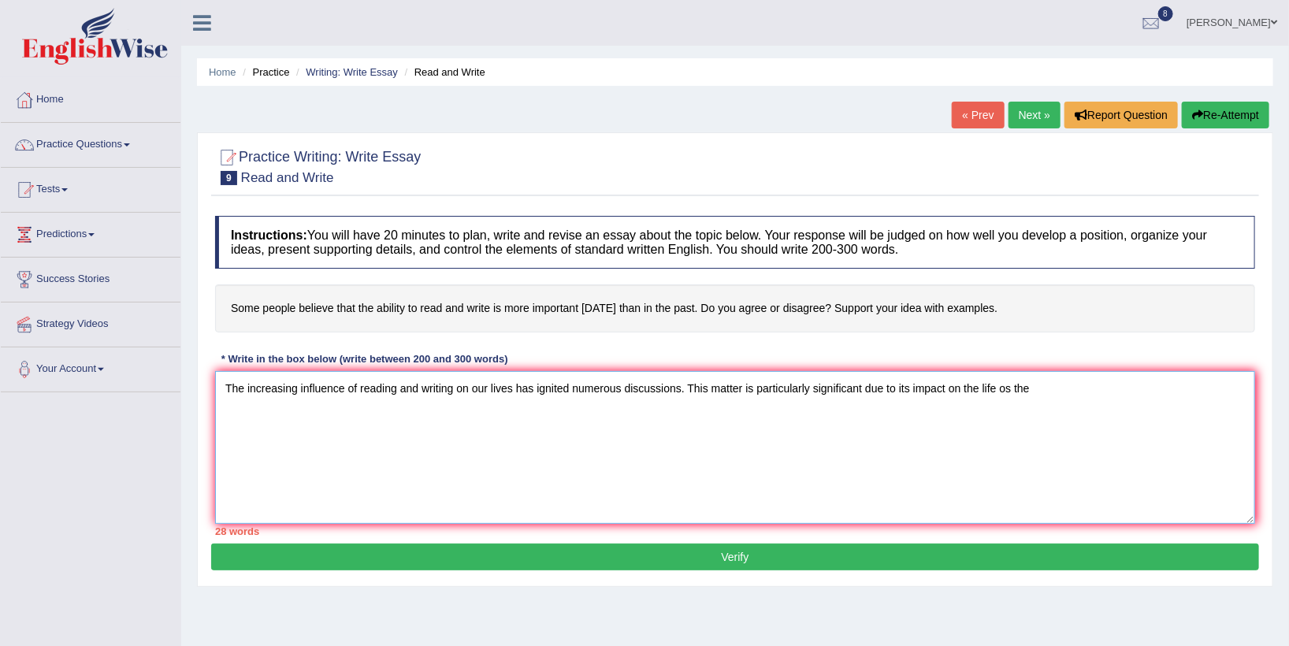
click at [304, 408] on textarea "The increasing influence of reading and writing on our lives has ignited numero…" at bounding box center [735, 447] width 1040 height 153
click at [1047, 387] on textarea "The increasing influence of reading and writing on our lives has ignited numero…" at bounding box center [735, 447] width 1040 height 153
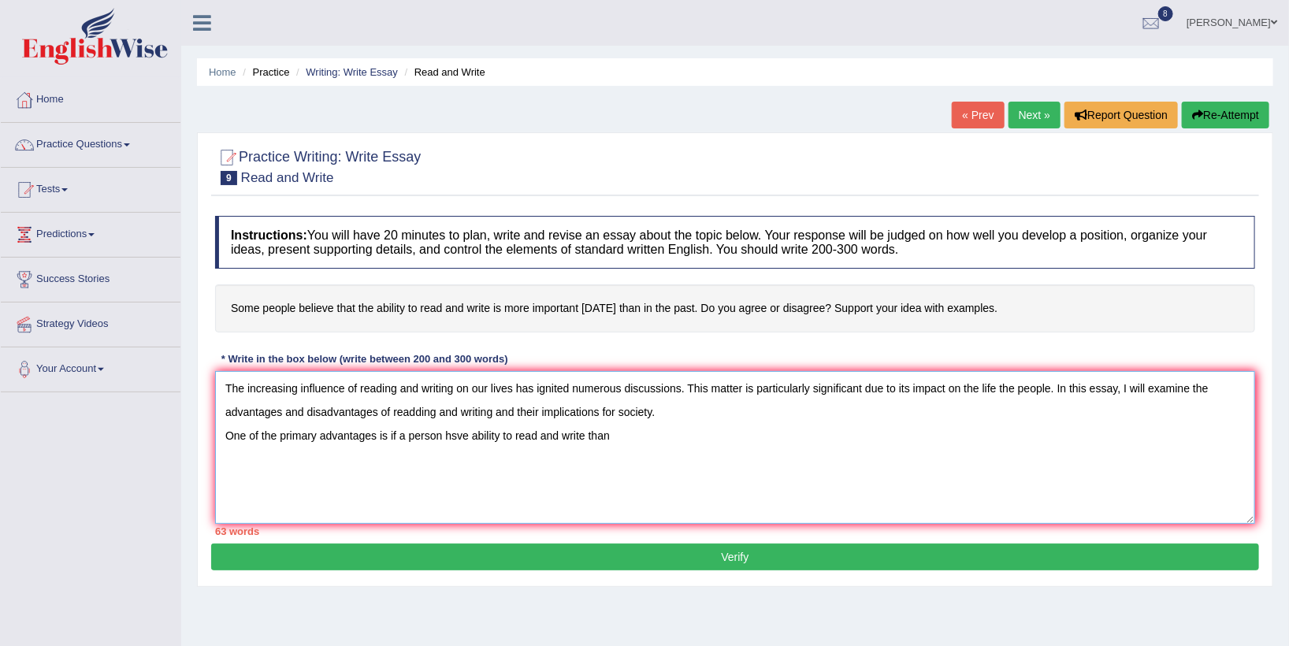
click at [454, 433] on textarea "The increasing influence of reading and writing on our lives has ignited numero…" at bounding box center [735, 447] width 1040 height 153
click at [613, 434] on textarea "The increasing influence of reading and writing on our lives has ignited numero…" at bounding box center [735, 447] width 1040 height 153
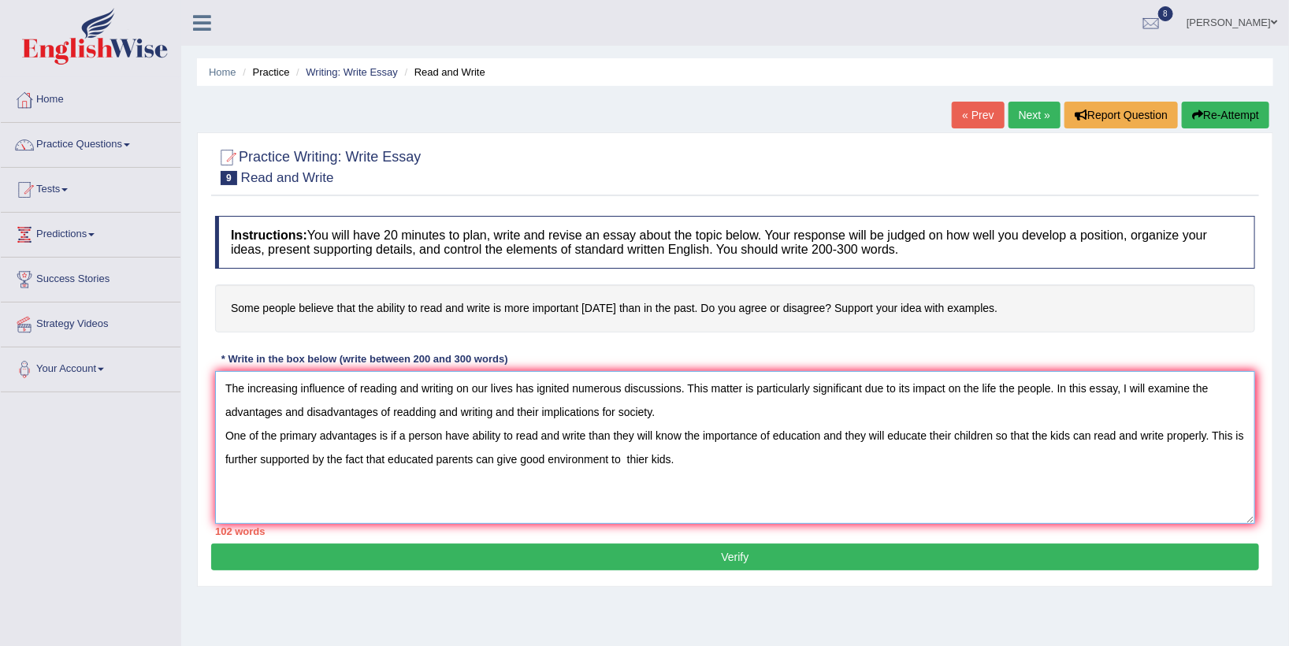
click at [684, 459] on textarea "The increasing influence of reading and writing on our lives has ignited numero…" at bounding box center [735, 447] width 1040 height 153
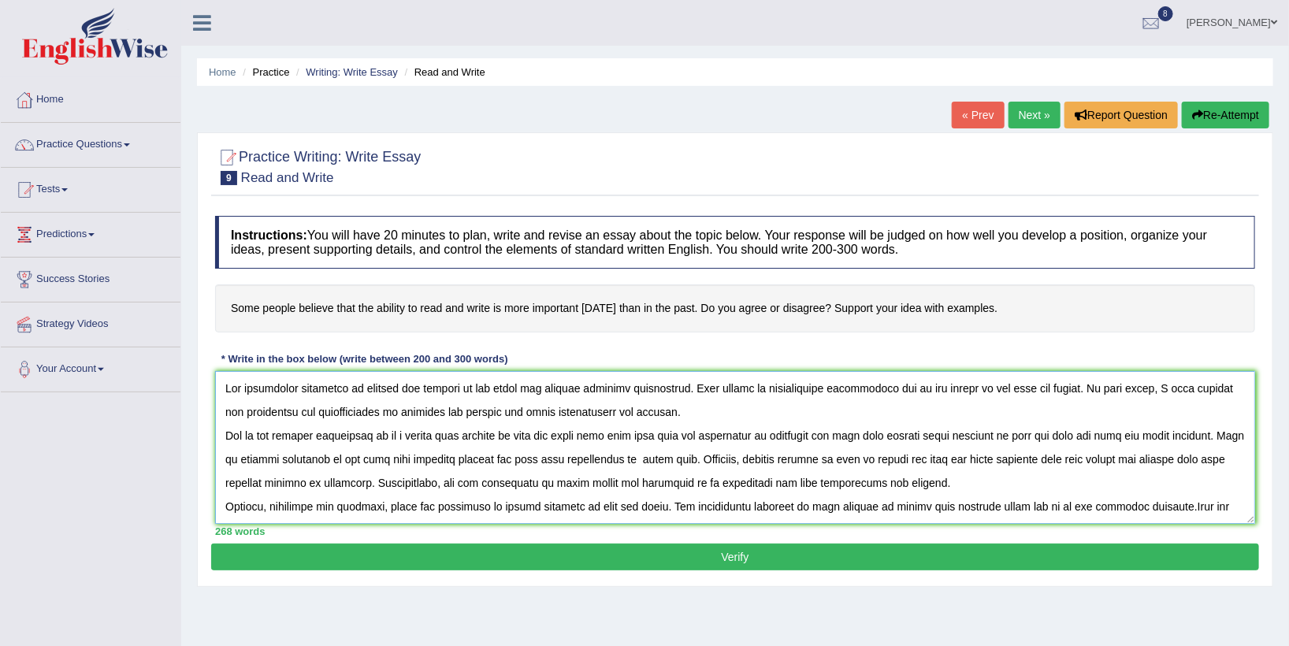
click at [414, 412] on textarea at bounding box center [735, 447] width 1040 height 153
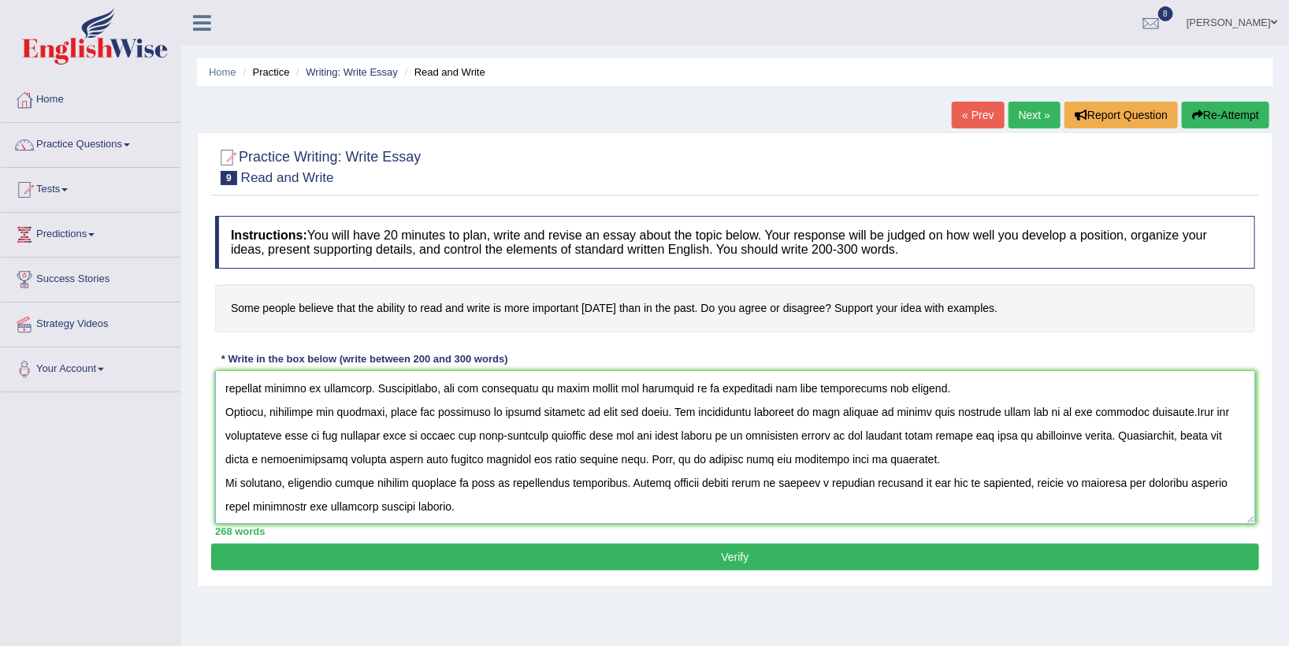
scroll to position [94, 0]
type textarea "The increasing influence of reading and writing on our lives has ignited numero…"
click at [725, 556] on button "Verify" at bounding box center [735, 557] width 1048 height 27
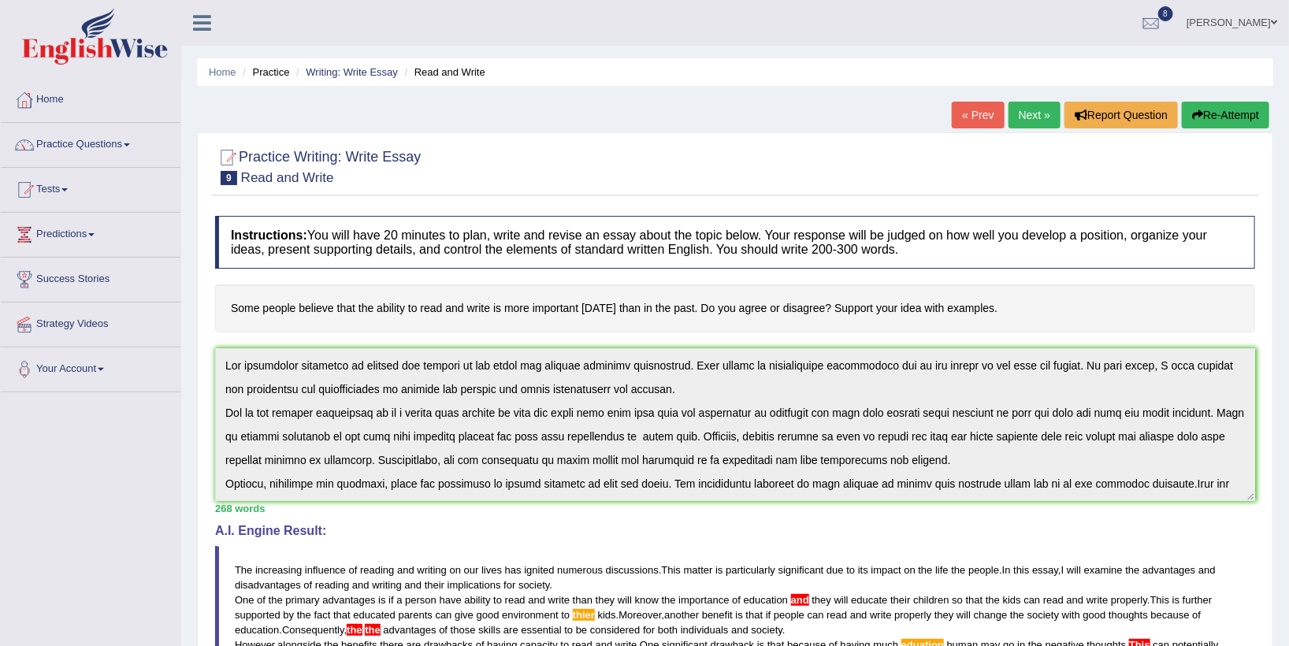
scroll to position [95, 0]
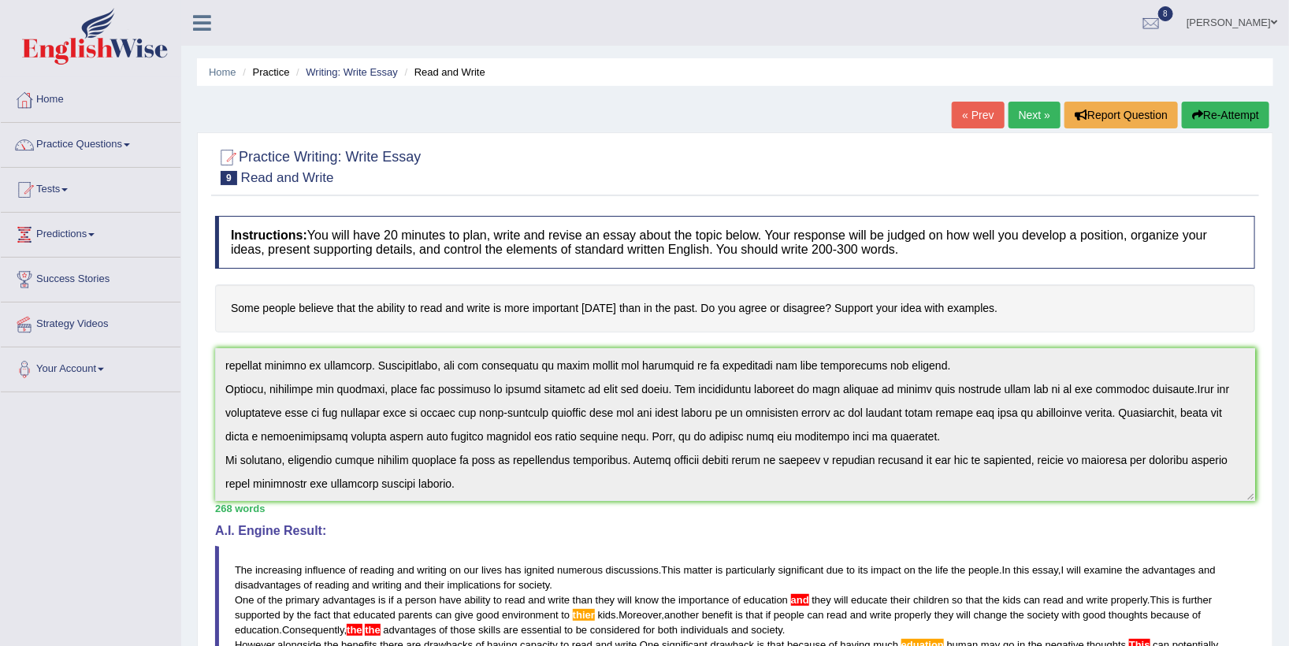
click at [1288, 536] on html "Toggle navigation Home Practice Questions Speaking Practice Read Aloud Repeat S…" at bounding box center [644, 323] width 1289 height 646
click at [1231, 110] on button "Re-Attempt" at bounding box center [1225, 115] width 87 height 27
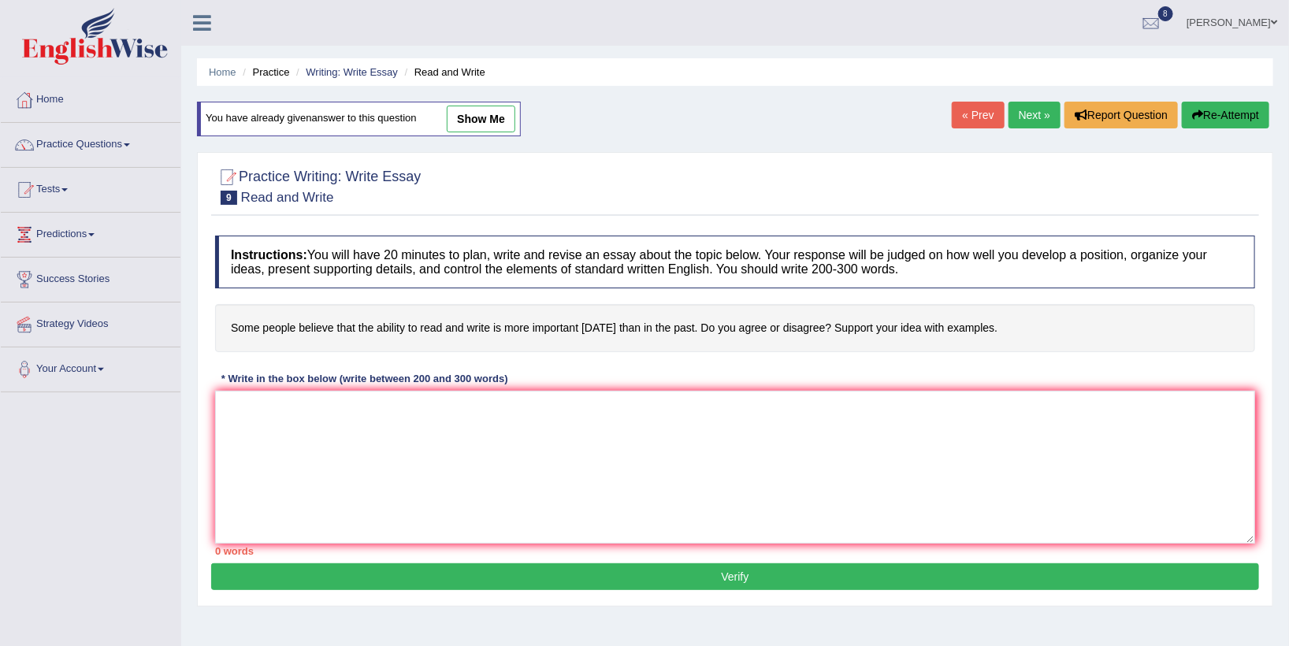
click at [624, 441] on textarea at bounding box center [735, 467] width 1040 height 153
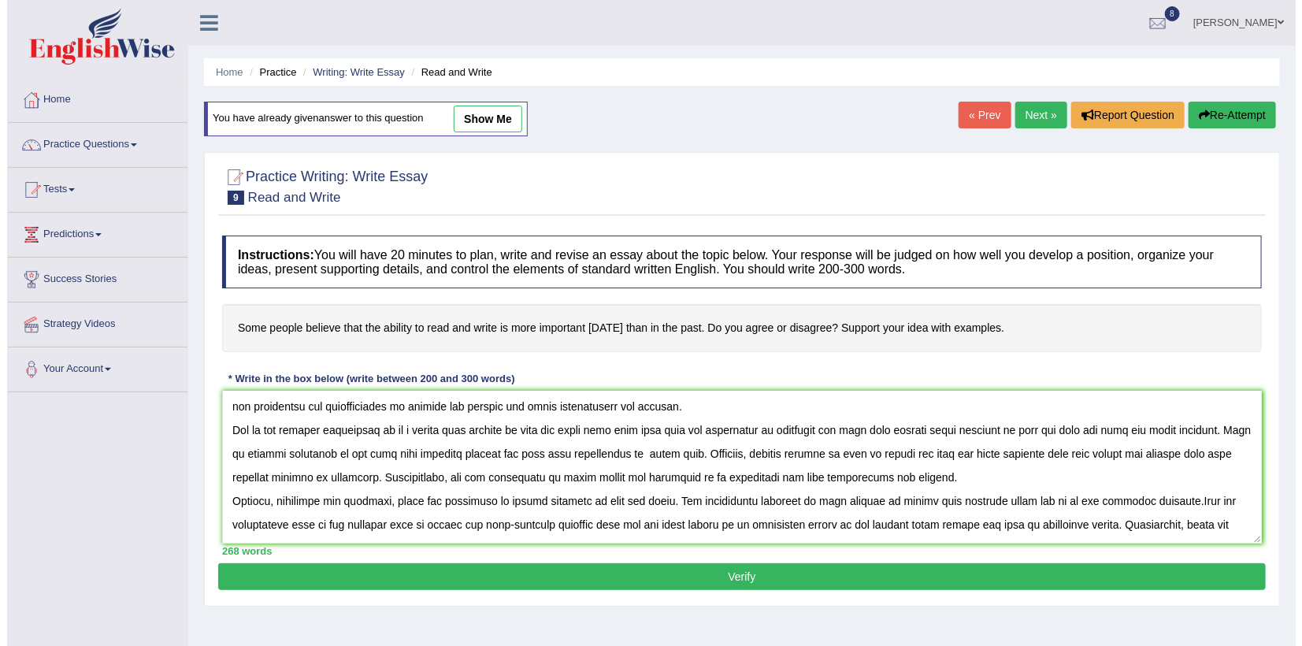
scroll to position [95, 0]
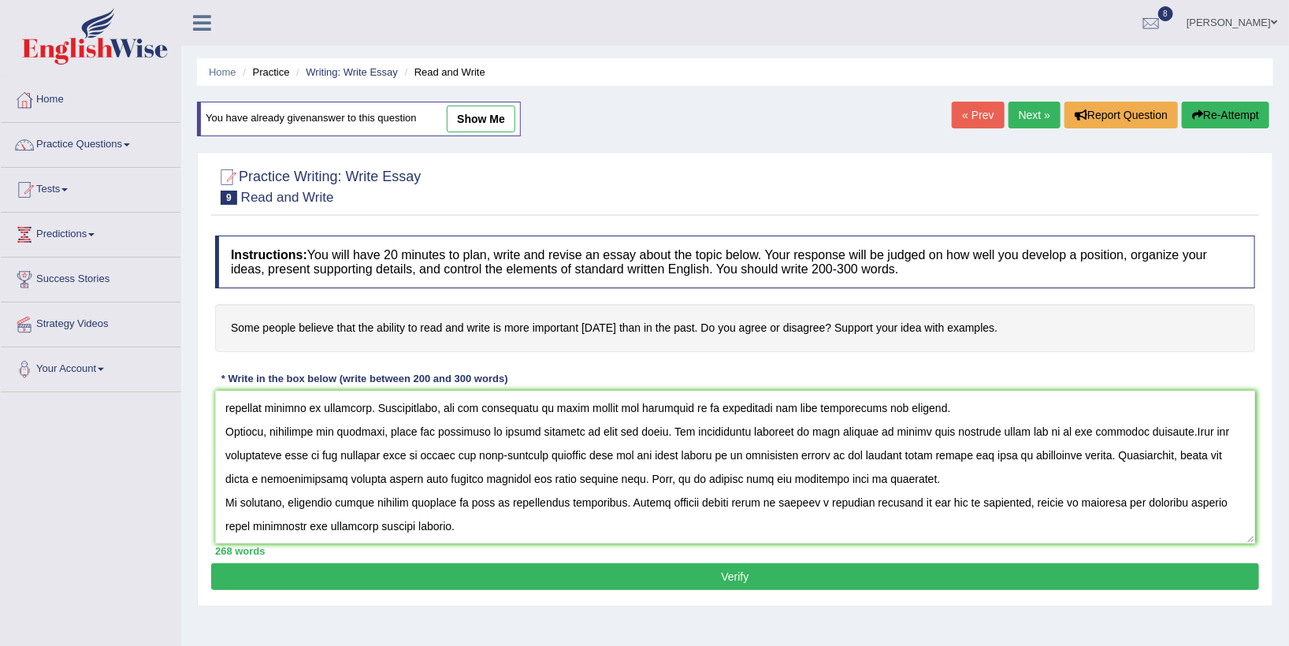
type textarea "The increasing influence of reading and writing on our lives has ignited numero…"
click at [696, 577] on button "Verify" at bounding box center [735, 576] width 1048 height 27
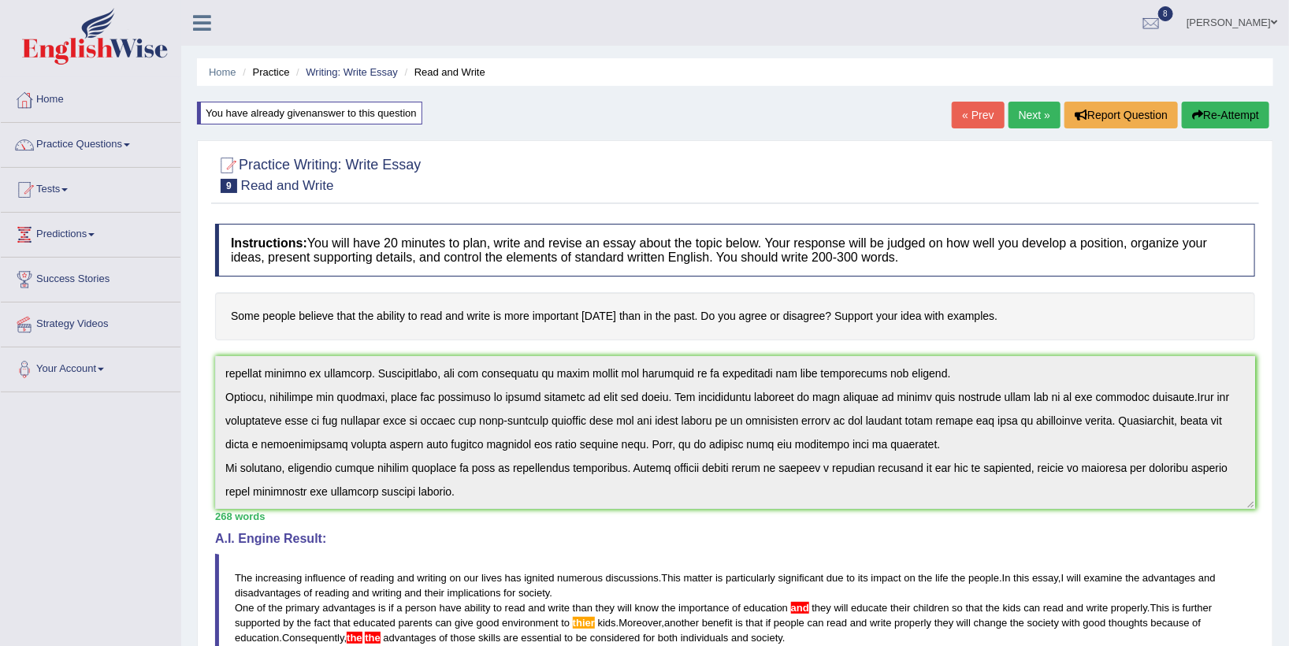
click at [837, 545] on div "Instructions: You will have 20 minutes to plan, write and revise an essay about…" at bounding box center [735, 552] width 1048 height 672
click at [1217, 108] on button "Re-Attempt" at bounding box center [1225, 115] width 87 height 27
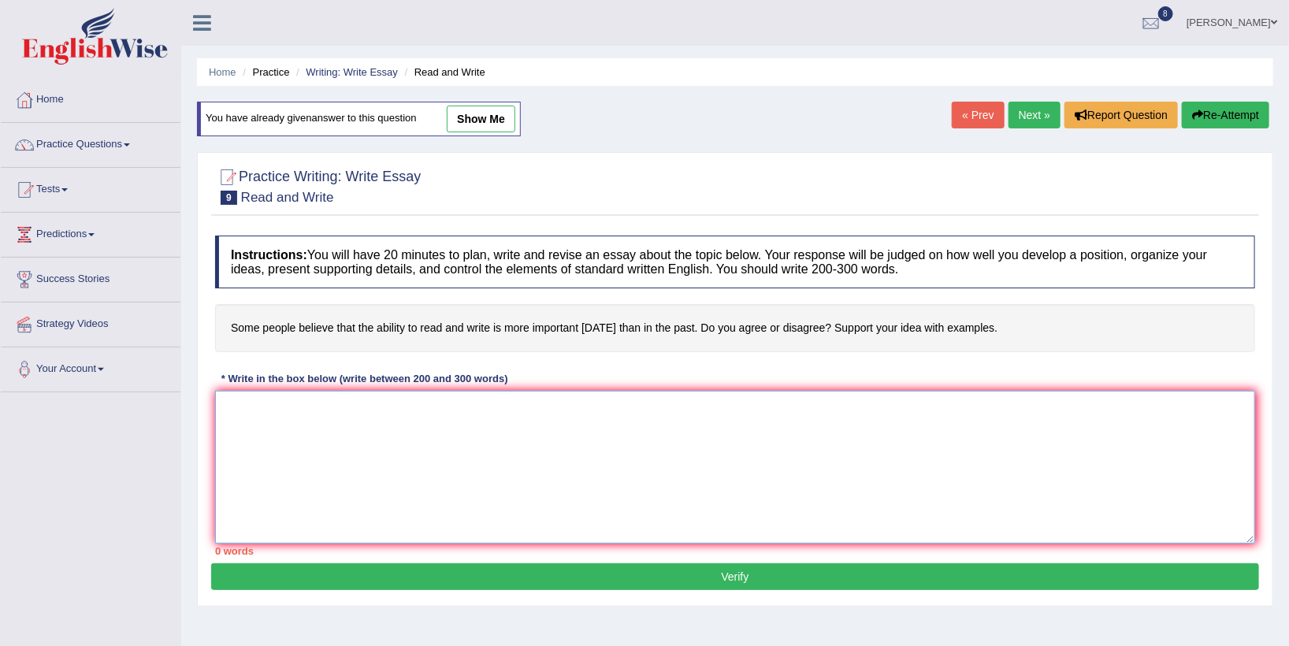
click at [553, 469] on textarea at bounding box center [735, 467] width 1040 height 153
paste textarea "The increasing influence of reading and writing on our lives has ignited numero…"
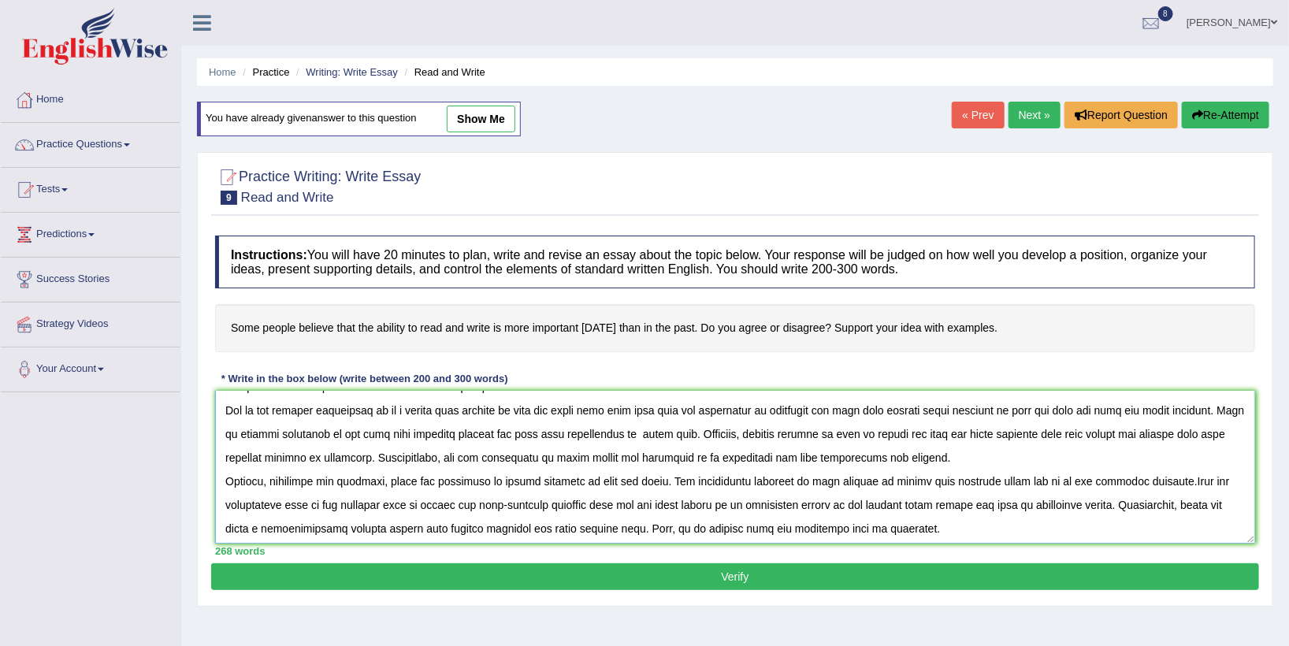
scroll to position [67, 0]
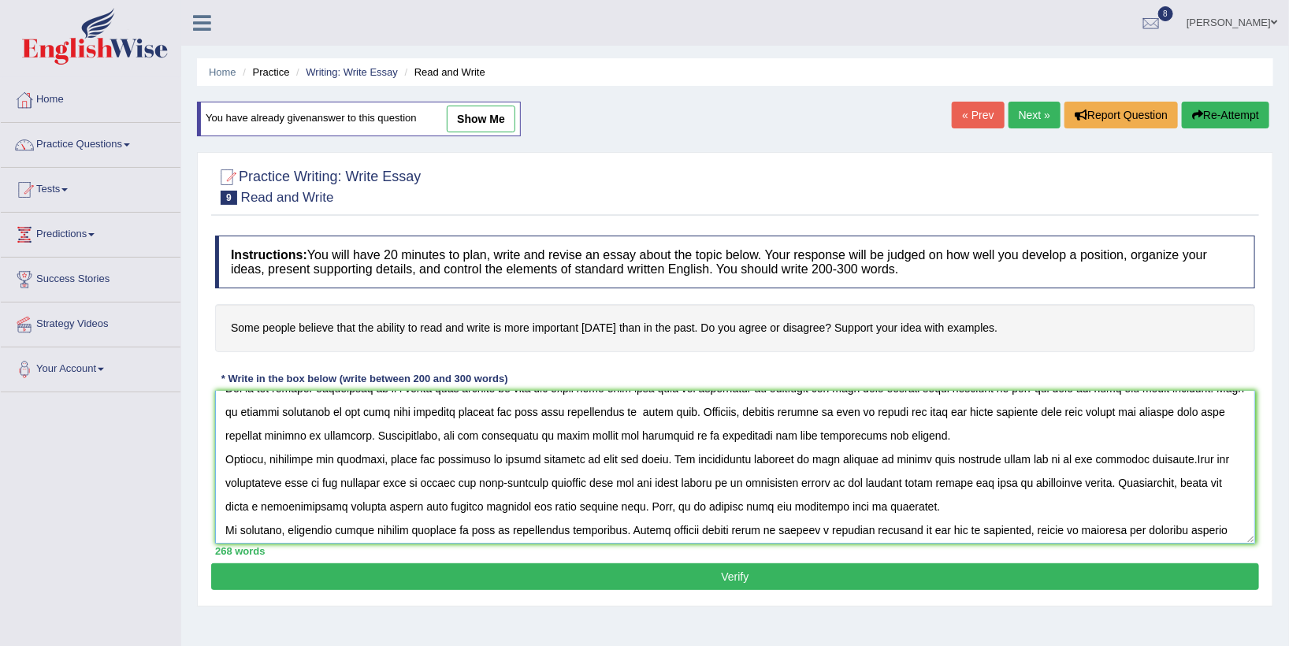
click at [294, 505] on textarea at bounding box center [735, 467] width 1040 height 153
click at [488, 432] on textarea at bounding box center [735, 467] width 1040 height 153
click at [964, 460] on textarea at bounding box center [735, 467] width 1040 height 153
type textarea "The increasing influence of reading and writing on our lives has ignited numero…"
click at [848, 570] on button "Verify" at bounding box center [735, 576] width 1048 height 27
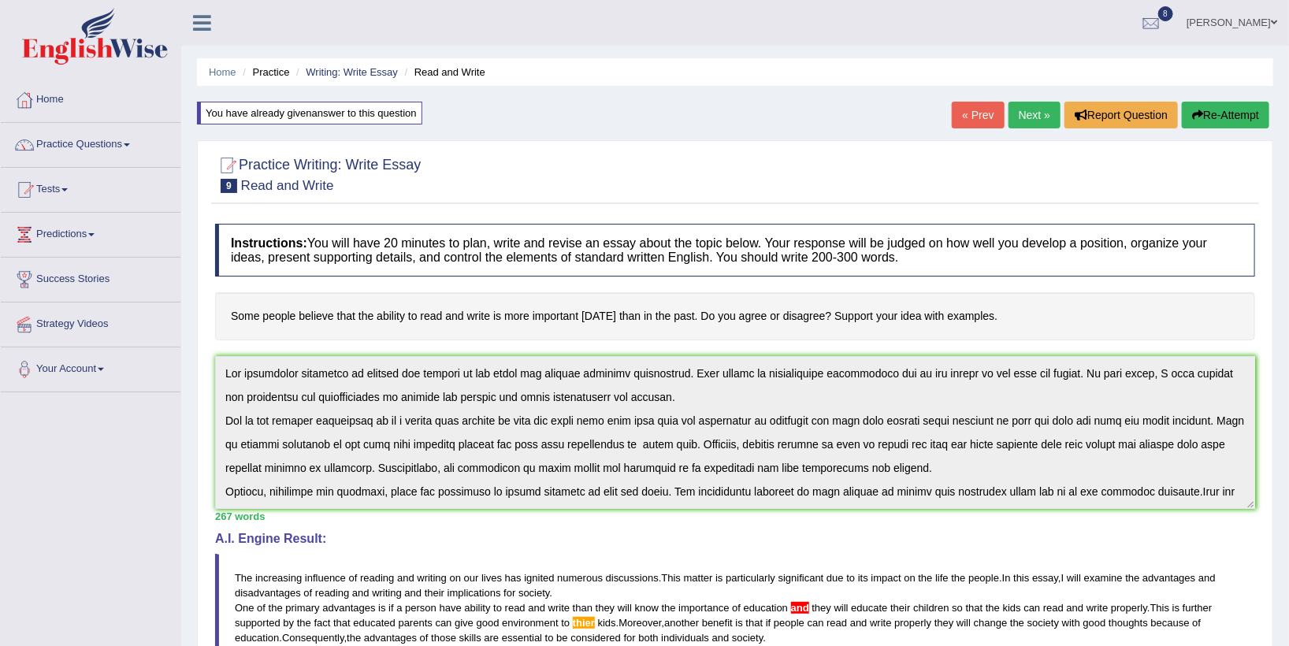
scroll to position [95, 0]
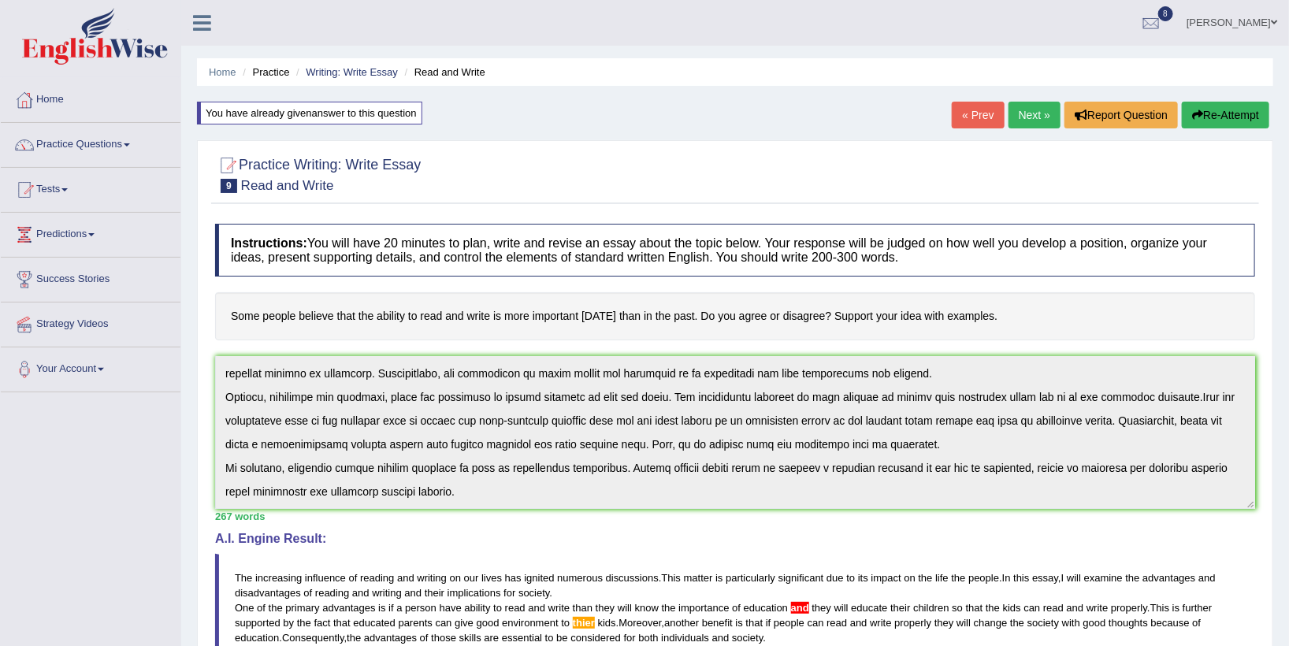
click at [1241, 547] on div "Instructions: You will have 20 minutes to plan, write and revise an essay about…" at bounding box center [735, 552] width 1048 height 672
click at [1236, 105] on button "Re-Attempt" at bounding box center [1225, 115] width 87 height 27
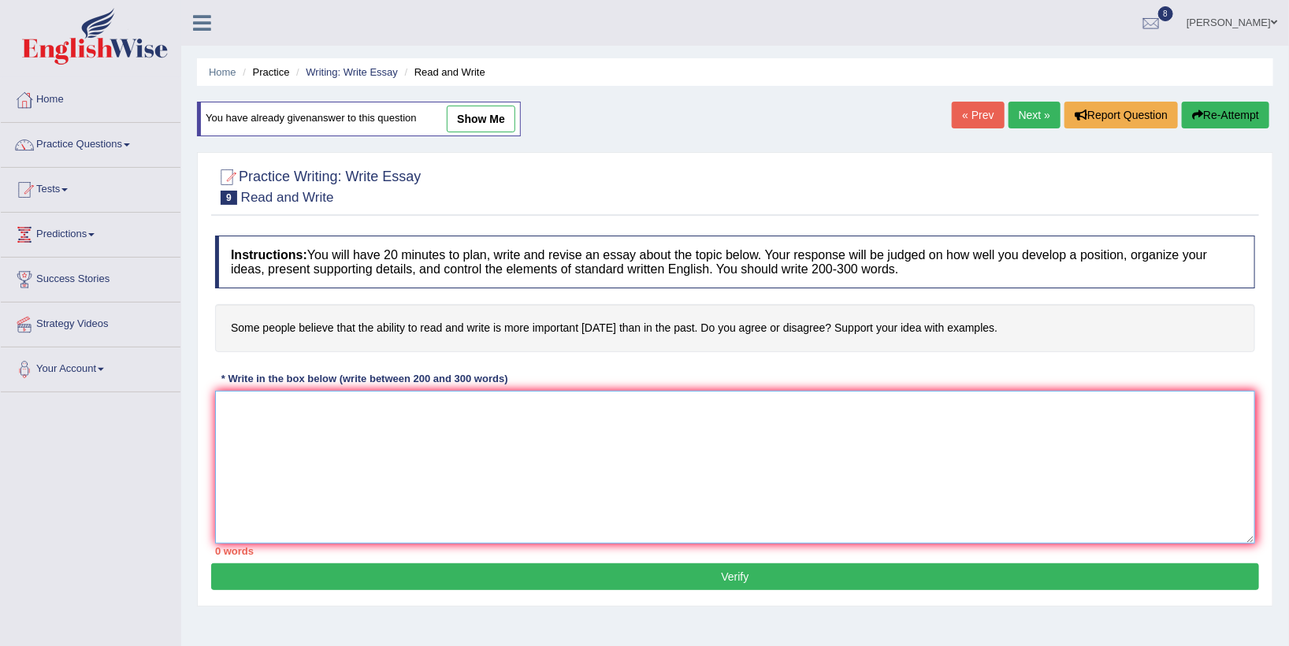
click at [517, 504] on textarea at bounding box center [735, 467] width 1040 height 153
paste textarea "The increasing influence of reading and writing on our lives has ignited numero…"
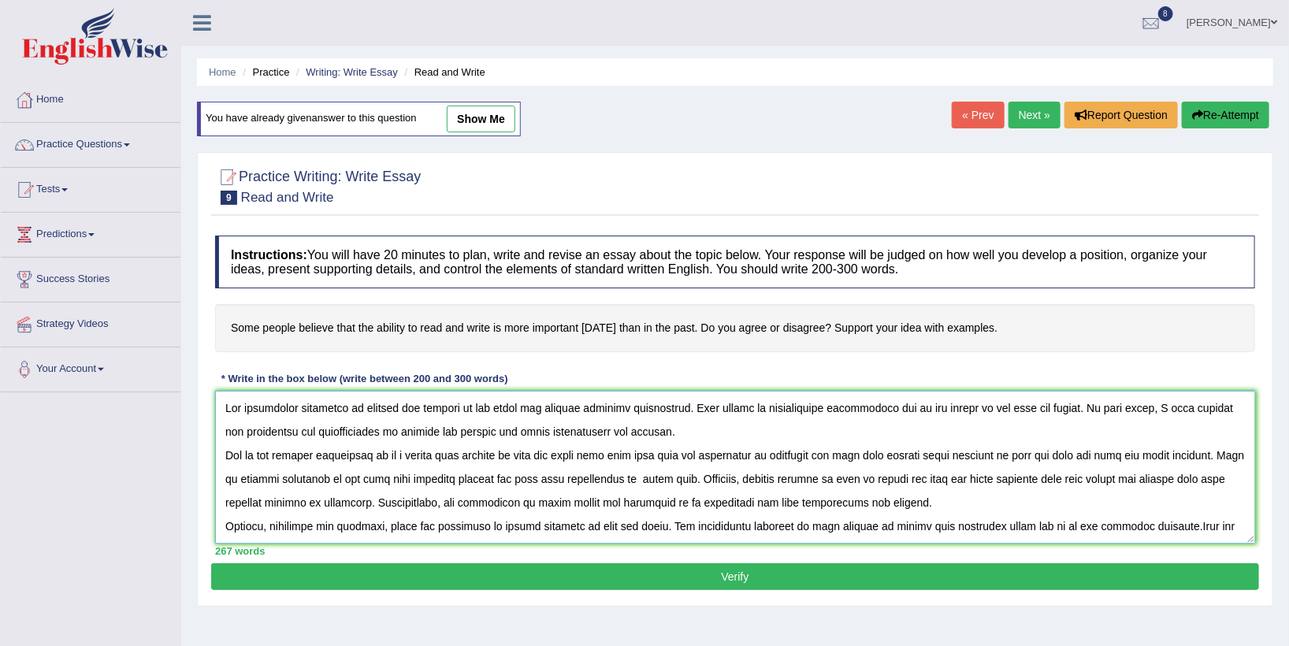
click at [656, 481] on textarea at bounding box center [735, 467] width 1040 height 153
type textarea "The increasing influence of reading and writing on our lives has ignited numero…"
click at [723, 585] on button "Verify" at bounding box center [735, 576] width 1048 height 27
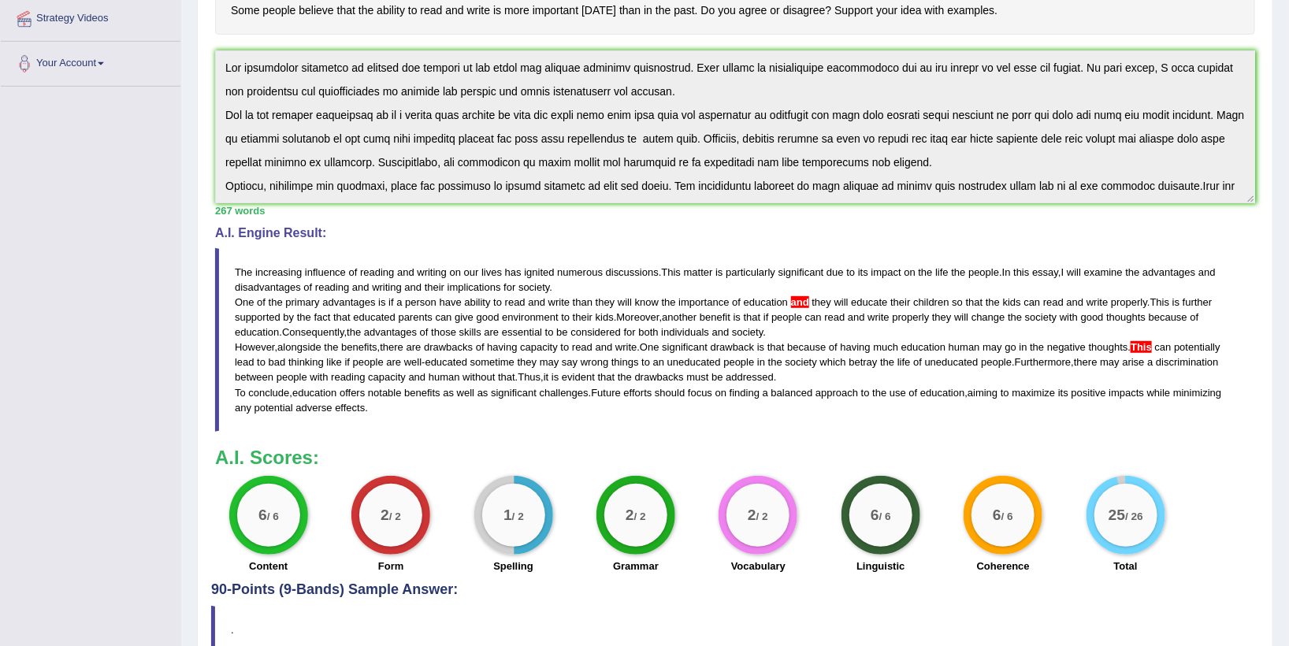
scroll to position [309, 0]
